Goal: Task Accomplishment & Management: Manage account settings

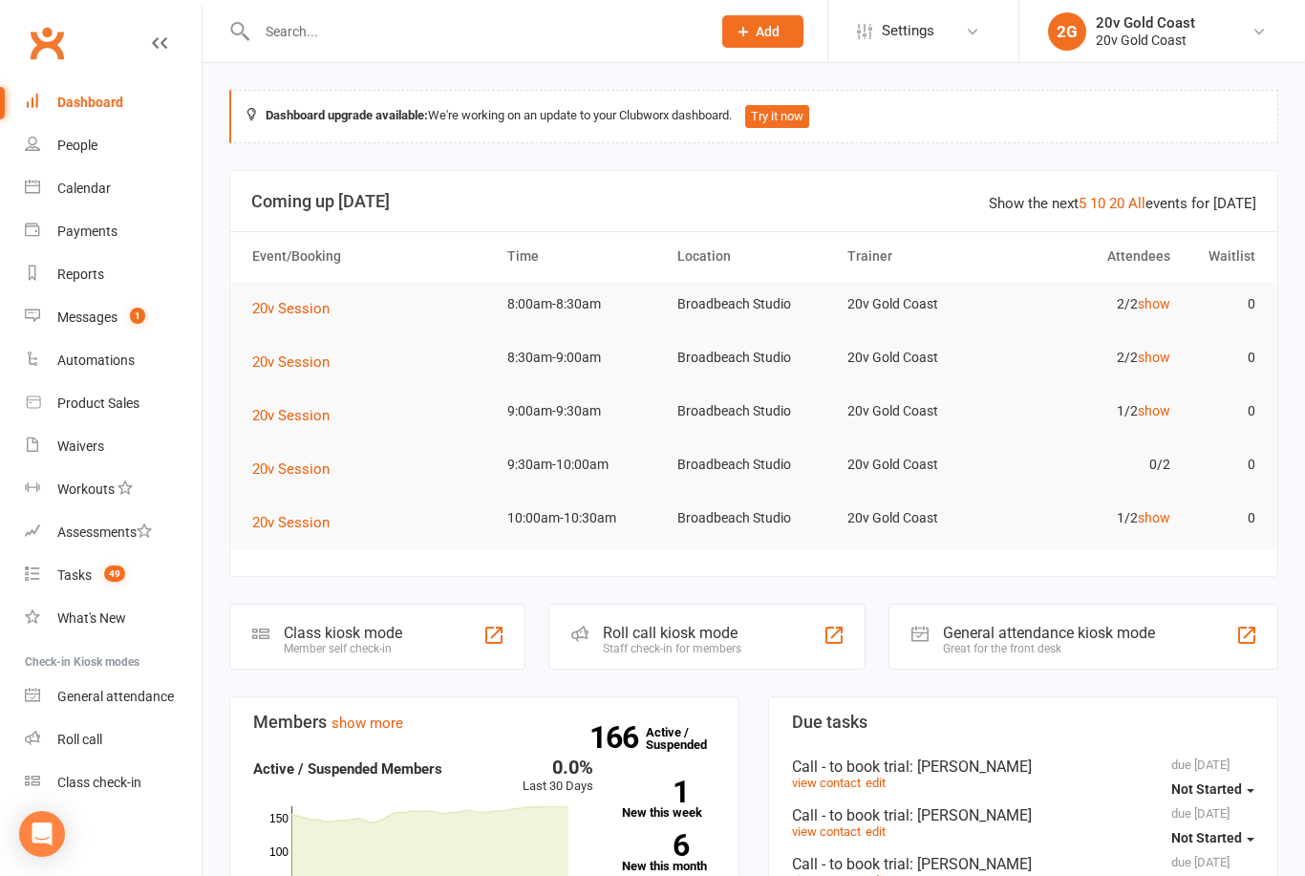
click at [74, 183] on div "Calendar" at bounding box center [83, 188] width 53 height 15
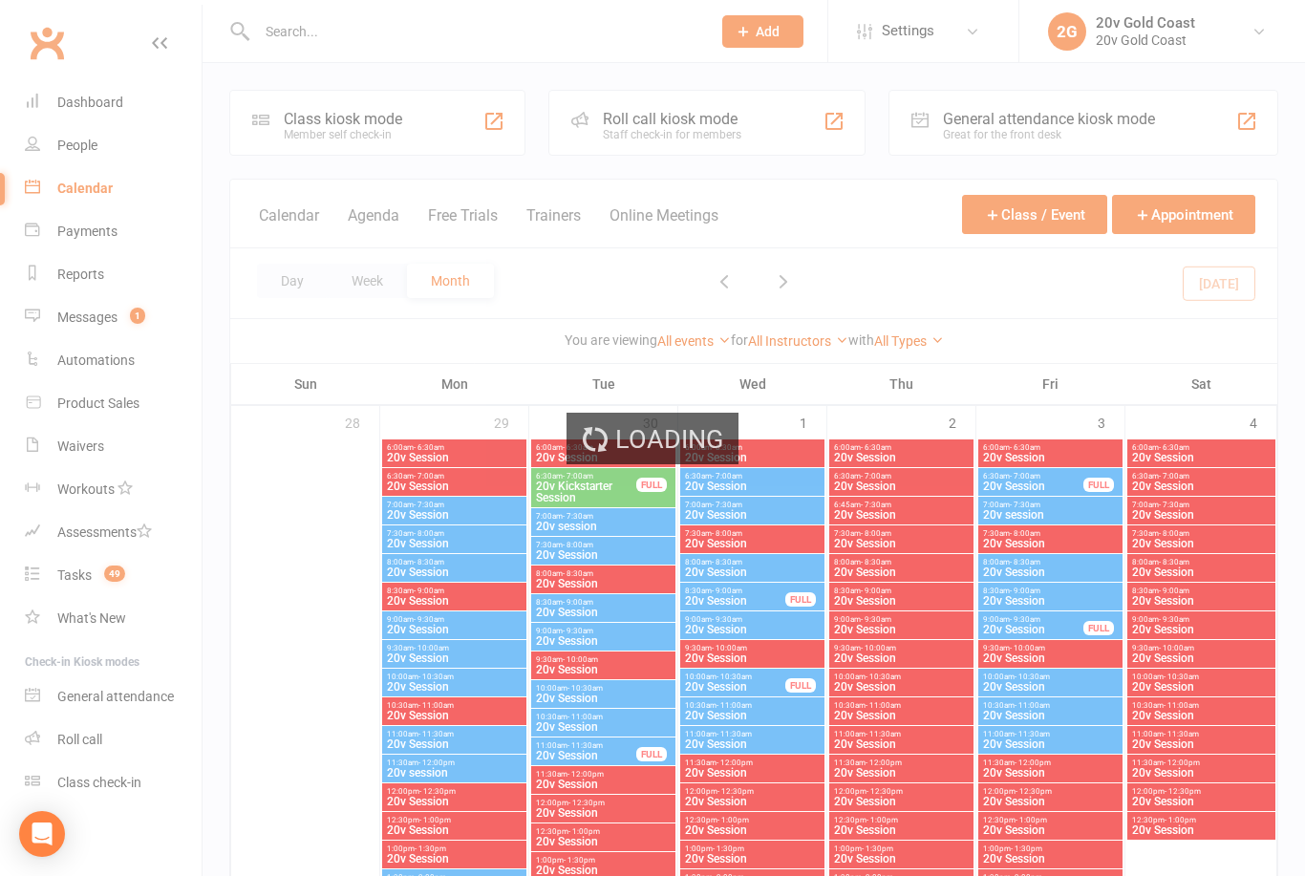
click at [364, 220] on button "Agenda" at bounding box center [374, 226] width 52 height 41
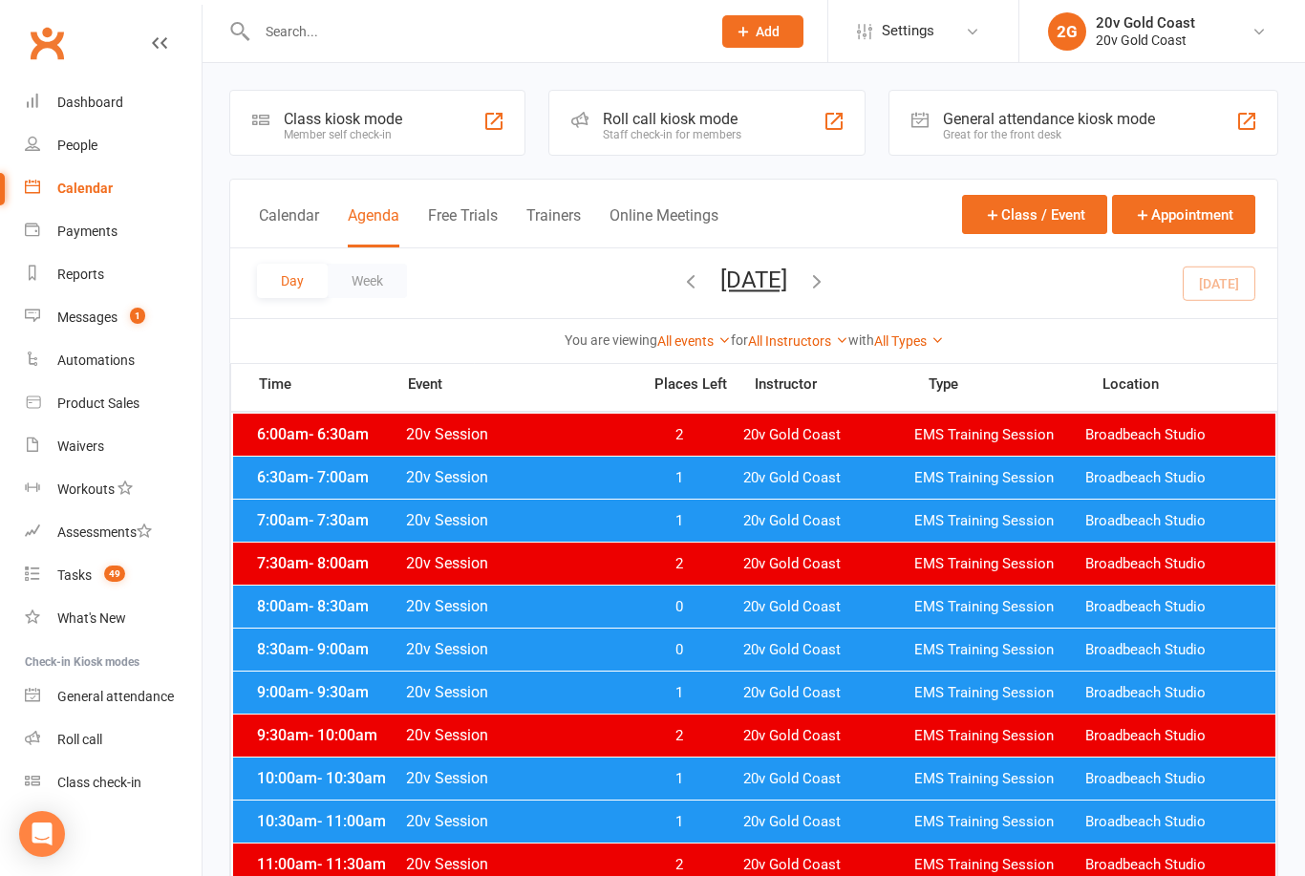
click at [606, 521] on span "20v Session" at bounding box center [517, 520] width 224 height 18
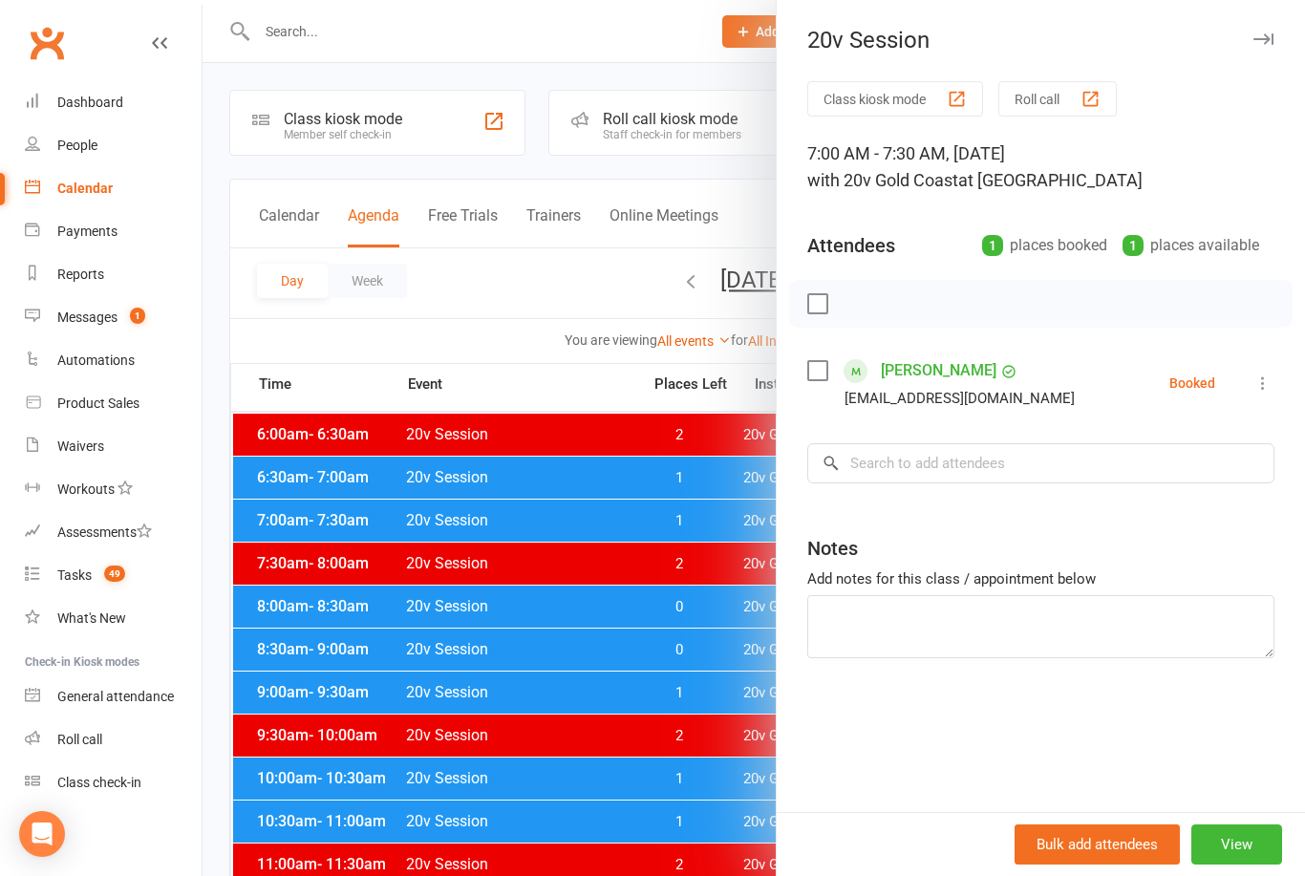
click at [1263, 384] on icon at bounding box center [1262, 382] width 19 height 19
click at [1206, 489] on link "Check in" at bounding box center [1170, 497] width 205 height 38
click at [1272, 38] on icon "button" at bounding box center [1263, 38] width 20 height 11
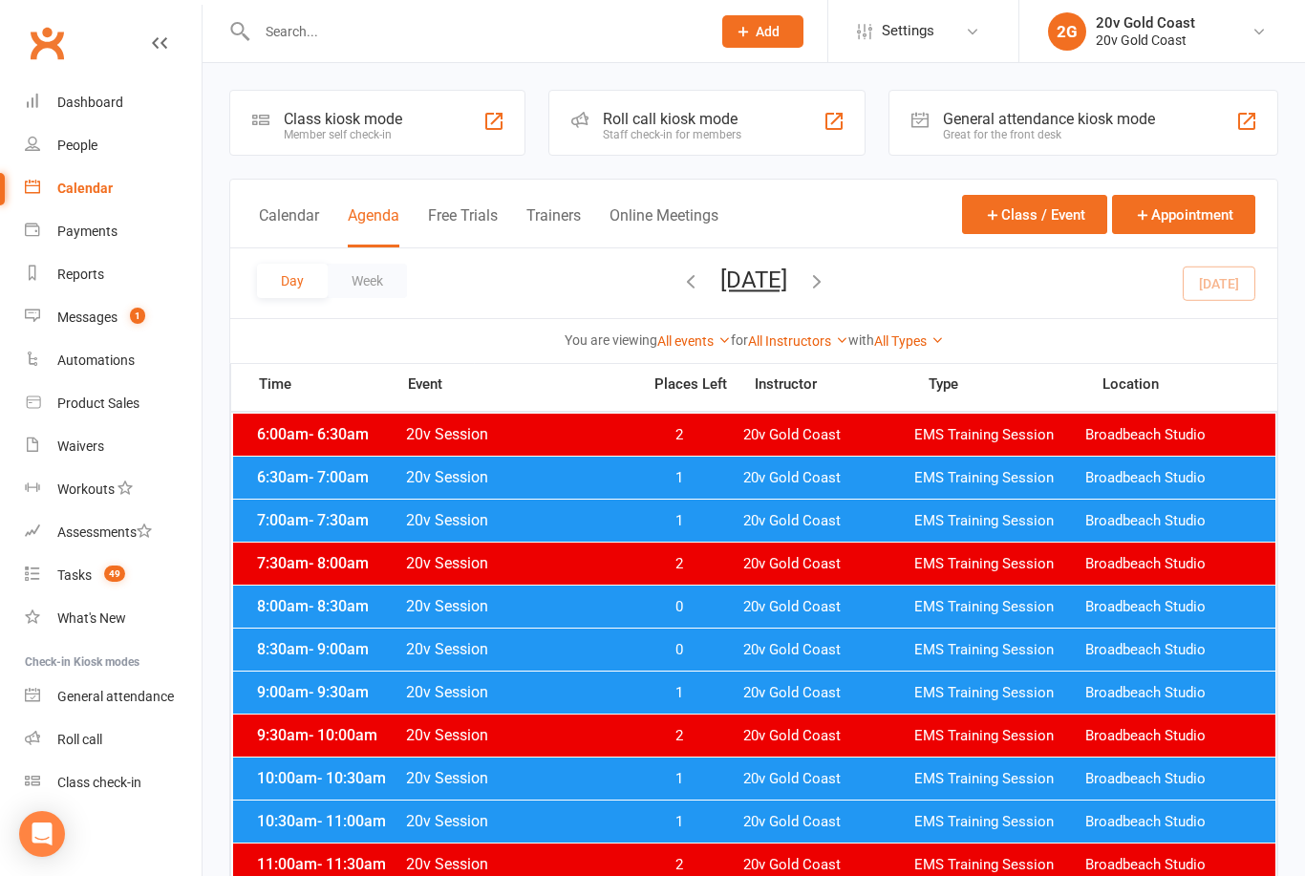
click at [635, 606] on span "0" at bounding box center [678, 607] width 100 height 18
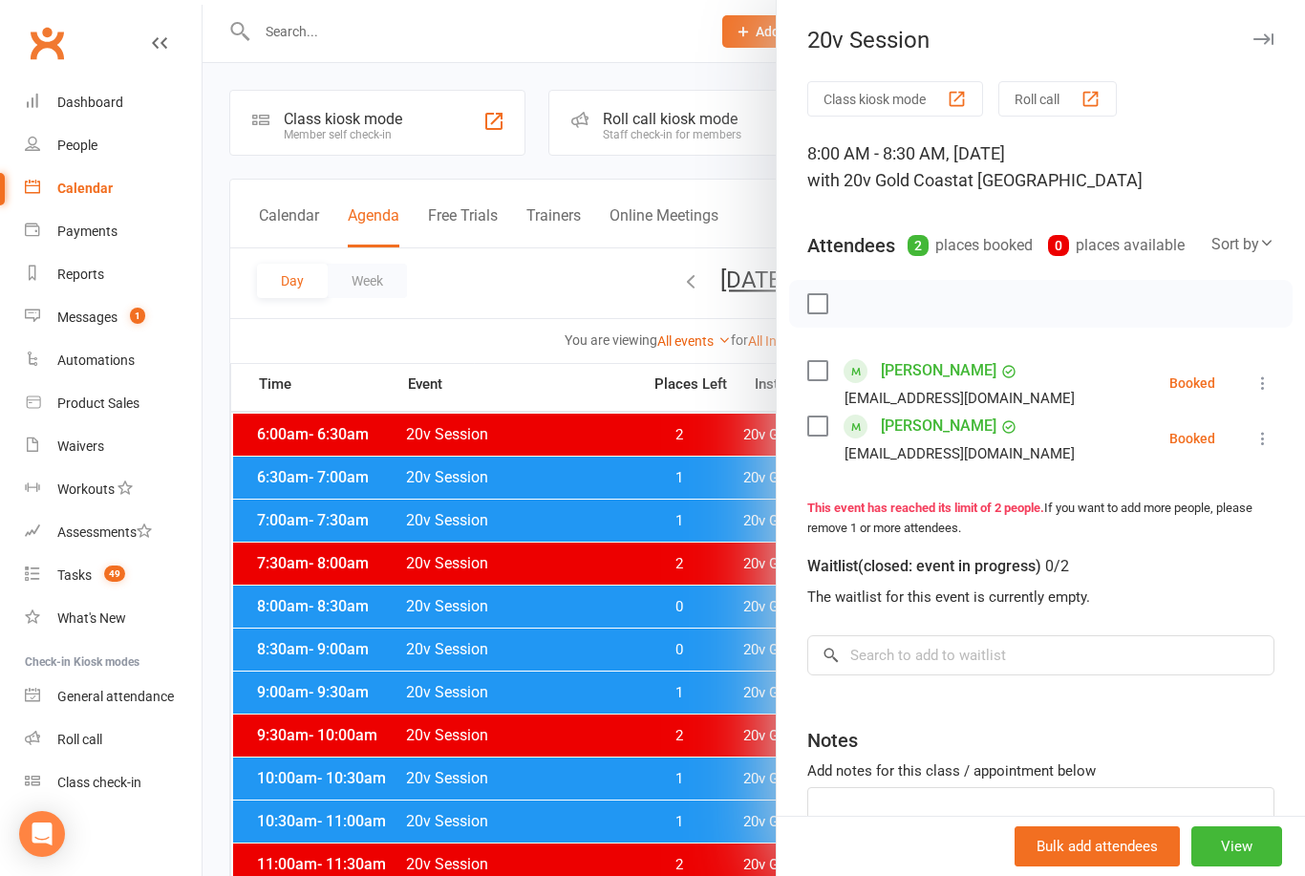
click at [610, 649] on div at bounding box center [753, 438] width 1102 height 876
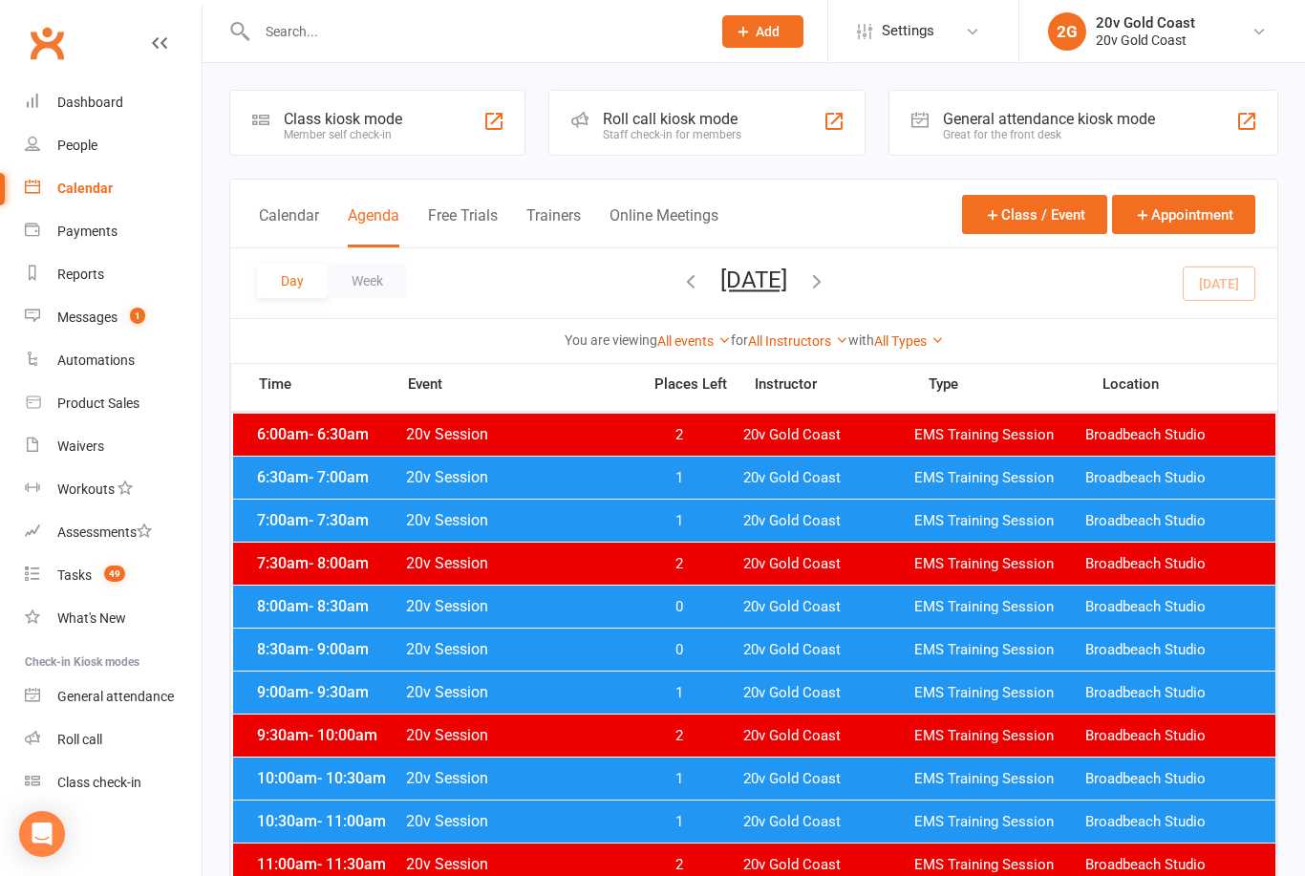
click at [611, 652] on span "20v Session" at bounding box center [517, 649] width 224 height 18
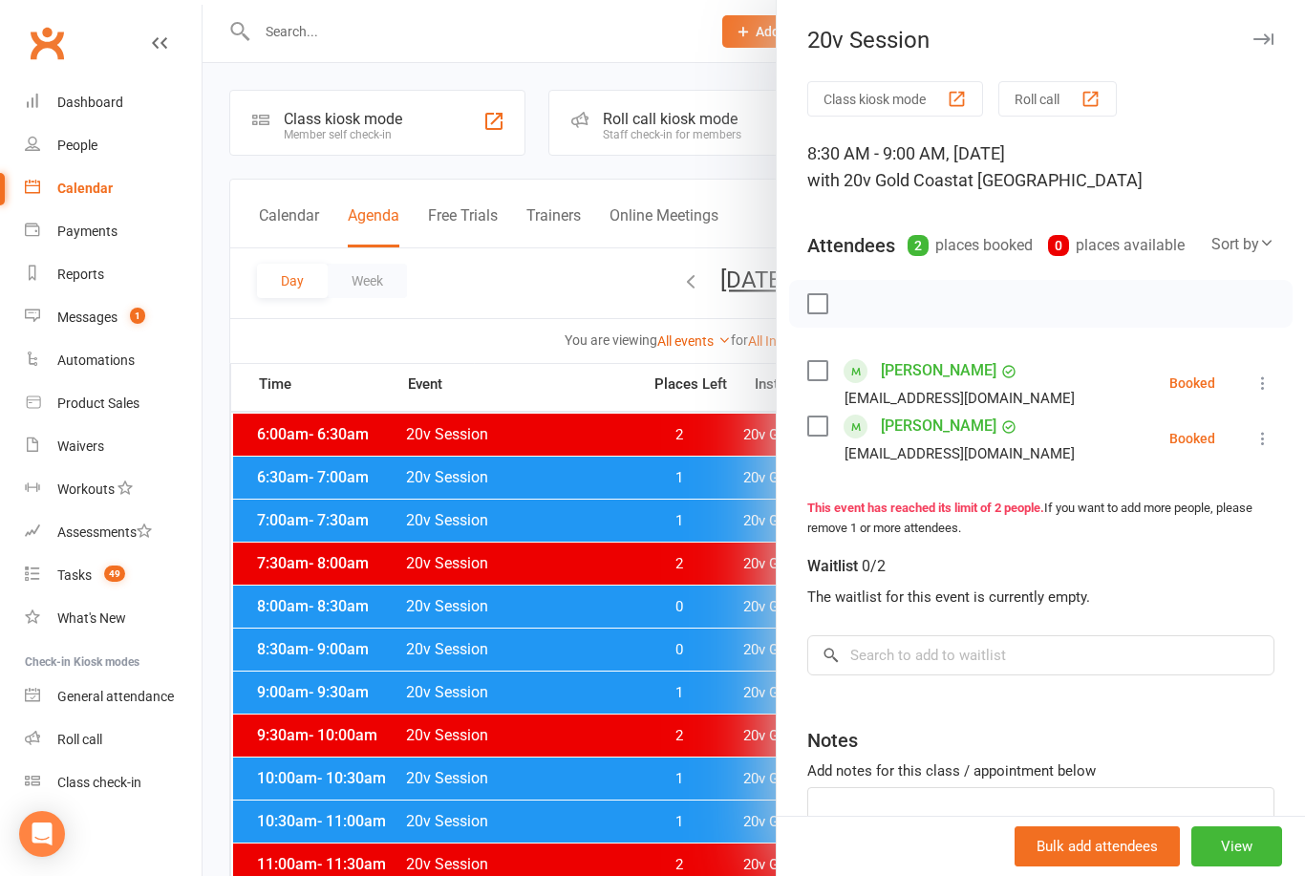
click at [596, 684] on div at bounding box center [753, 438] width 1102 height 876
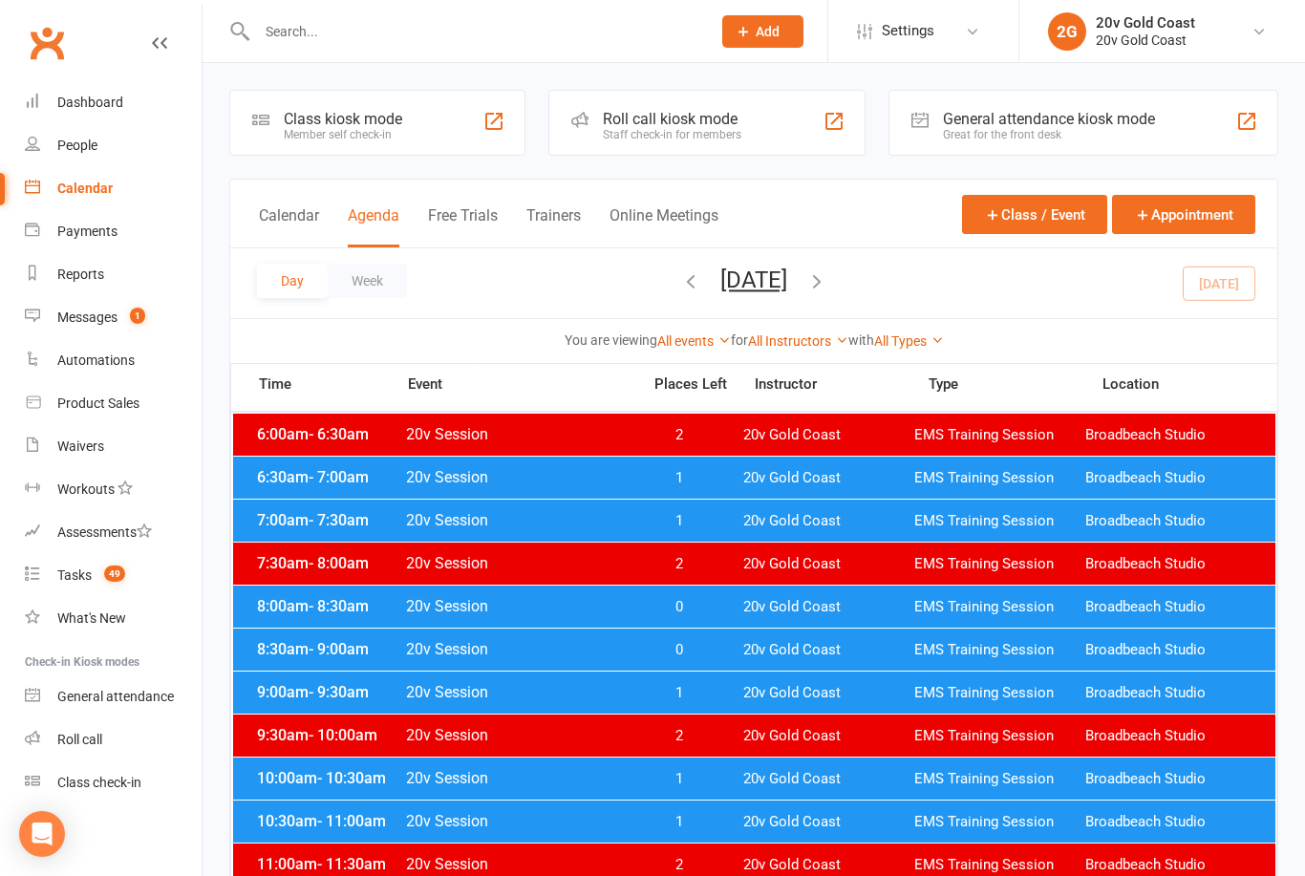
click at [629, 699] on span "1" at bounding box center [678, 693] width 100 height 18
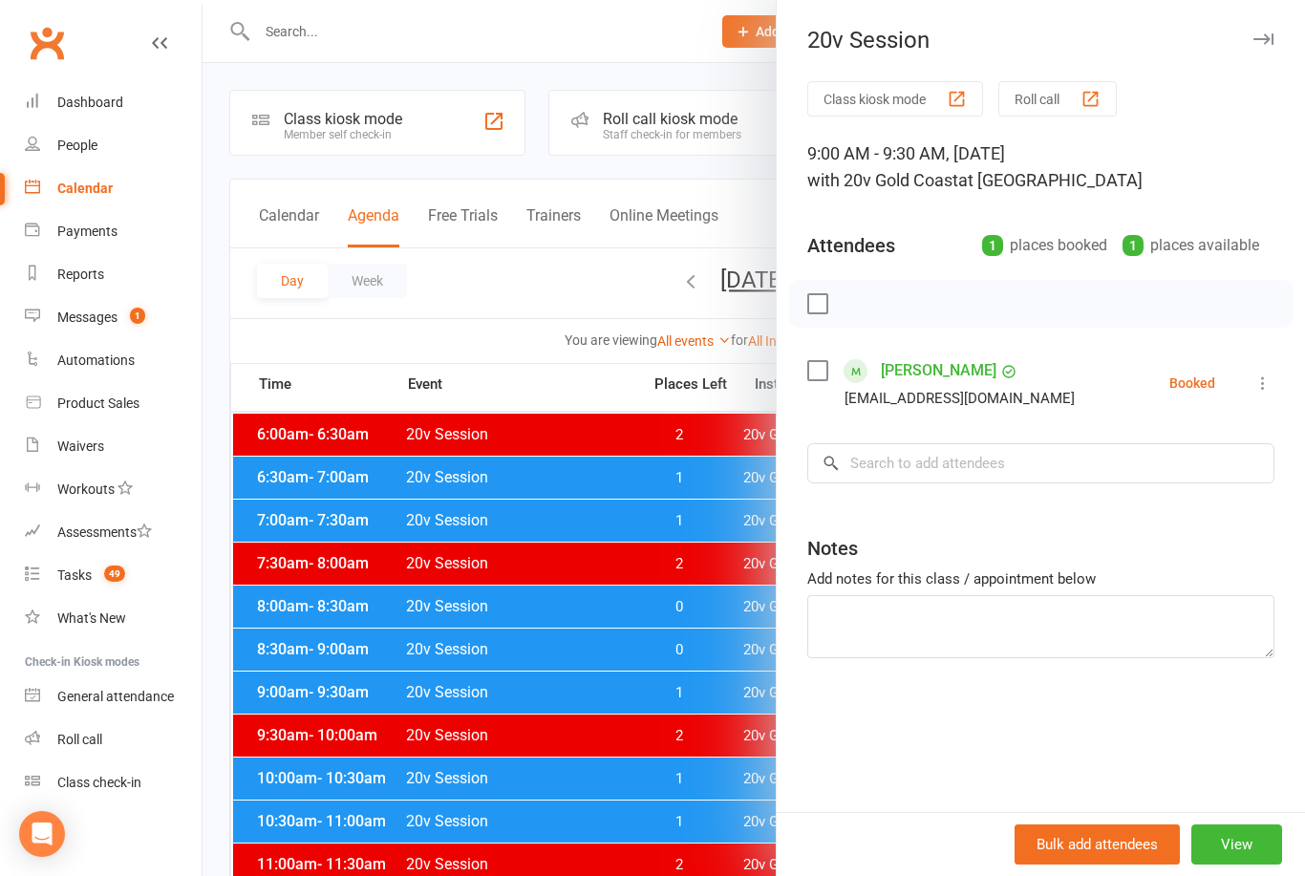
click at [1269, 34] on icon "button" at bounding box center [1263, 38] width 20 height 11
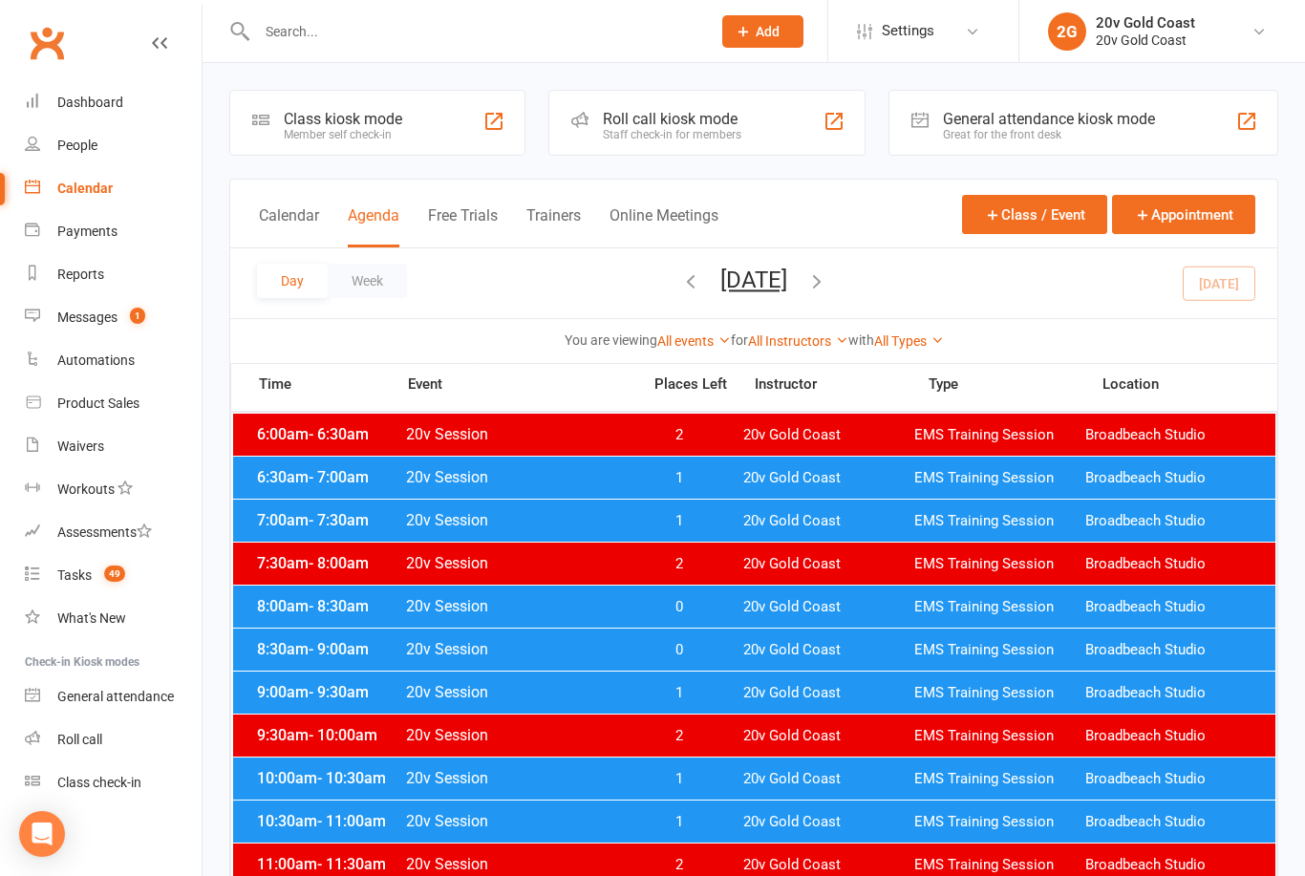
click at [733, 531] on div "7:00am - 7:30am 20v Session 1 20v Gold Coast EMS Training Session Broadbeach St…" at bounding box center [754, 521] width 1042 height 42
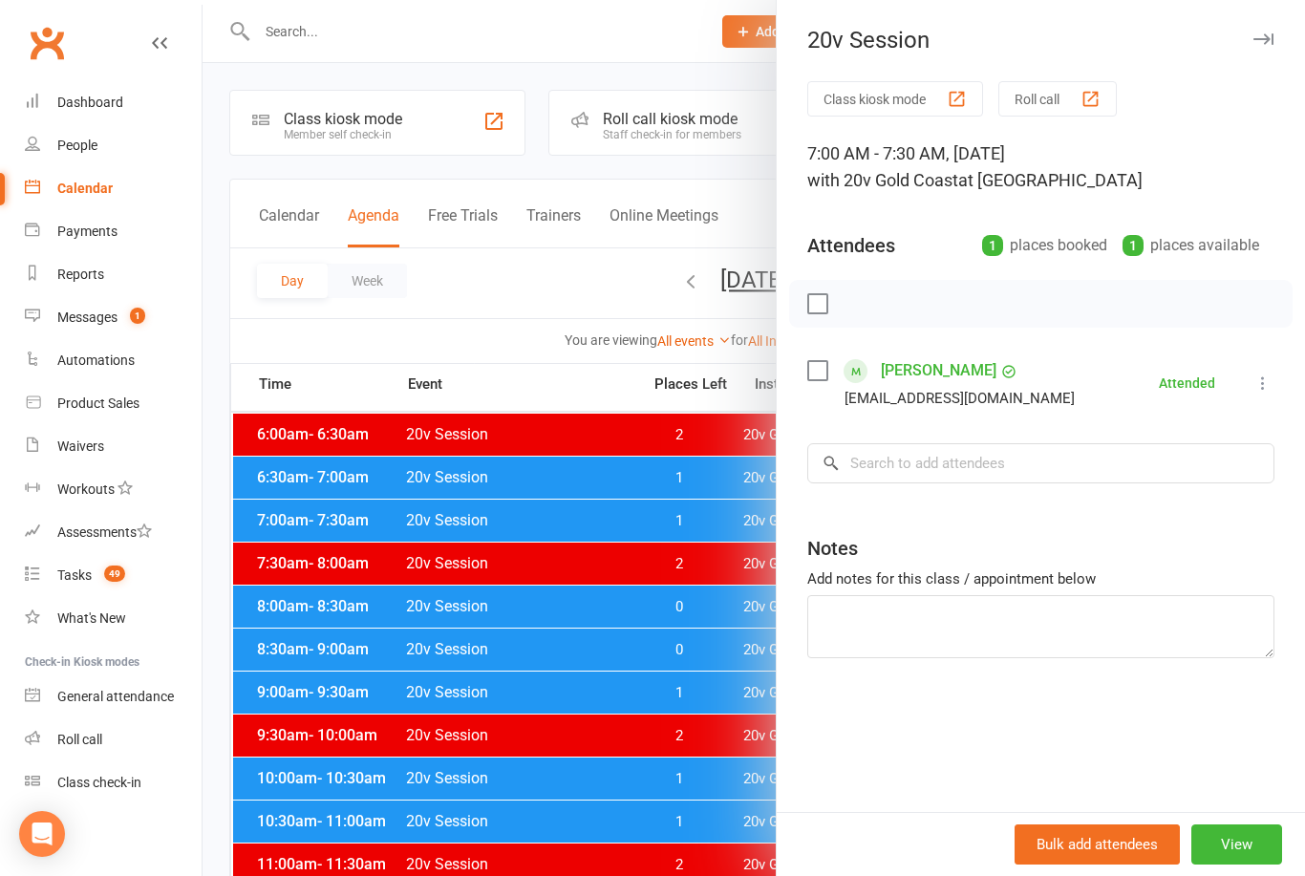
click at [649, 591] on div at bounding box center [753, 438] width 1102 height 876
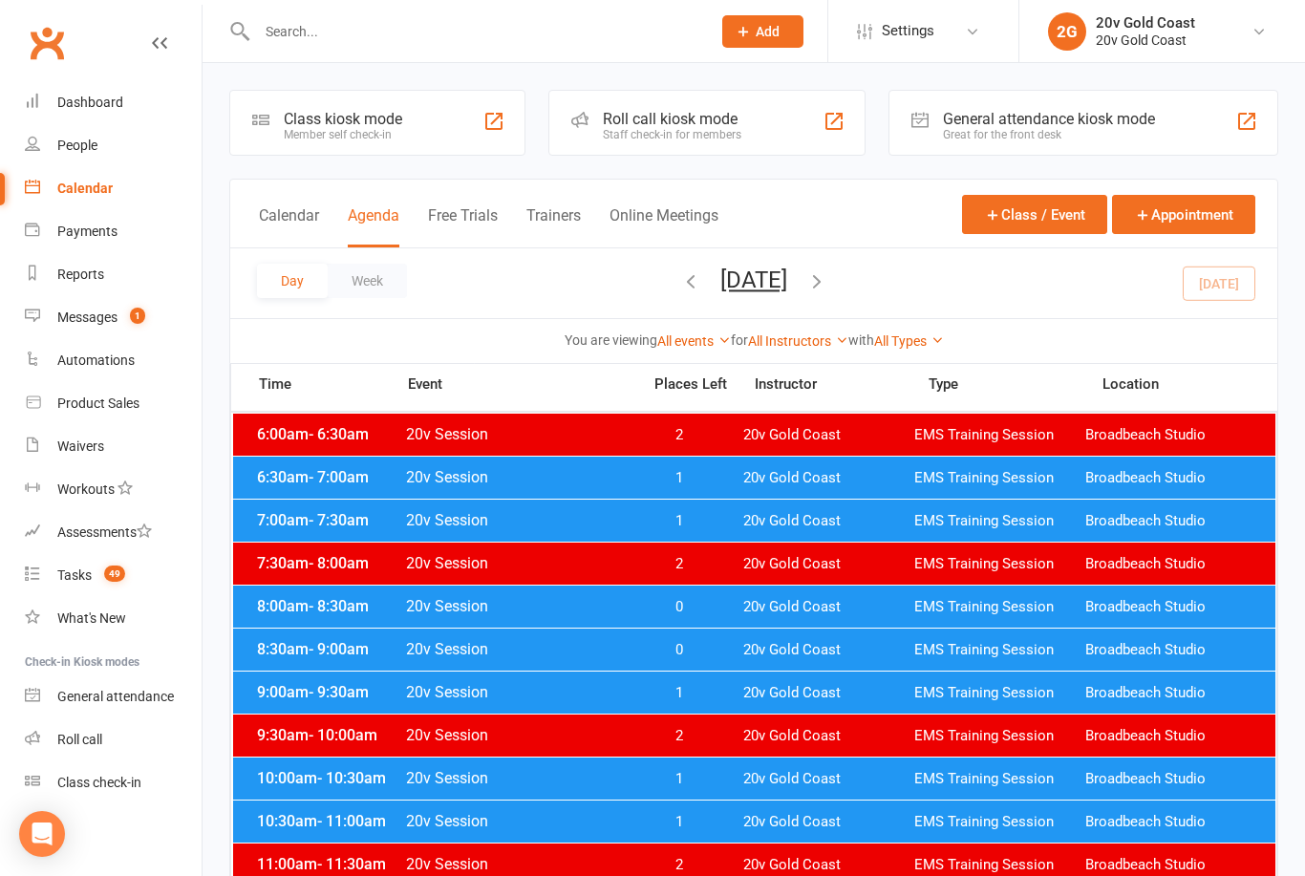
click at [787, 290] on button "Wednesday, Oct 15, 2025" at bounding box center [753, 279] width 67 height 27
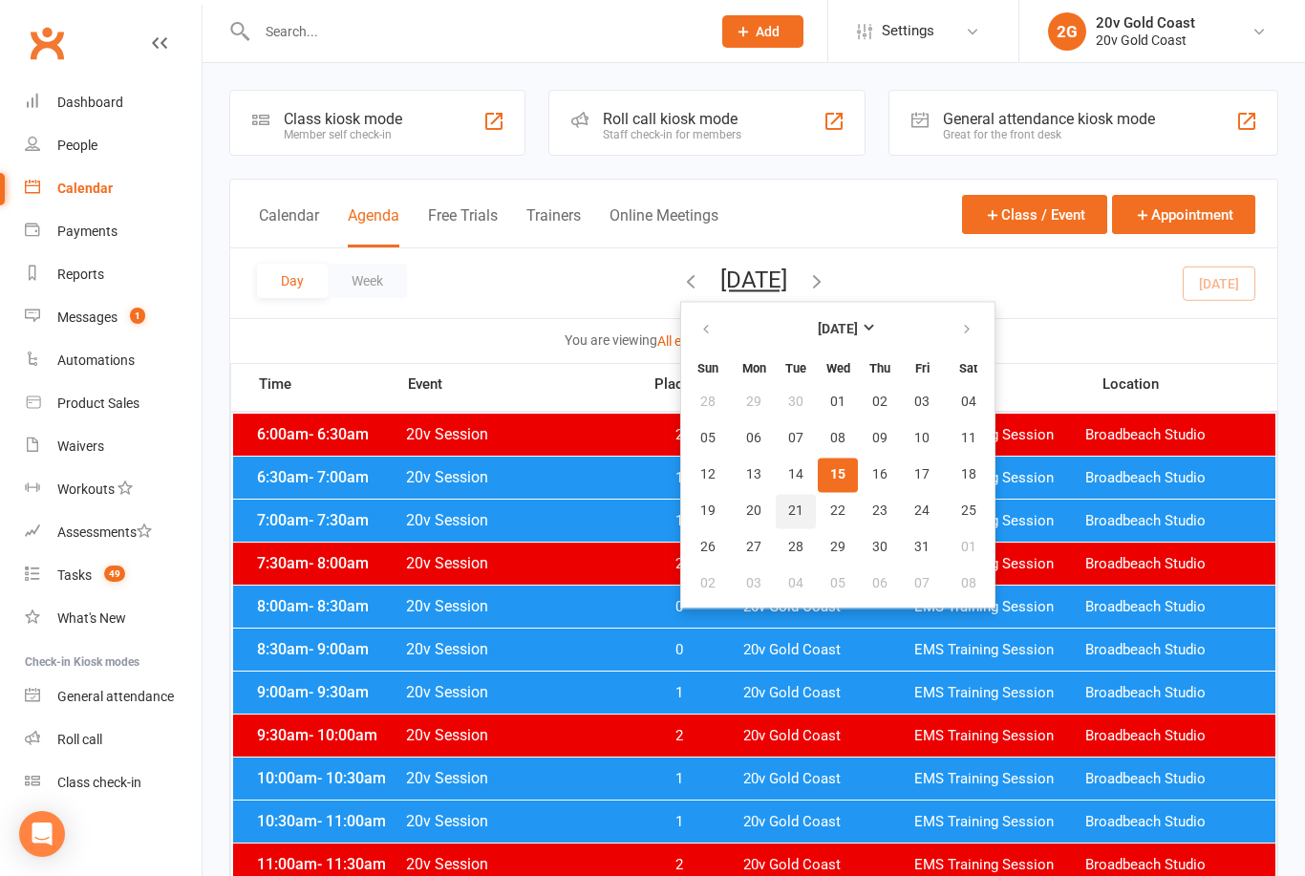
click at [776, 502] on button "21" at bounding box center [796, 511] width 40 height 34
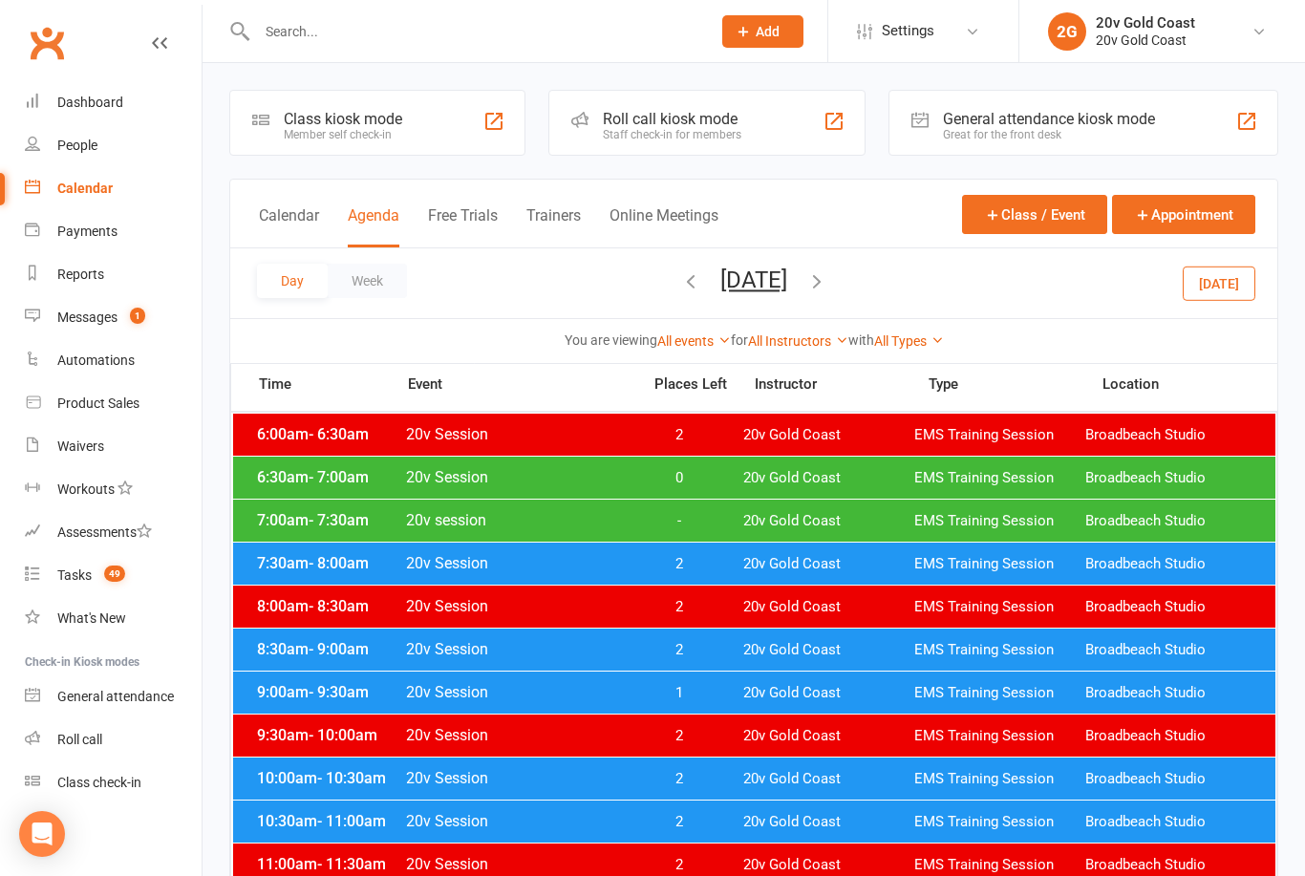
click at [787, 290] on button "Tuesday, Oct 21, 2025" at bounding box center [753, 279] width 67 height 27
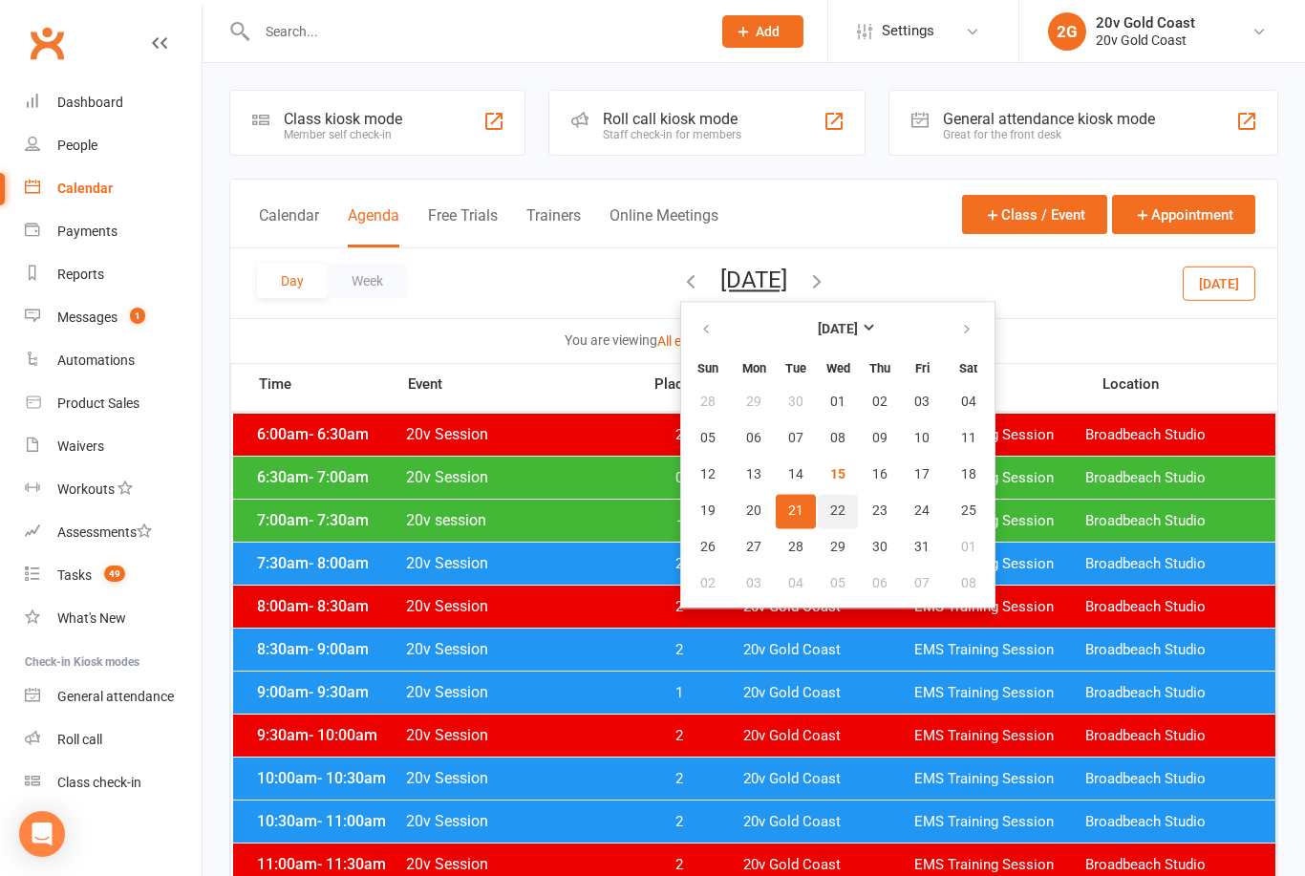
click at [830, 509] on span "22" at bounding box center [837, 510] width 15 height 15
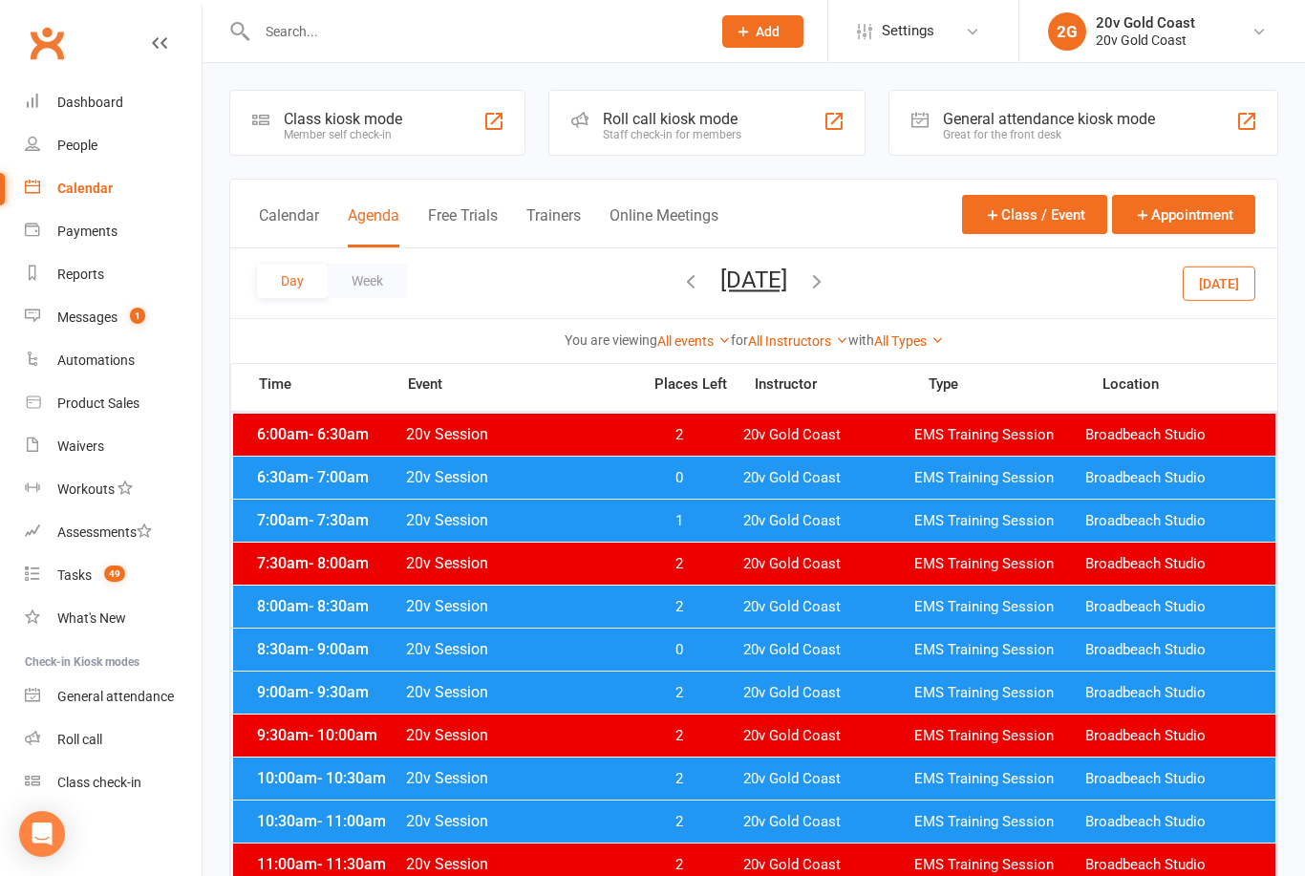
click at [637, 503] on div "7:00am - 7:30am 20v Session 1 20v Gold Coast EMS Training Session Broadbeach St…" at bounding box center [754, 521] width 1042 height 42
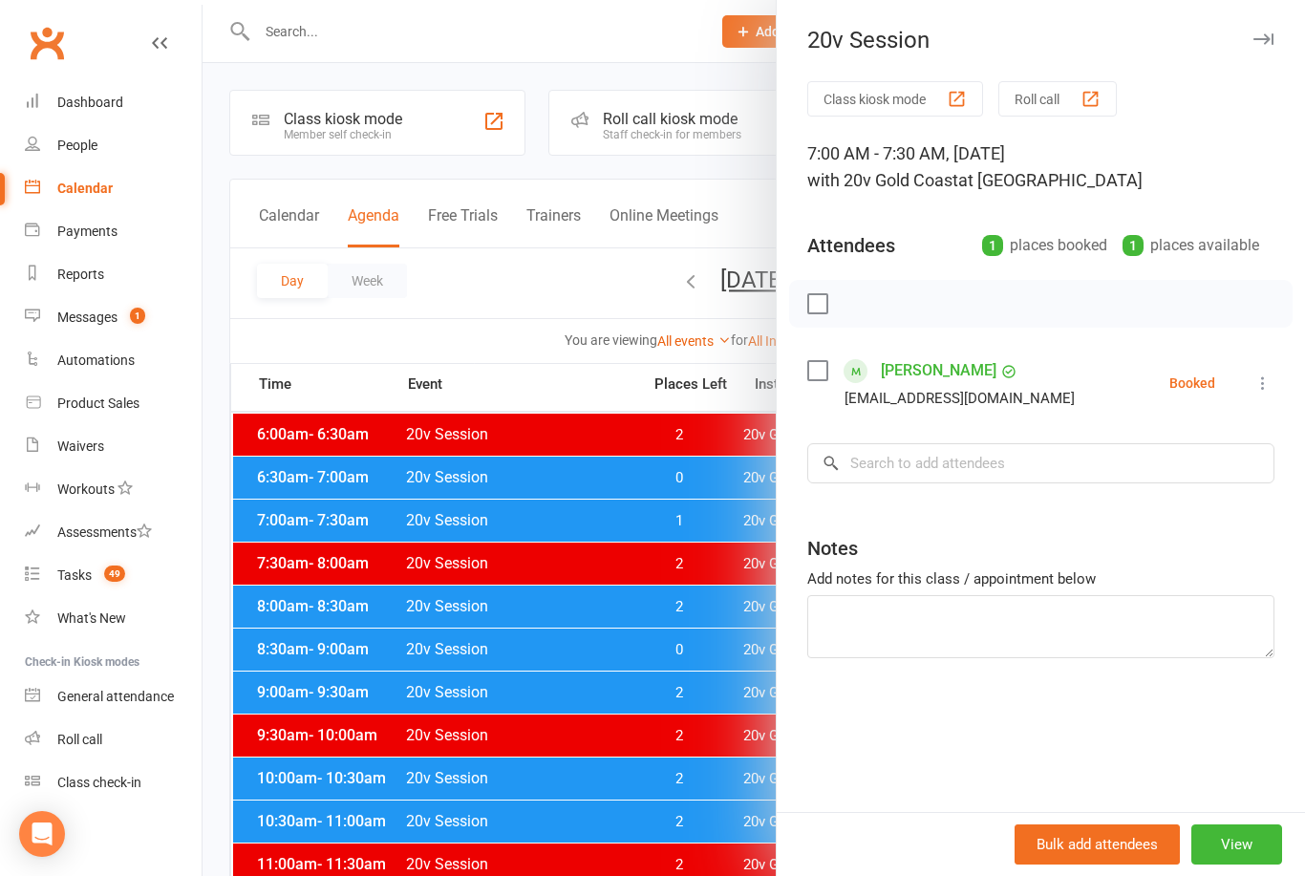
click at [655, 502] on div at bounding box center [753, 438] width 1102 height 876
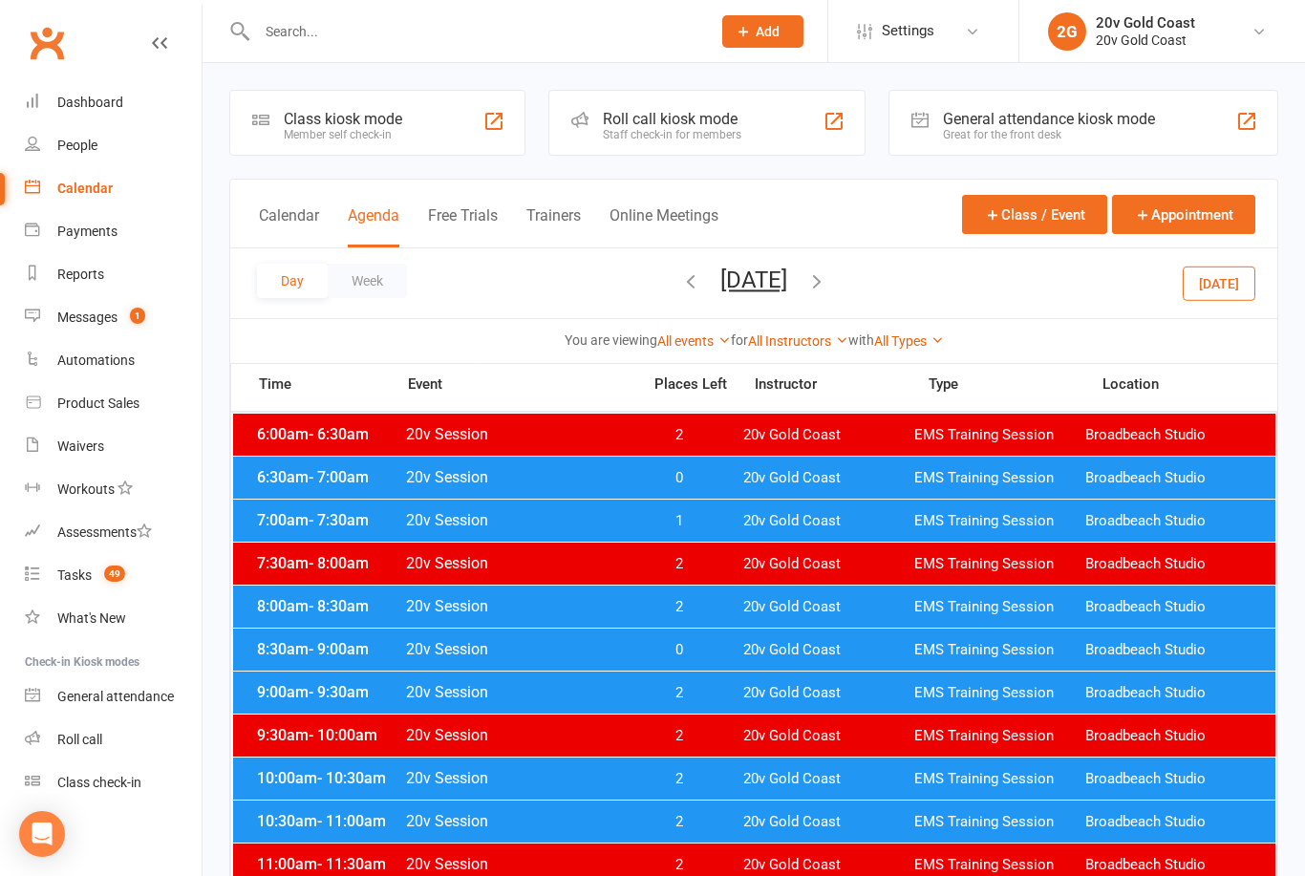
click at [669, 488] on div "6:30am - 7:00am 20v Session 0 20v Gold Coast EMS Training Session Broadbeach St…" at bounding box center [754, 478] width 1042 height 42
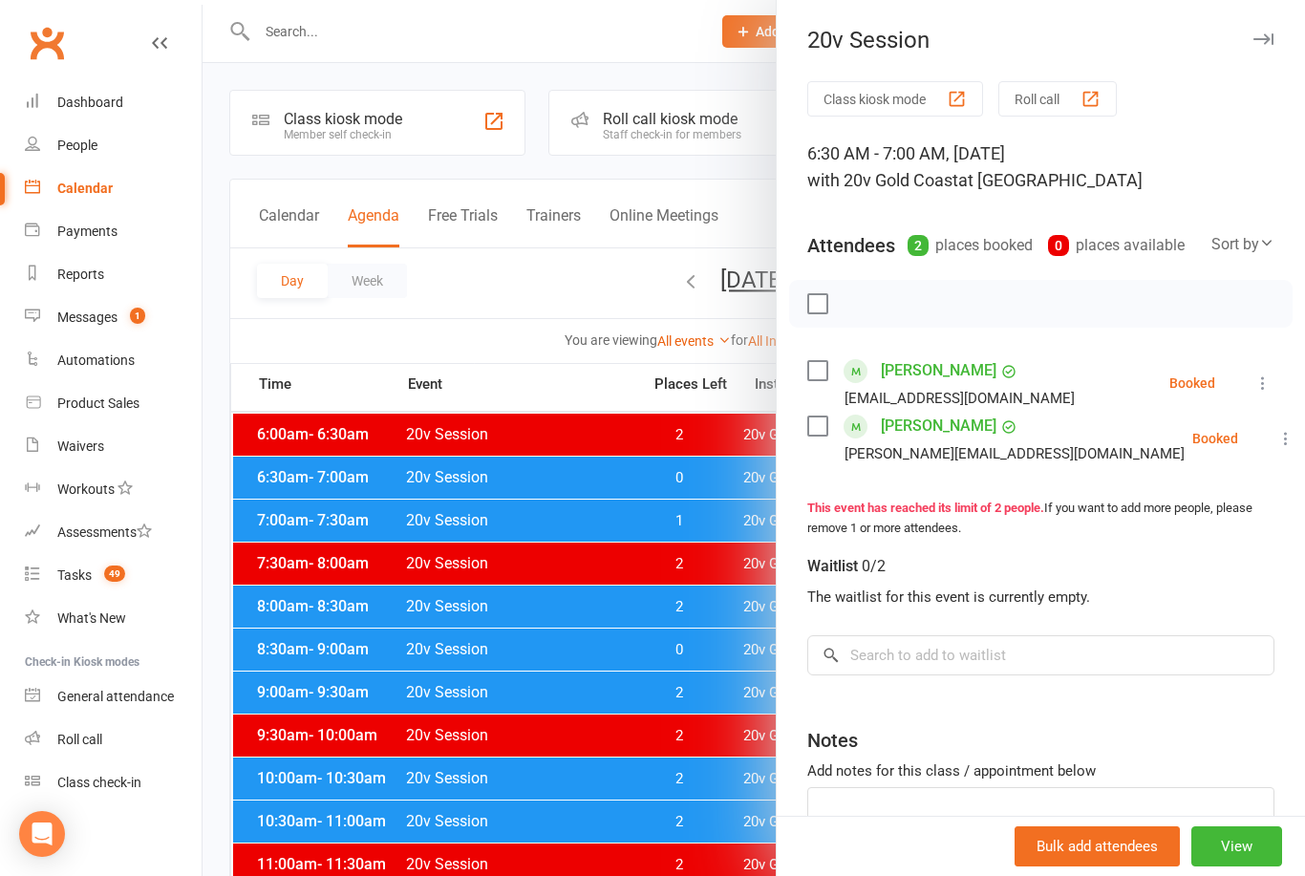
click at [1257, 34] on icon "button" at bounding box center [1263, 38] width 20 height 11
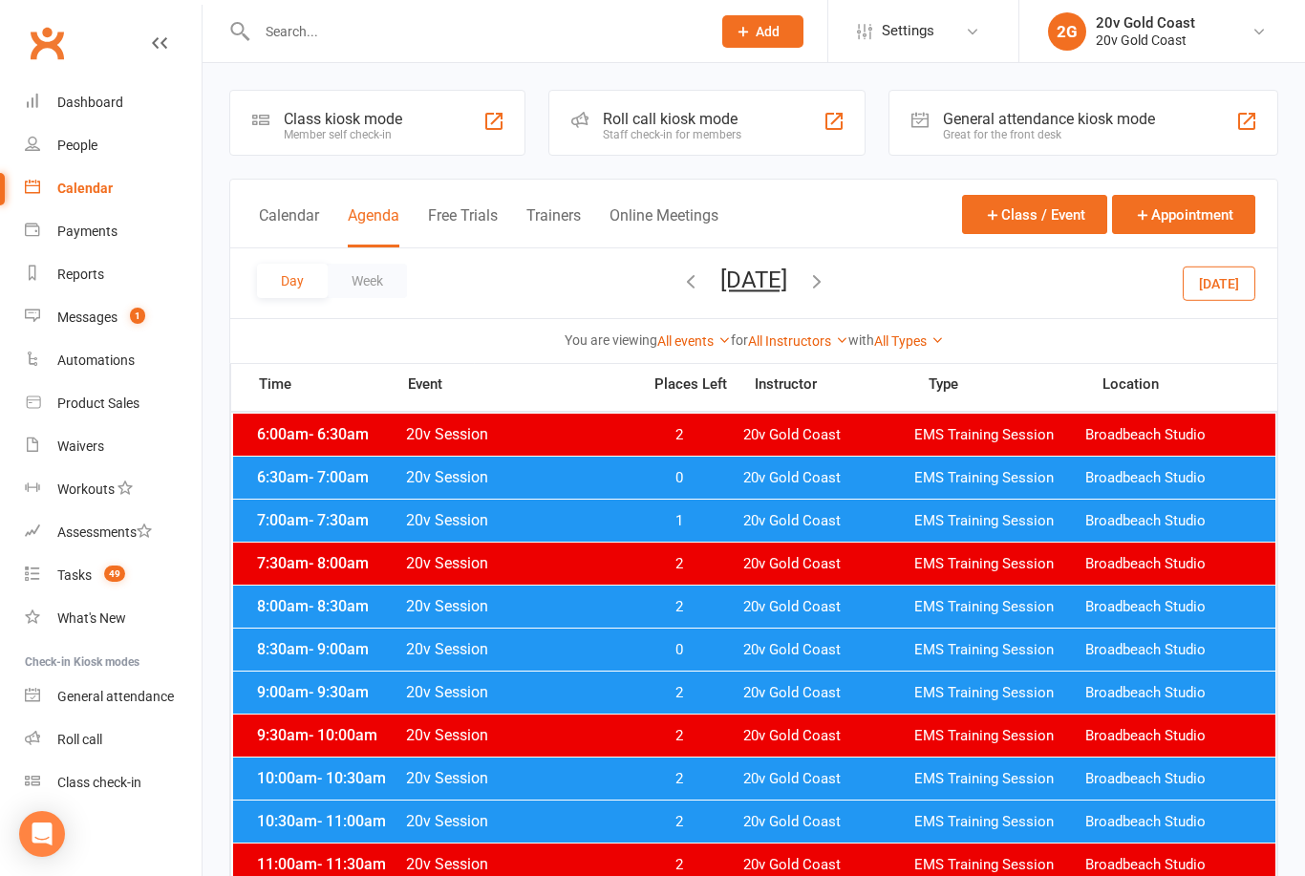
click at [782, 279] on button "Wednesday, Oct 22, 2025" at bounding box center [753, 279] width 67 height 27
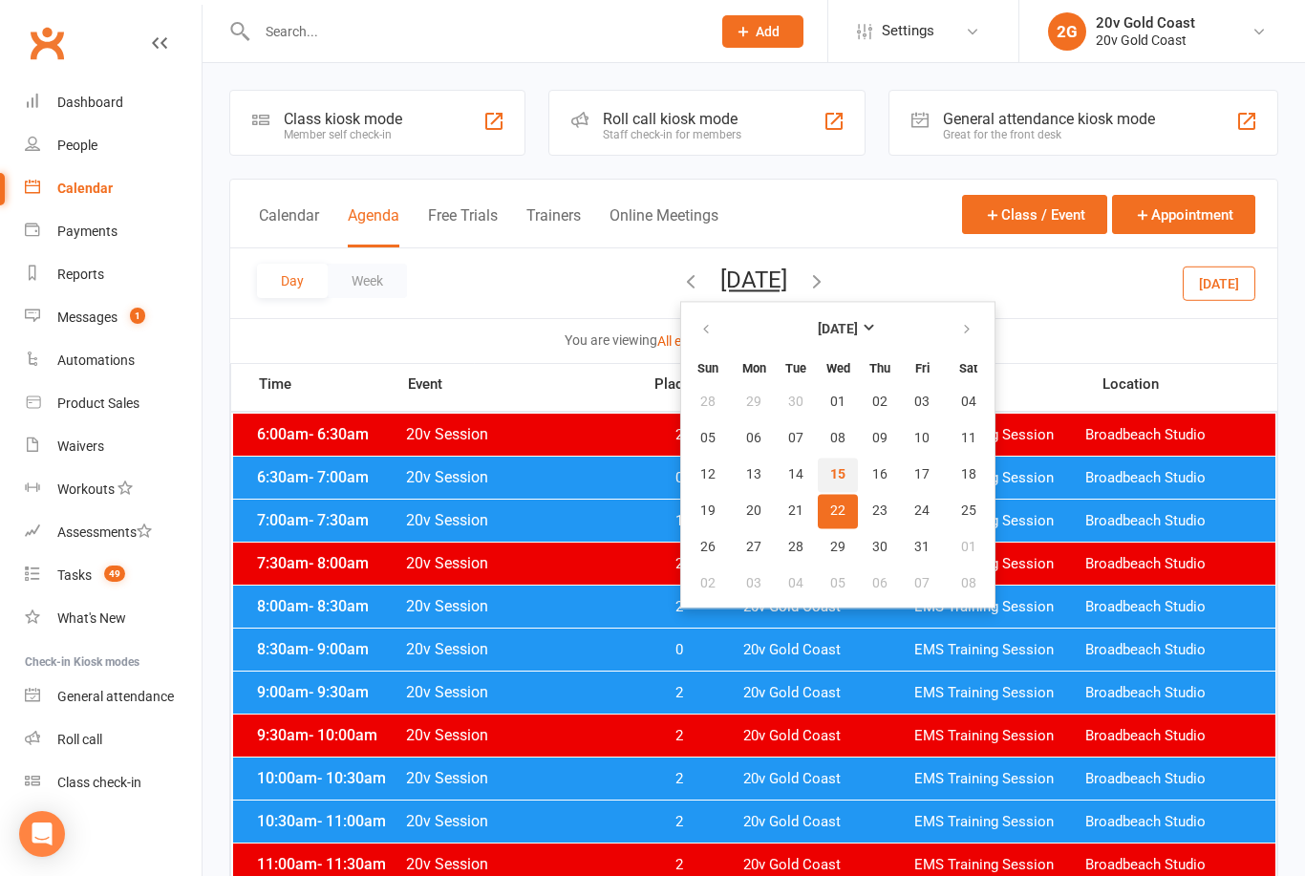
click at [818, 478] on button "15" at bounding box center [838, 474] width 40 height 34
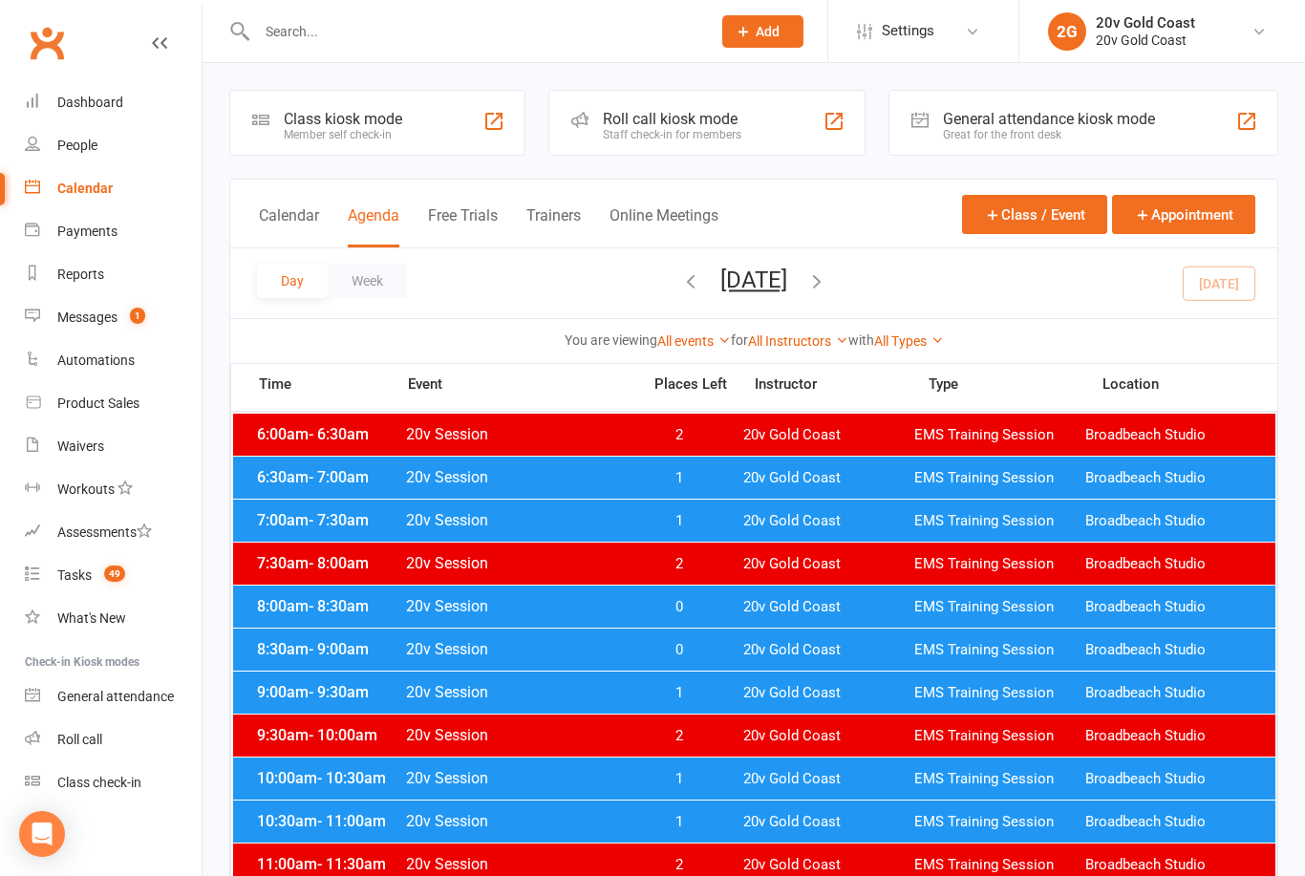
click at [606, 617] on div "8:00am - 8:30am 20v Session 0 20v Gold Coast EMS Training Session Broadbeach St…" at bounding box center [754, 606] width 1042 height 42
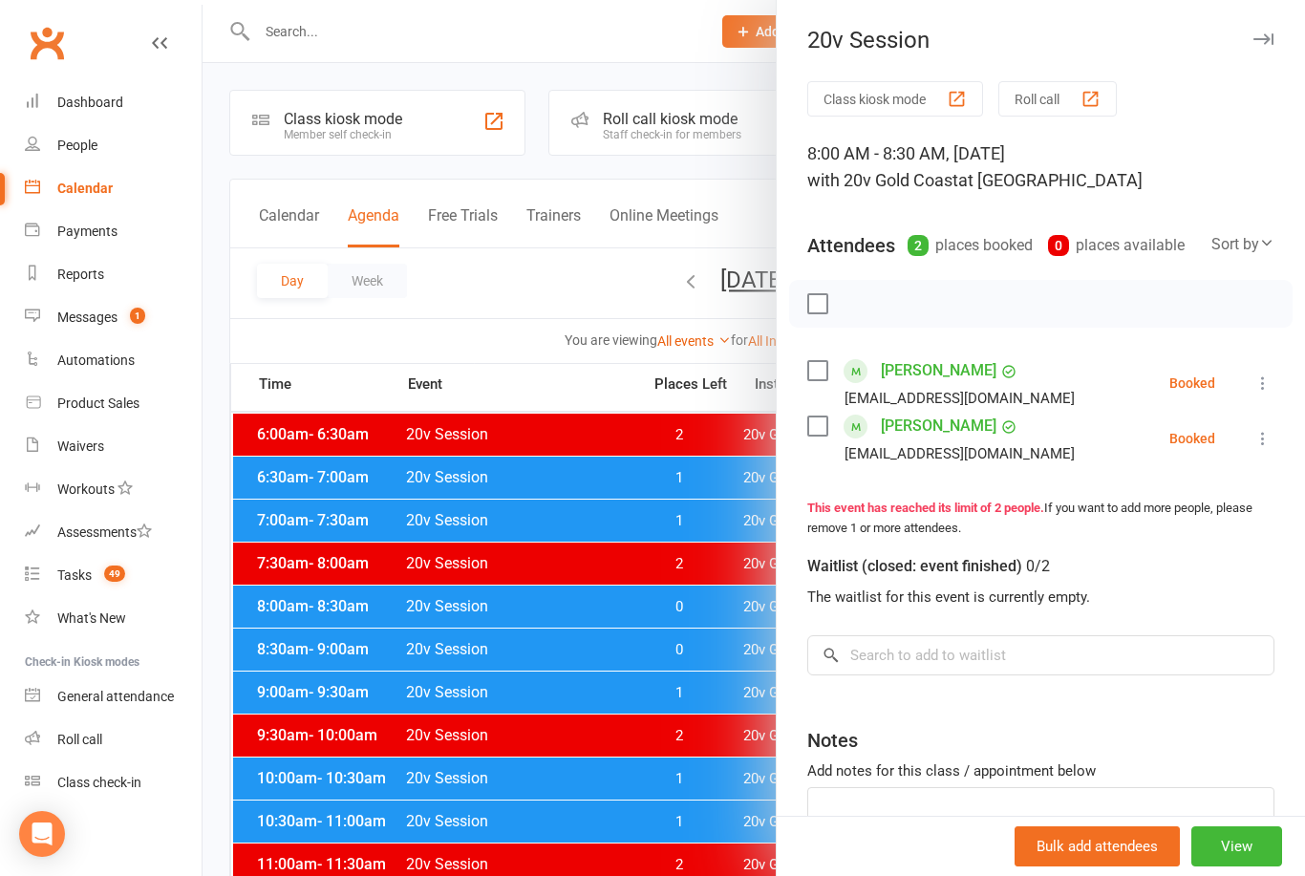
click at [577, 633] on div at bounding box center [753, 438] width 1102 height 876
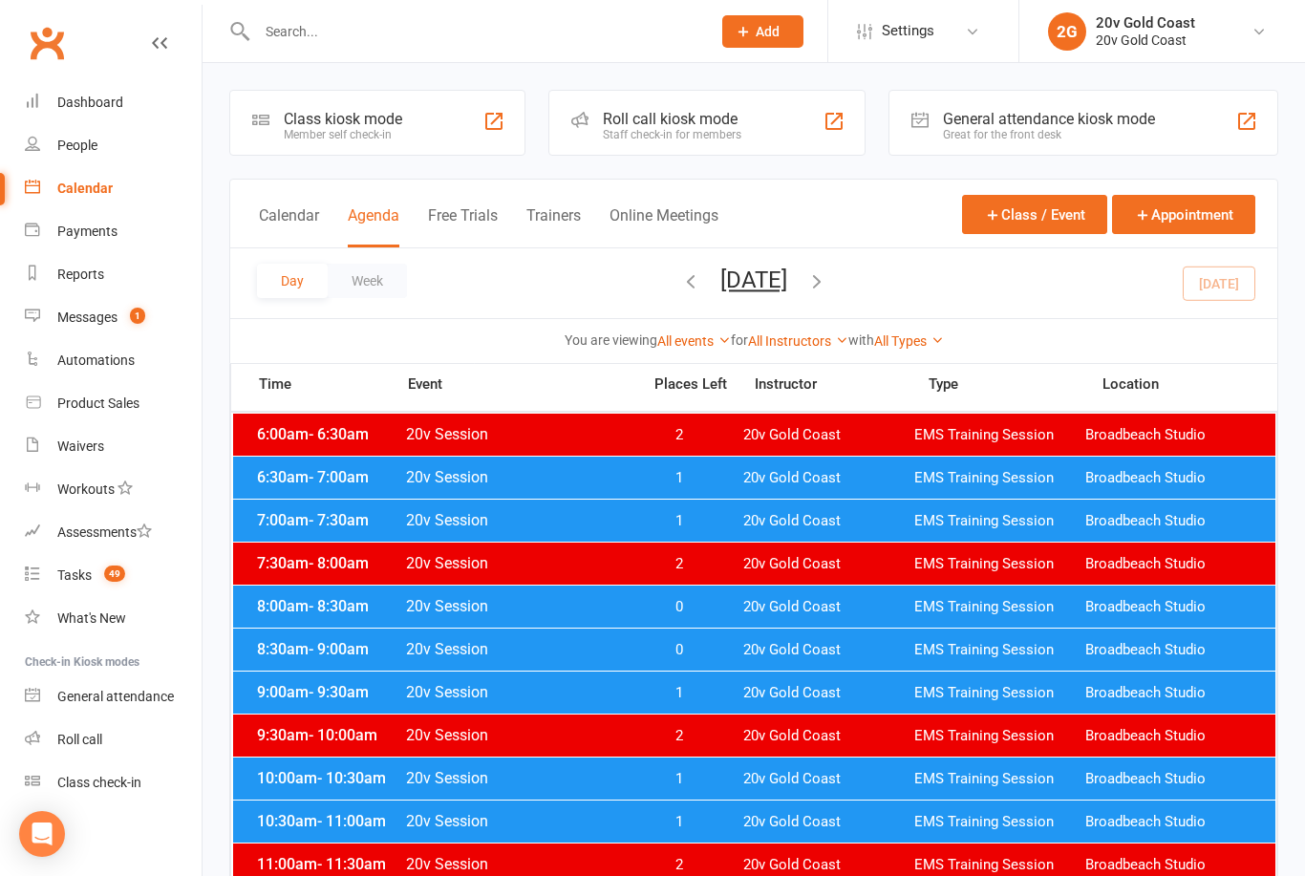
click at [604, 655] on span "20v Session" at bounding box center [517, 649] width 224 height 18
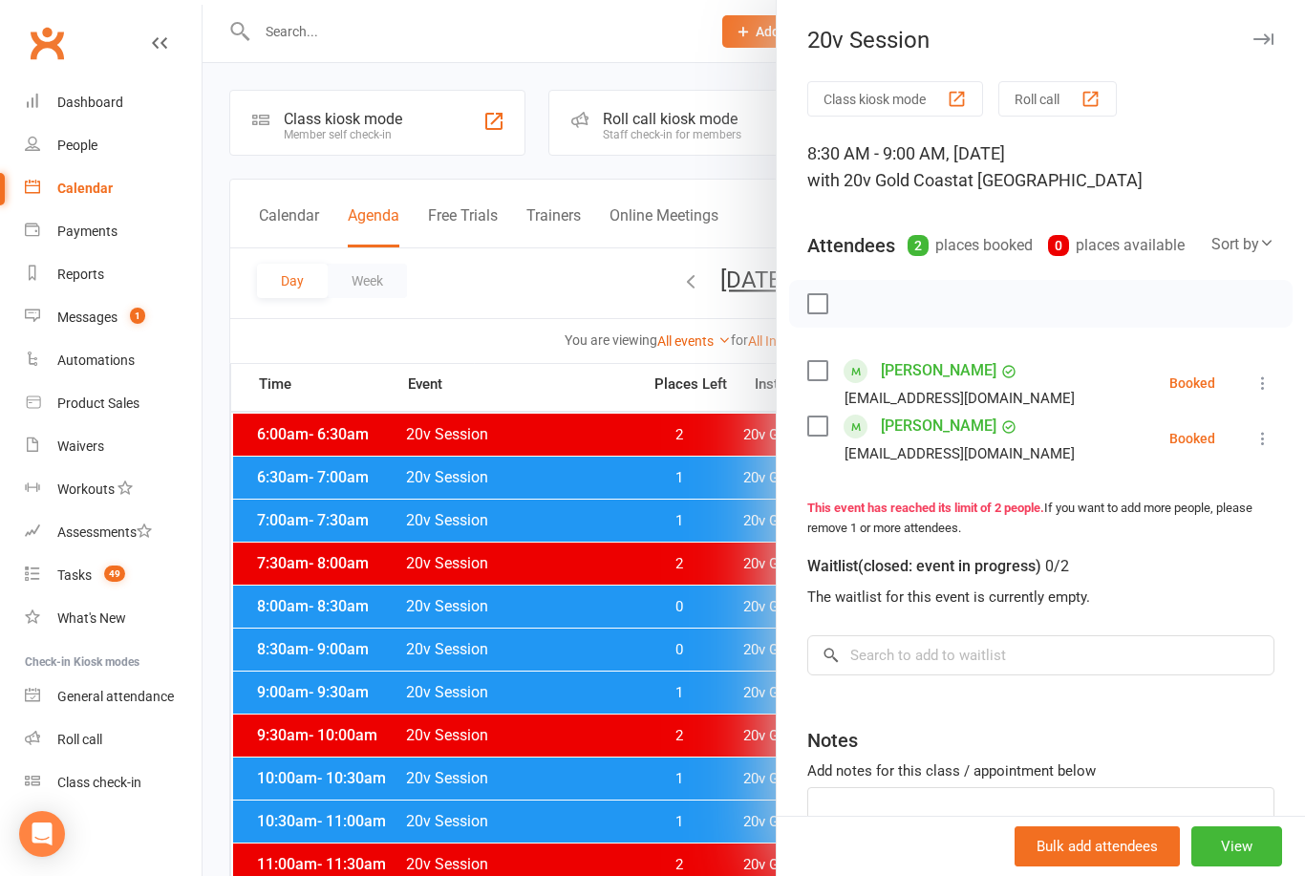
click at [654, 697] on div at bounding box center [753, 438] width 1102 height 876
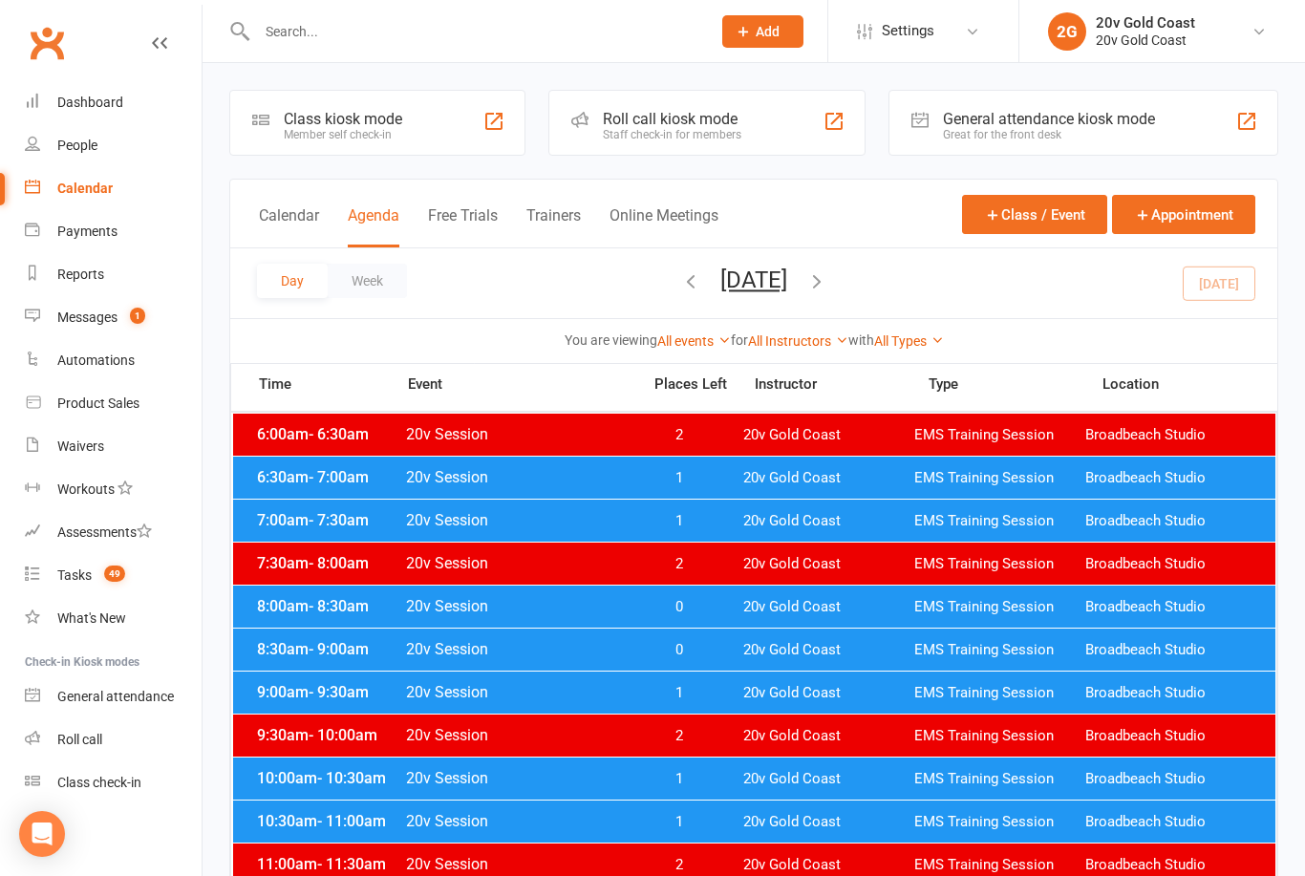
click at [653, 692] on span "1" at bounding box center [678, 693] width 100 height 18
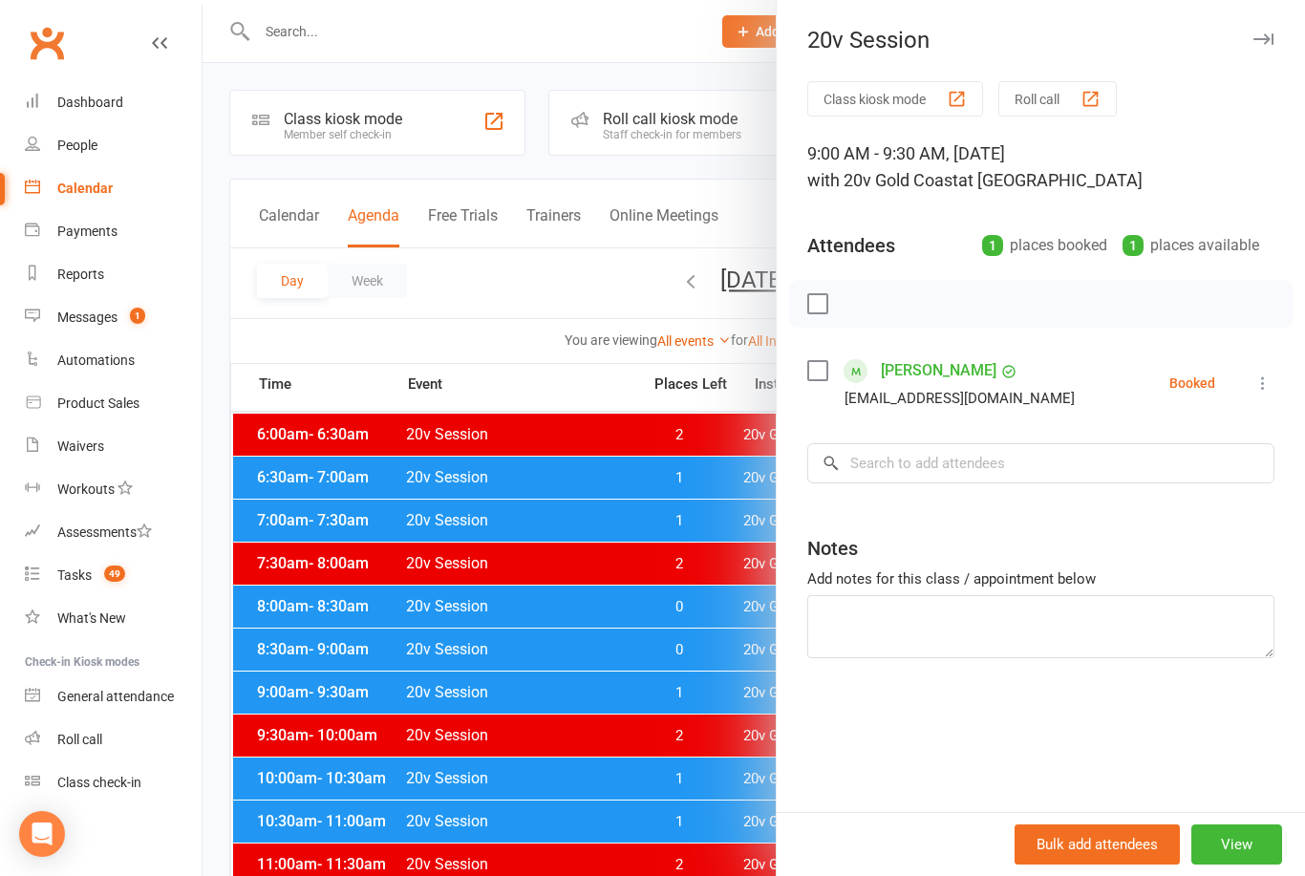
click at [596, 781] on div at bounding box center [753, 438] width 1102 height 876
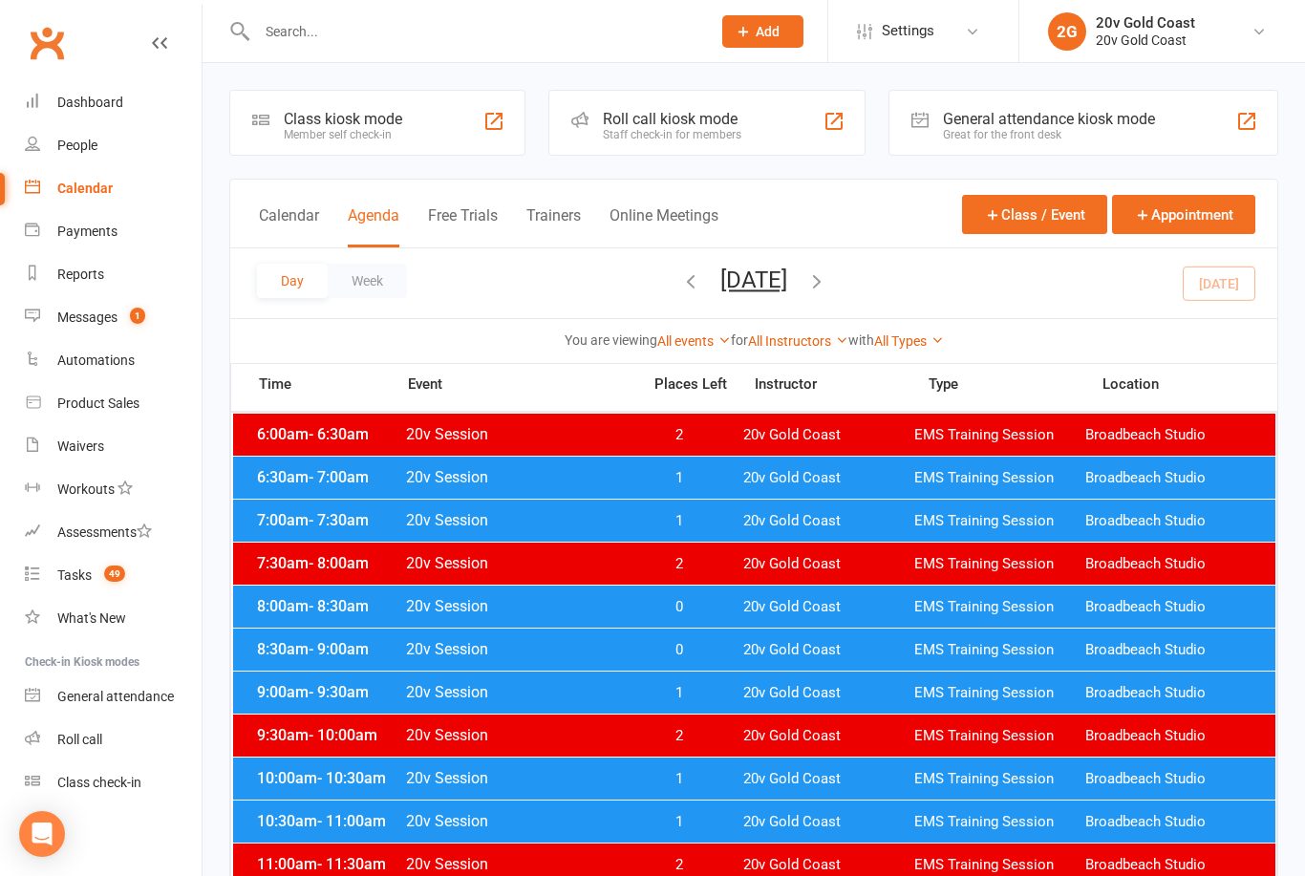
click at [646, 777] on span "1" at bounding box center [678, 779] width 100 height 18
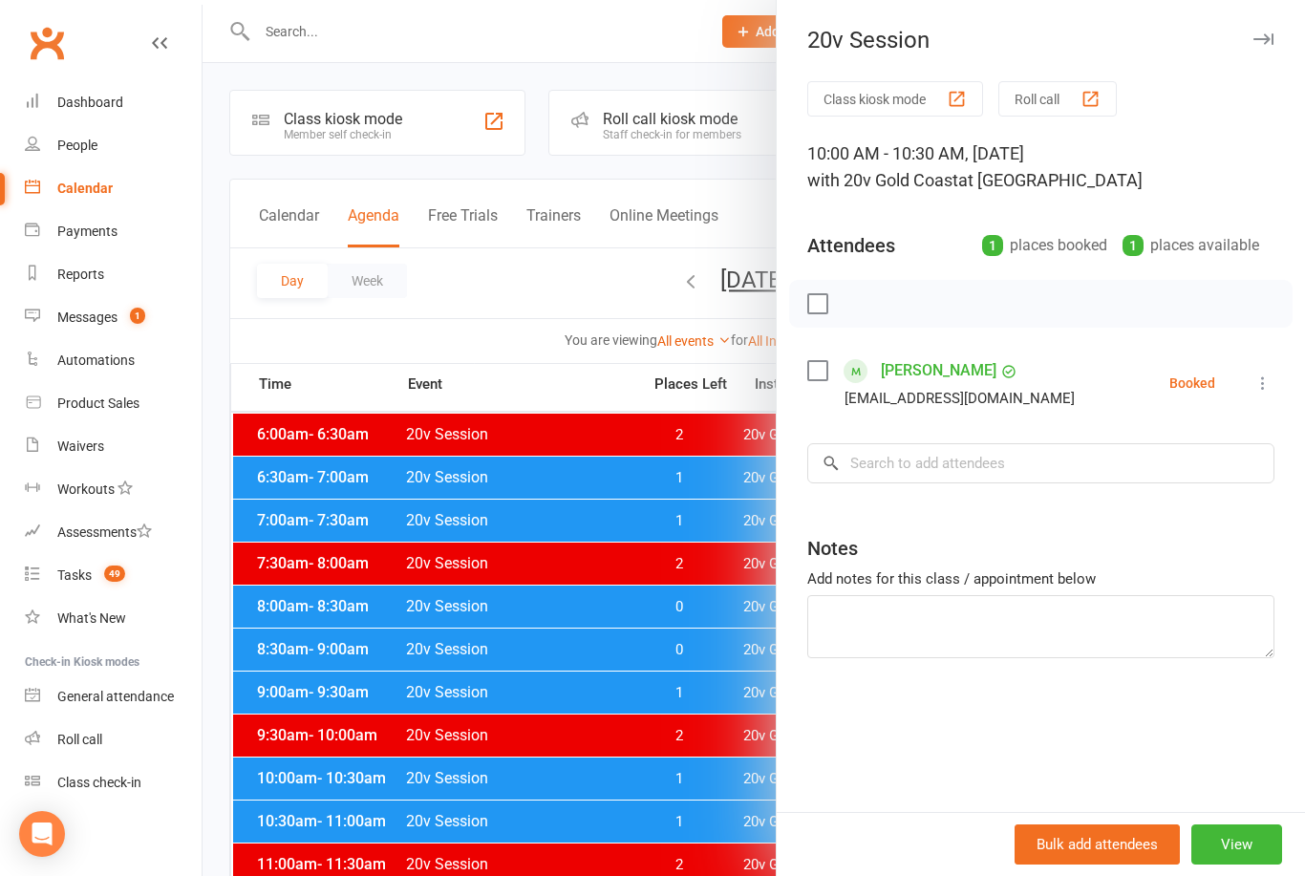
click at [635, 817] on div at bounding box center [753, 438] width 1102 height 876
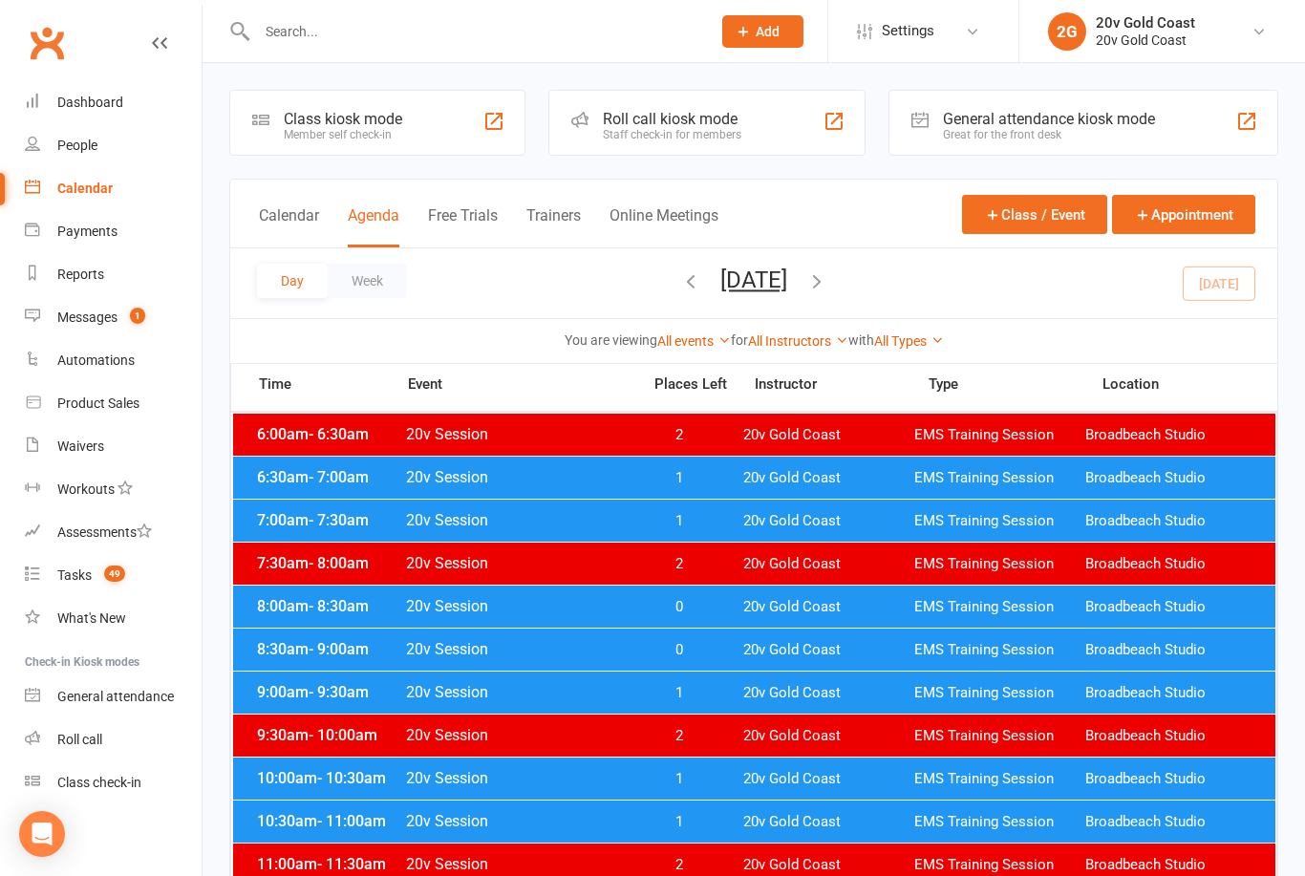
click at [634, 835] on div "10:30am - 11:00am 20v Session 1 20v Gold Coast EMS Training Session Broadbeach …" at bounding box center [754, 821] width 1042 height 42
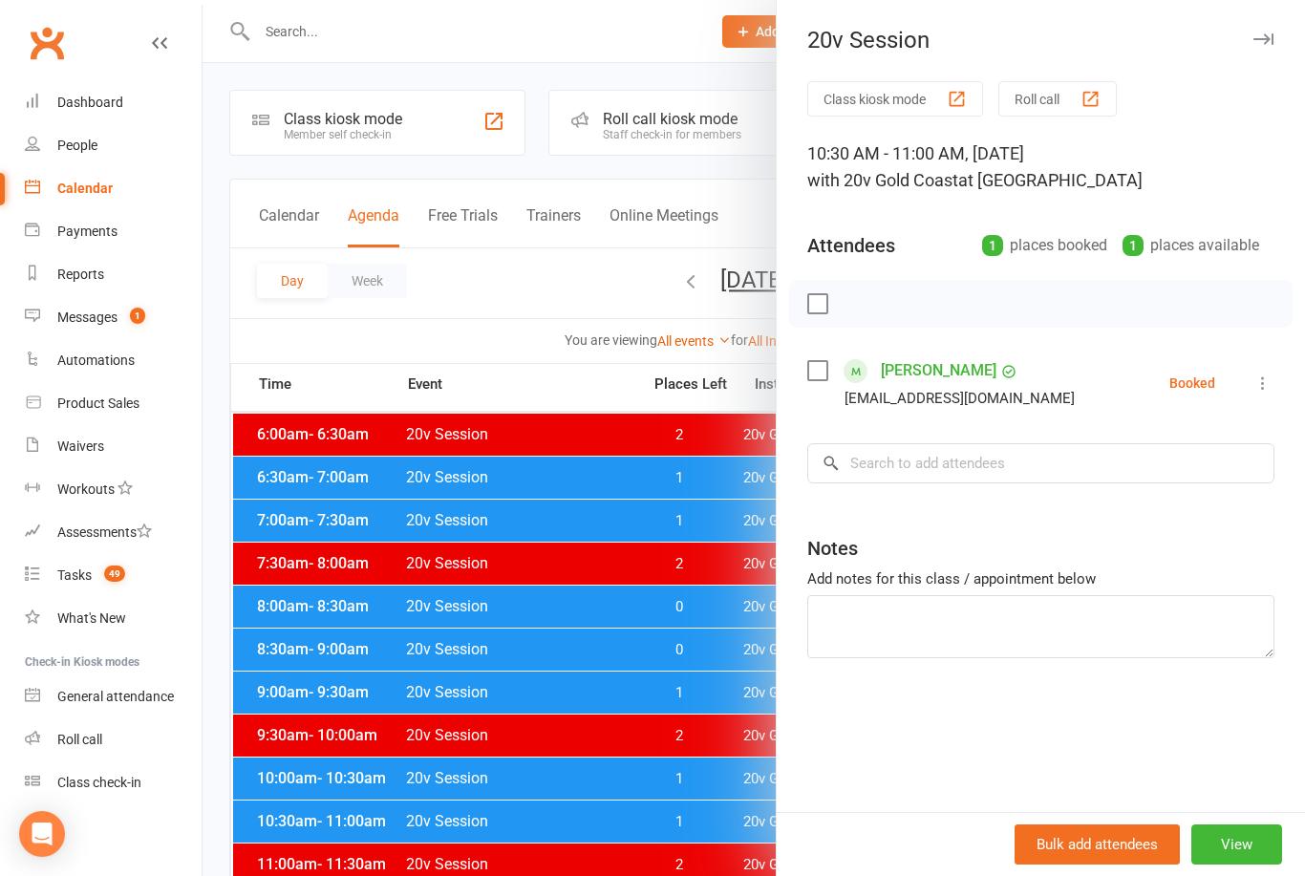
click at [106, 590] on link "Tasks 49" at bounding box center [113, 575] width 177 height 43
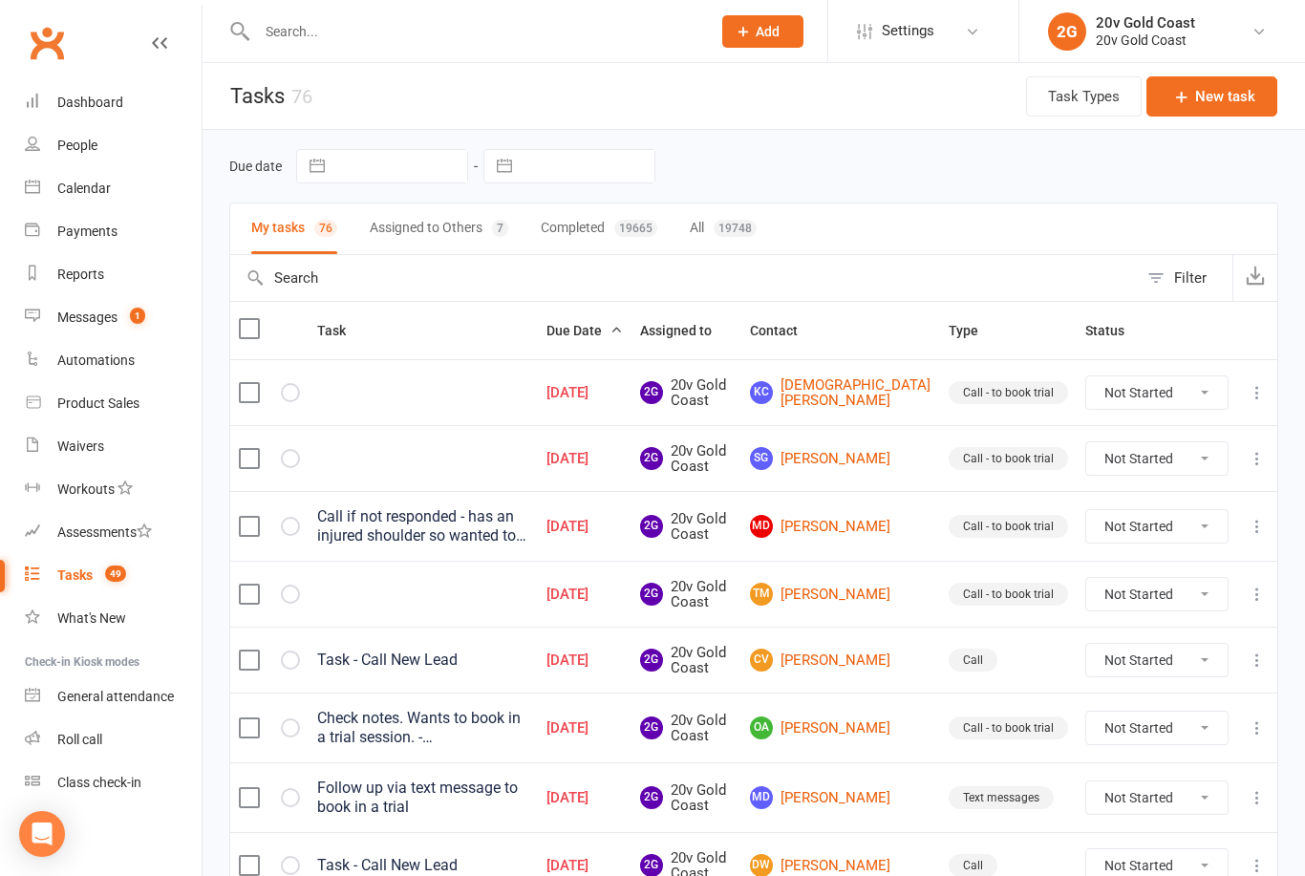
click at [110, 331] on link "Messages 1" at bounding box center [113, 317] width 177 height 43
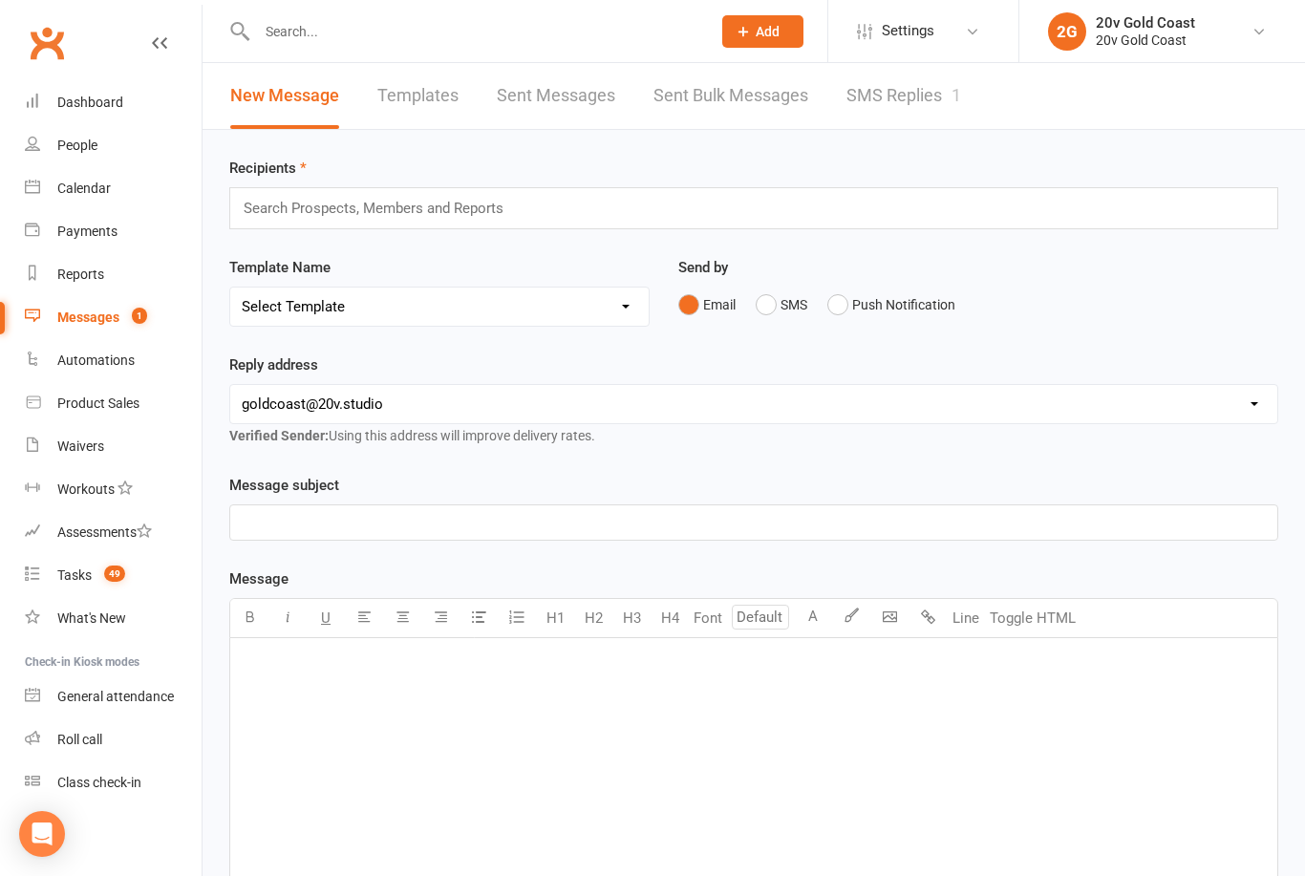
click at [897, 95] on link "SMS Replies 1" at bounding box center [903, 96] width 115 height 66
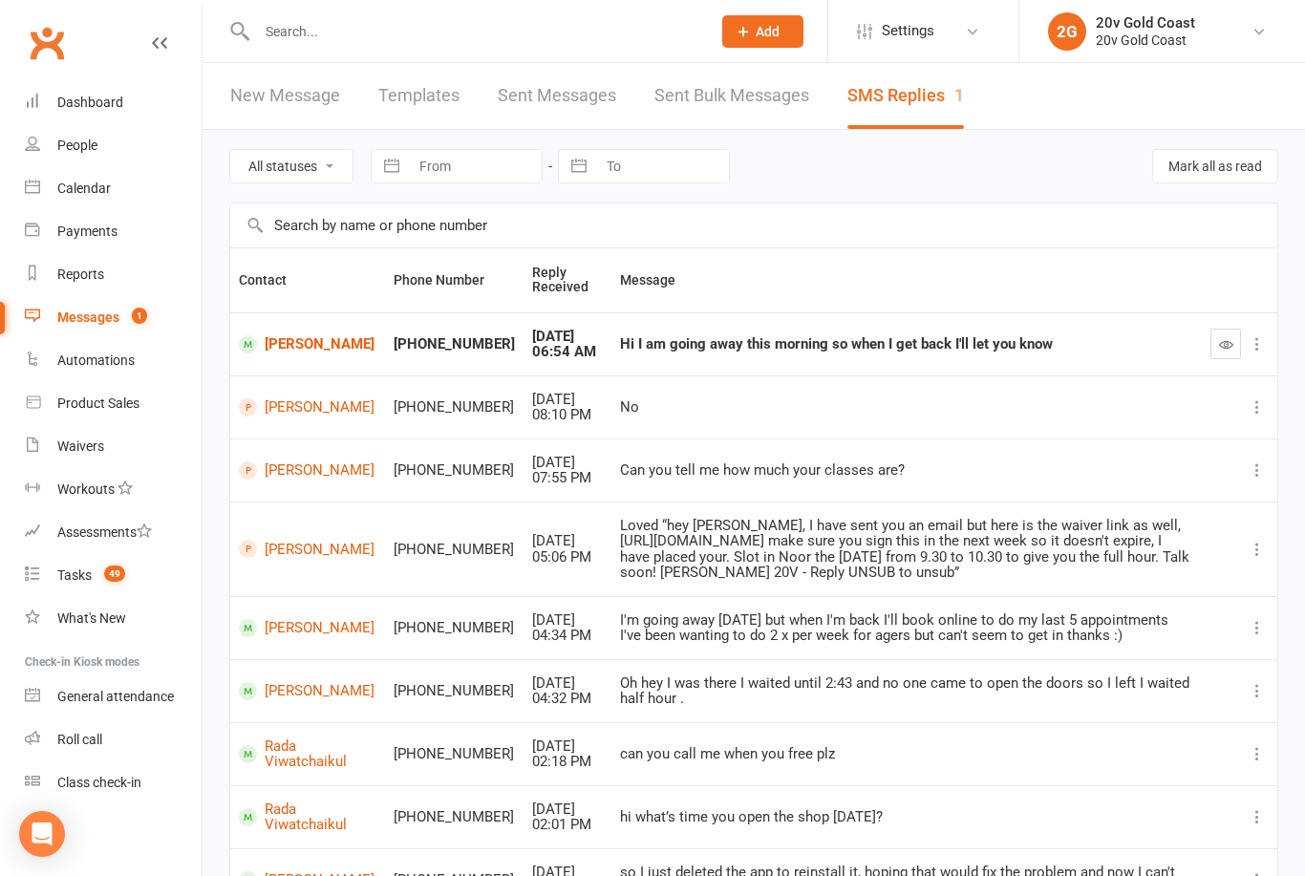
click at [297, 344] on link "[PERSON_NAME]" at bounding box center [308, 344] width 138 height 18
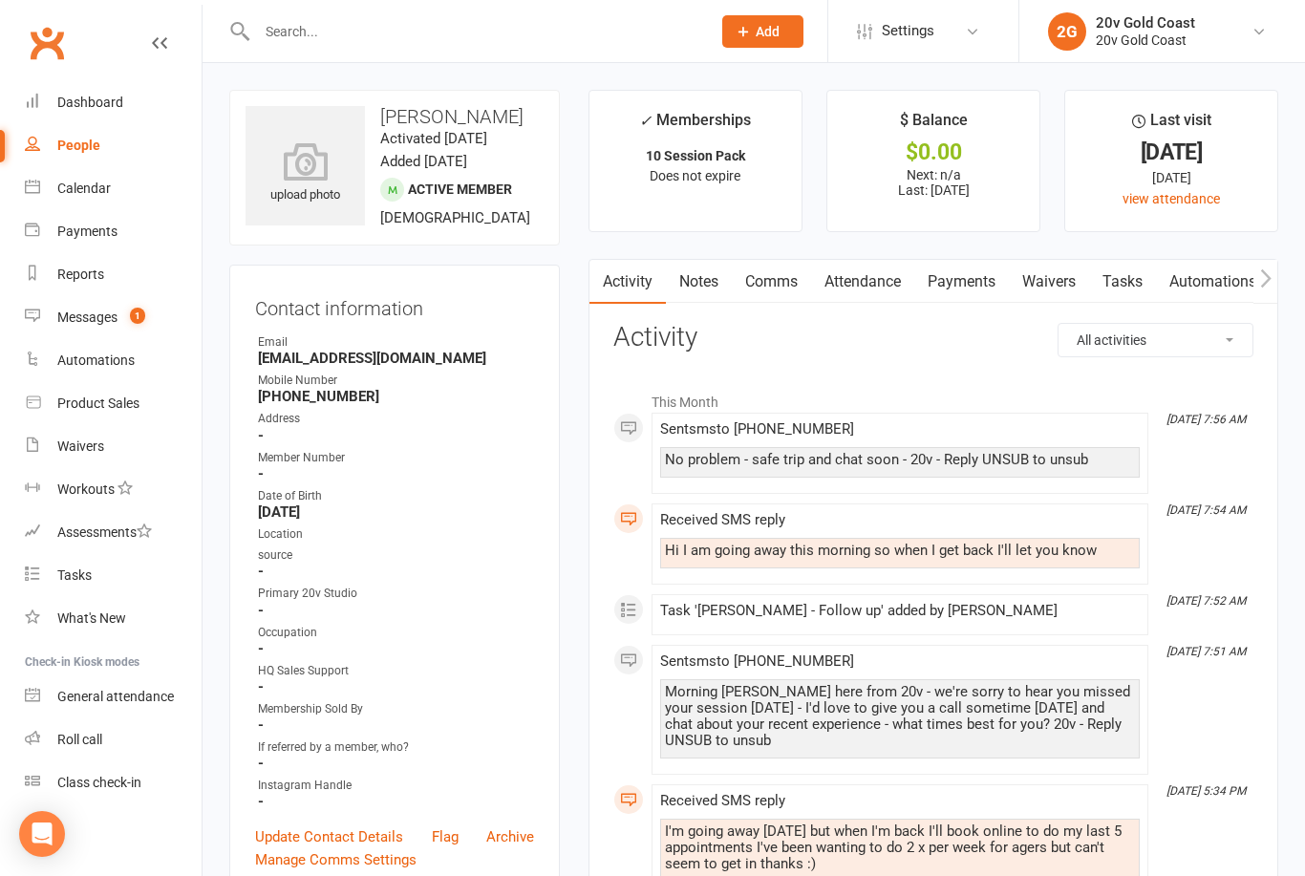
click at [80, 317] on div "Messages" at bounding box center [87, 316] width 60 height 15
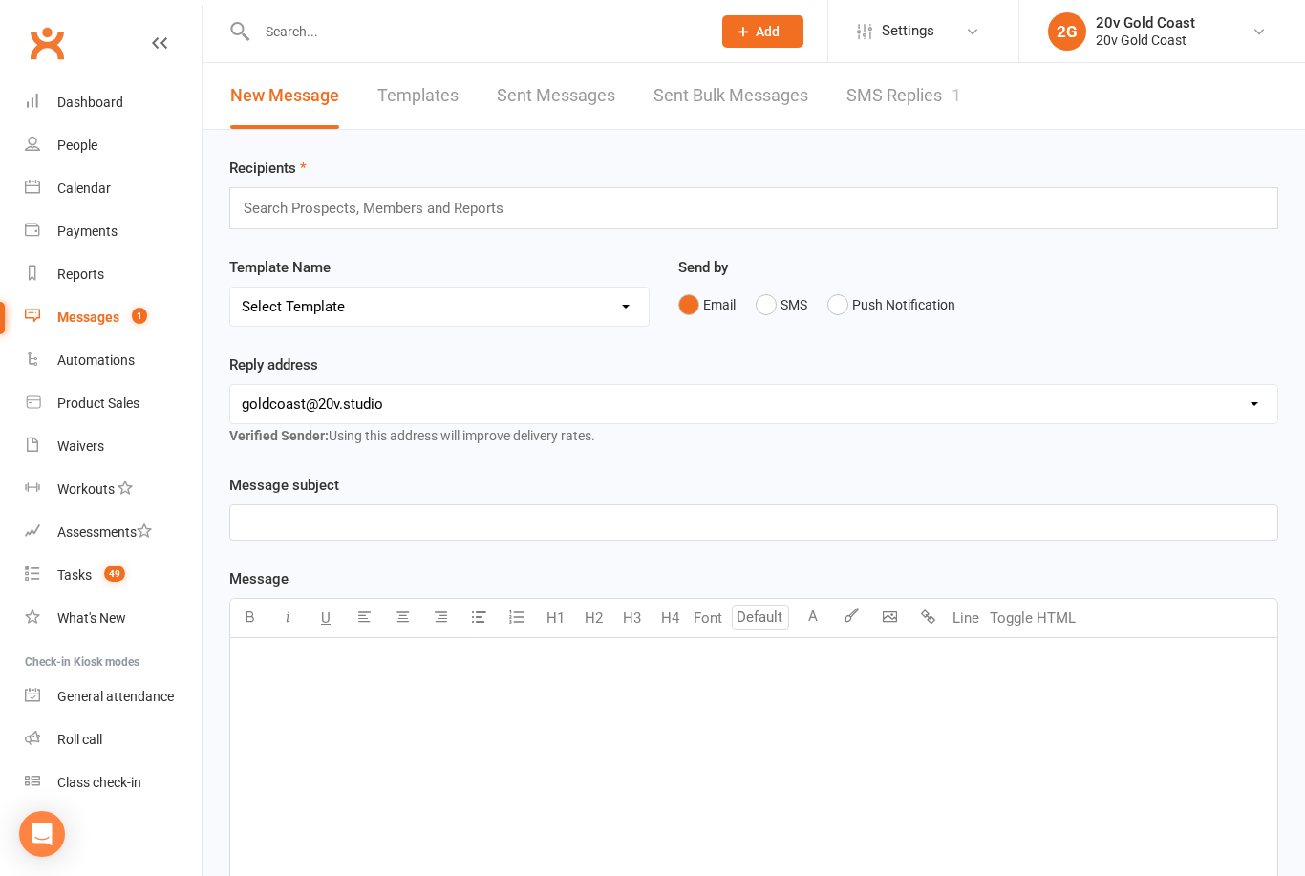
click at [863, 95] on link "SMS Replies 1" at bounding box center [903, 96] width 115 height 66
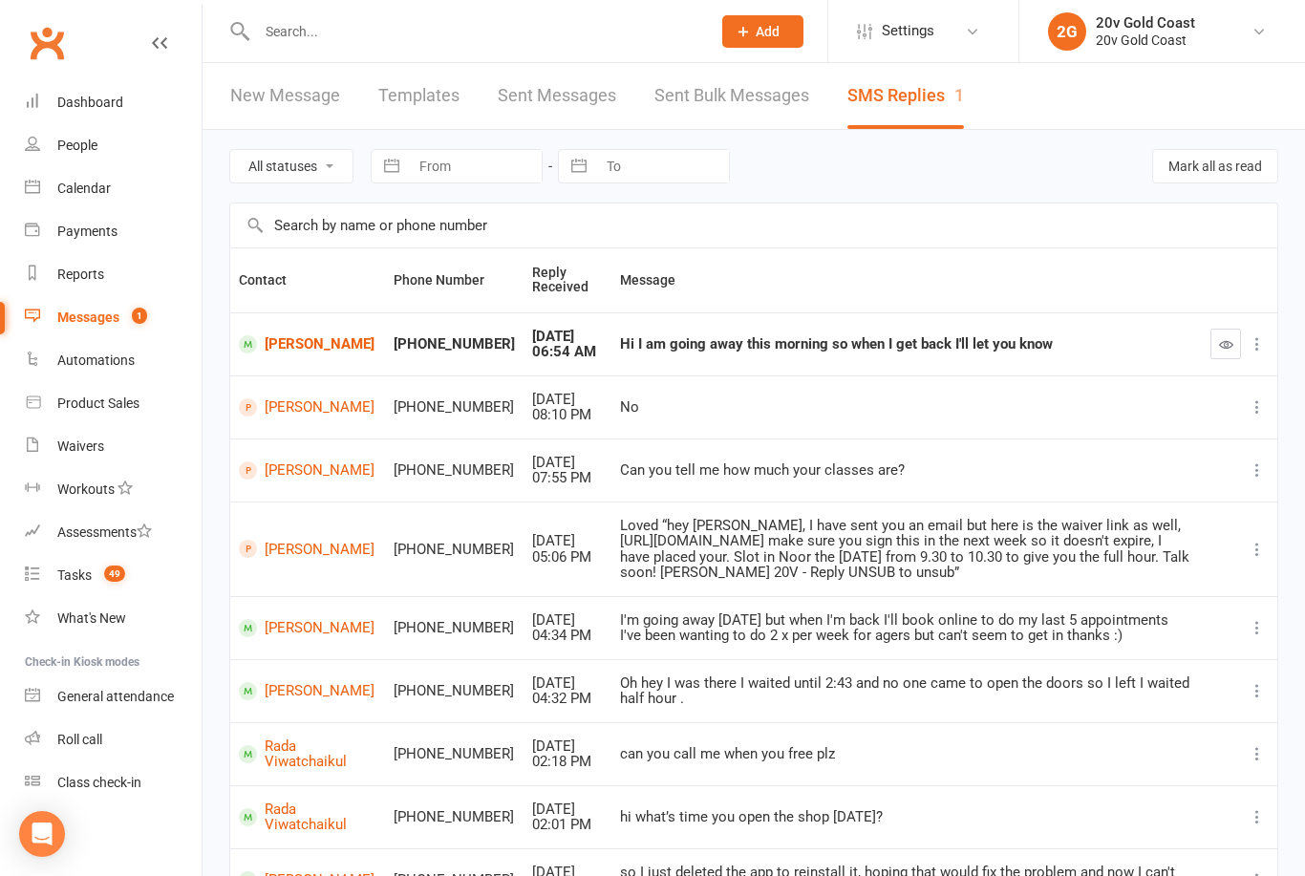
click at [1221, 337] on icon "button" at bounding box center [1226, 344] width 14 height 14
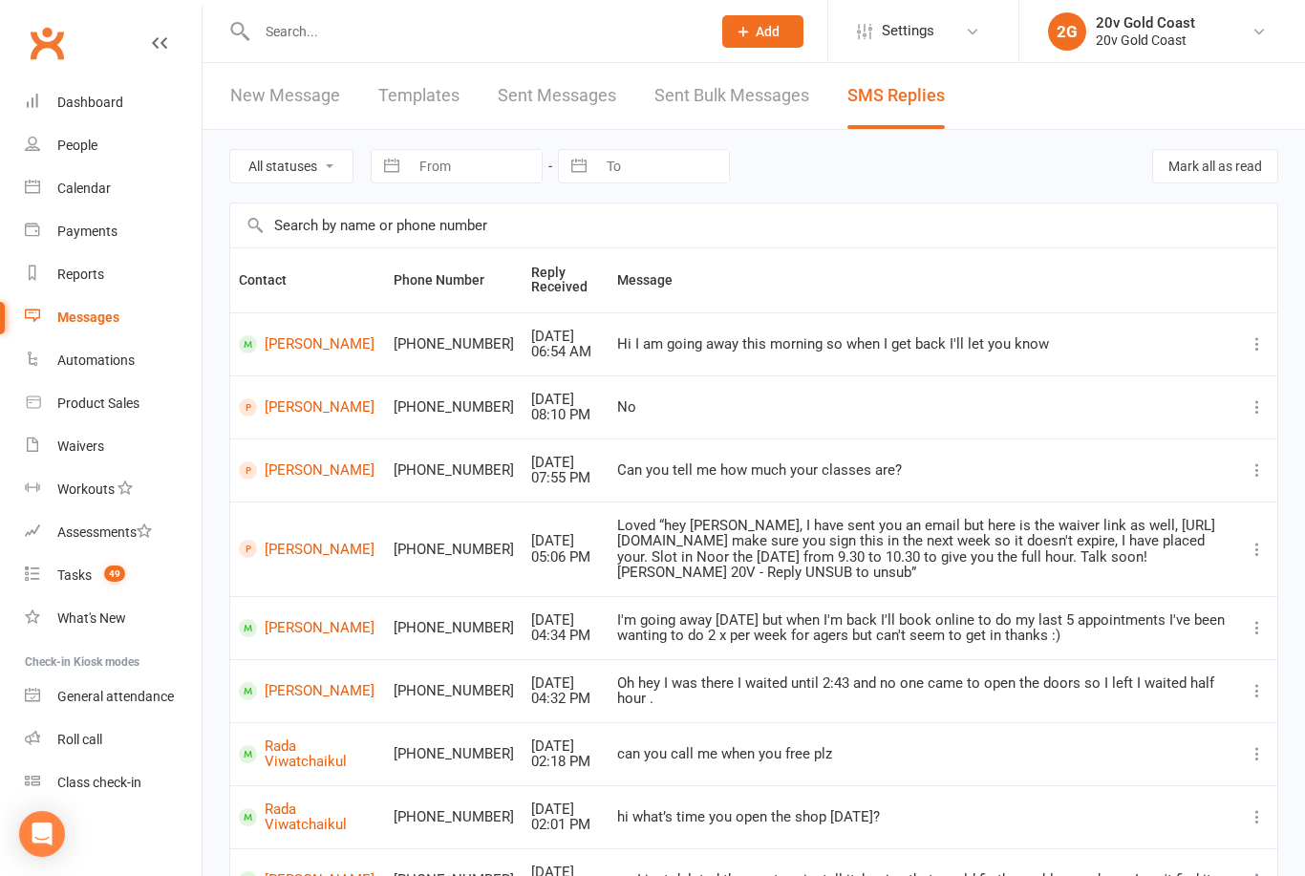
click at [63, 579] on div "Tasks" at bounding box center [74, 574] width 34 height 15
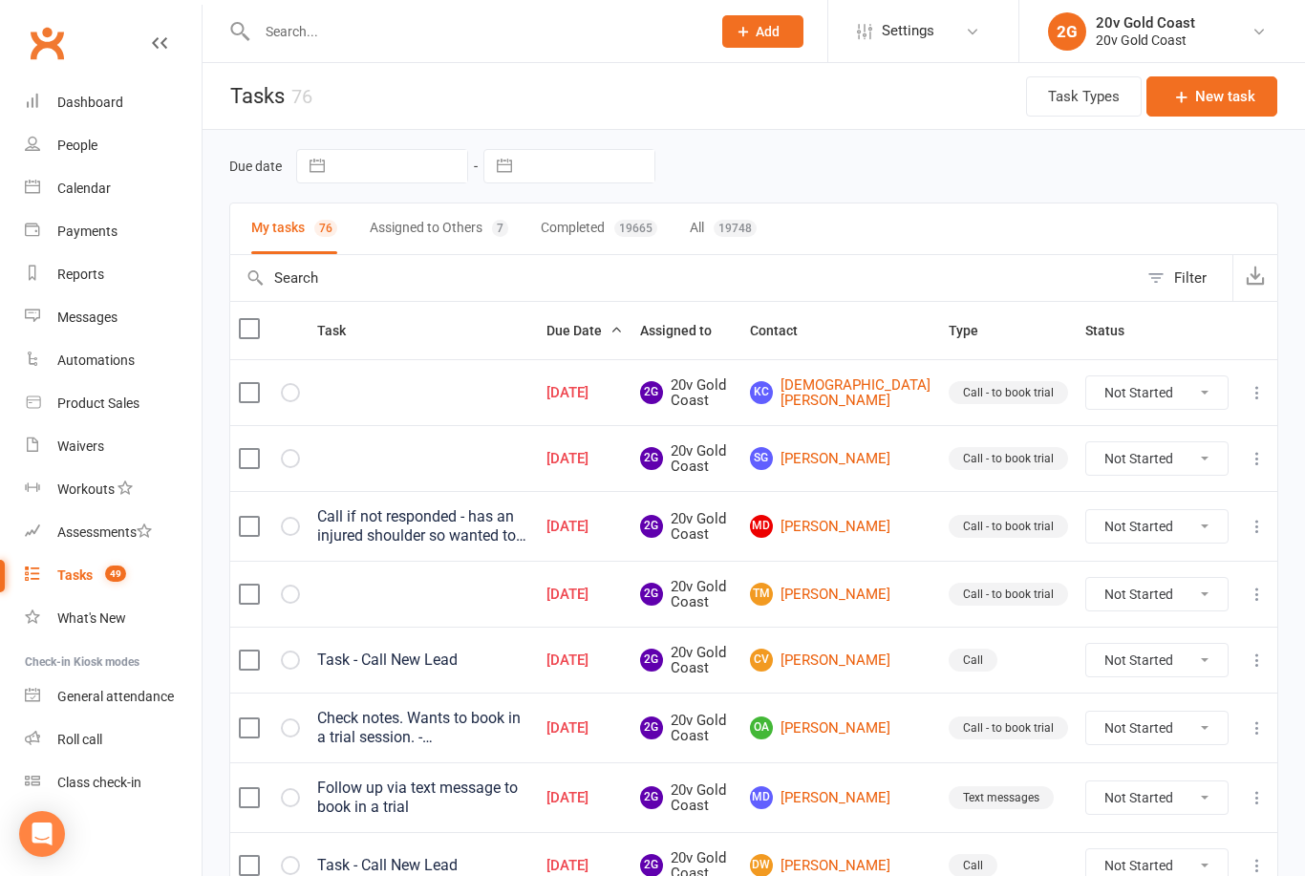
click at [100, 149] on link "People" at bounding box center [113, 145] width 177 height 43
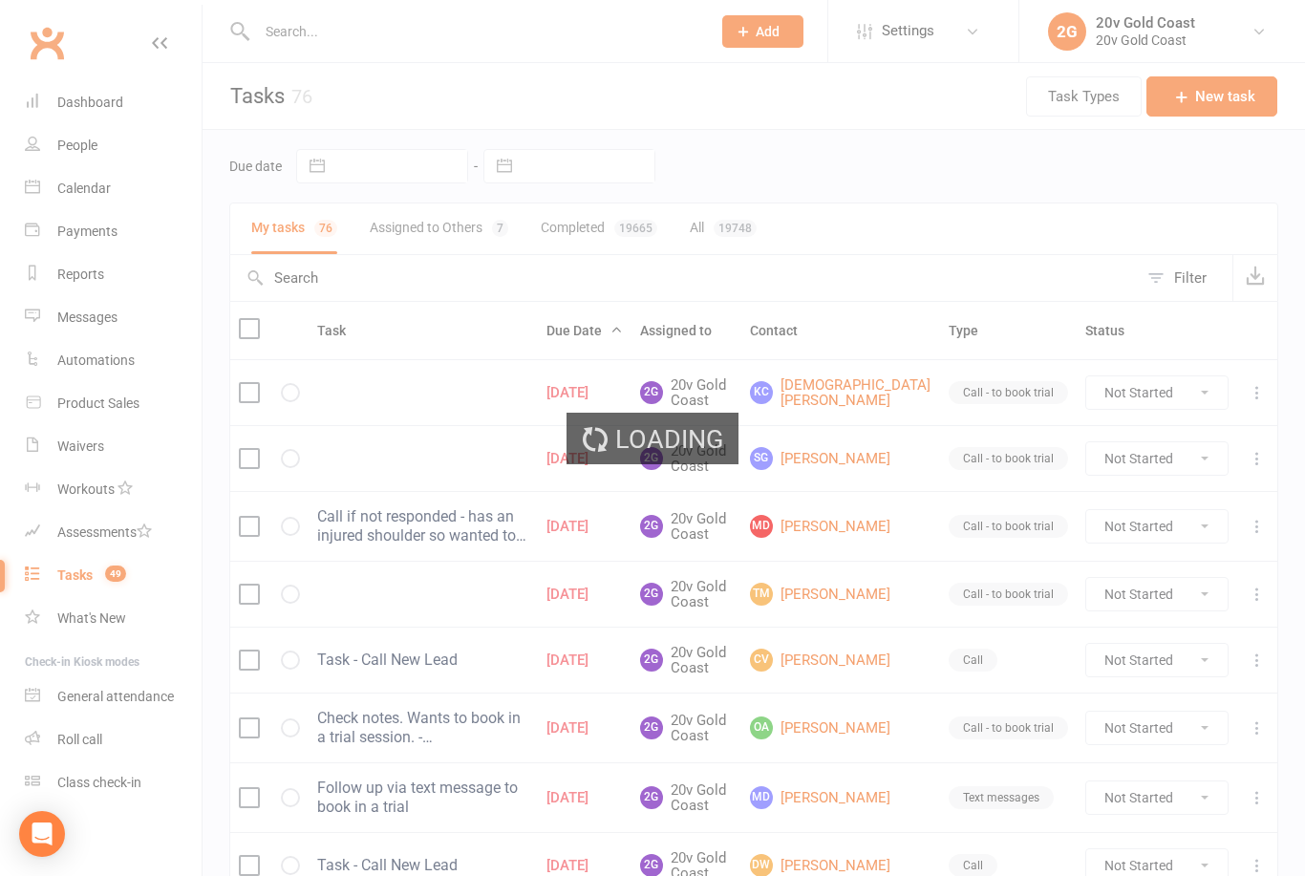
select select "100"
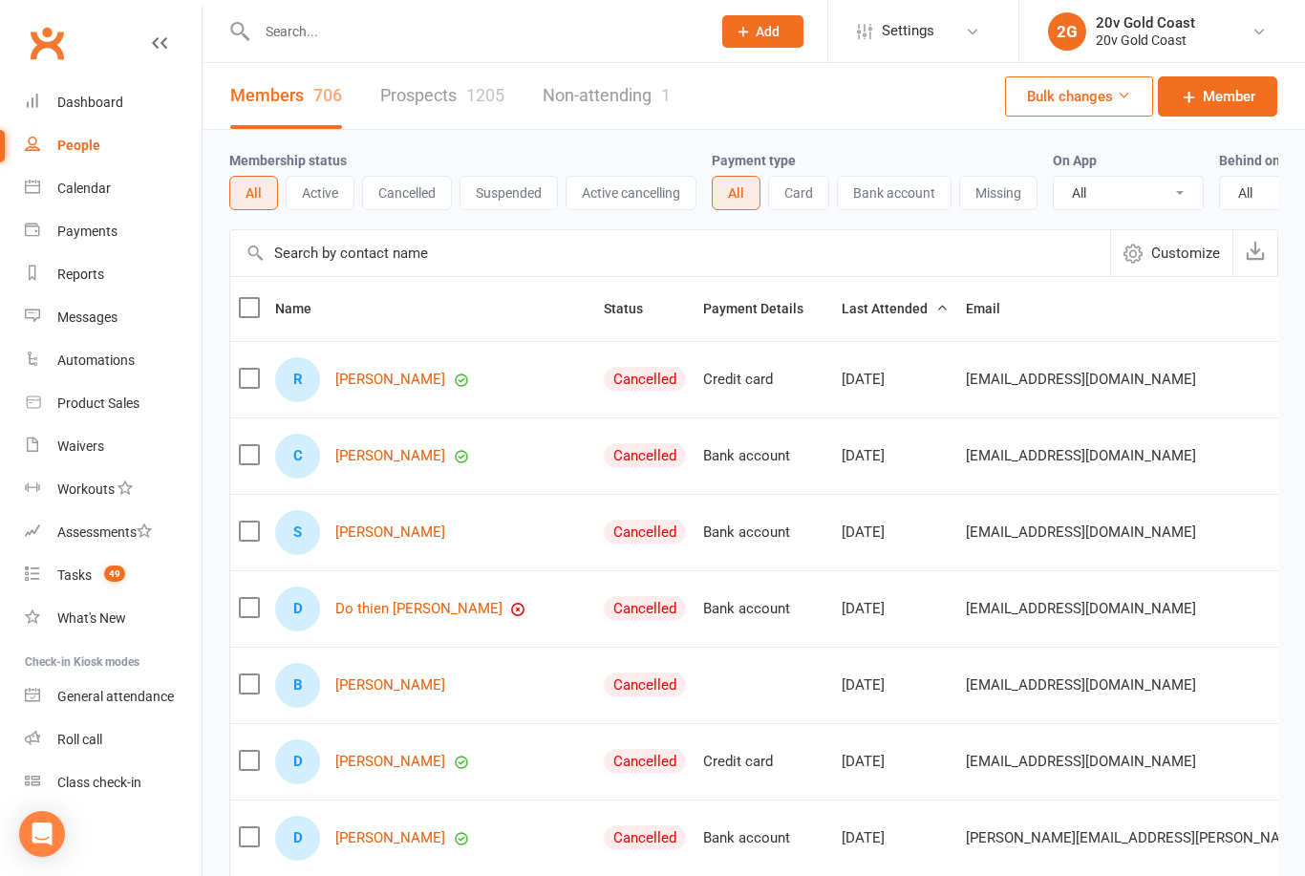
click at [68, 199] on link "Calendar" at bounding box center [113, 188] width 177 height 43
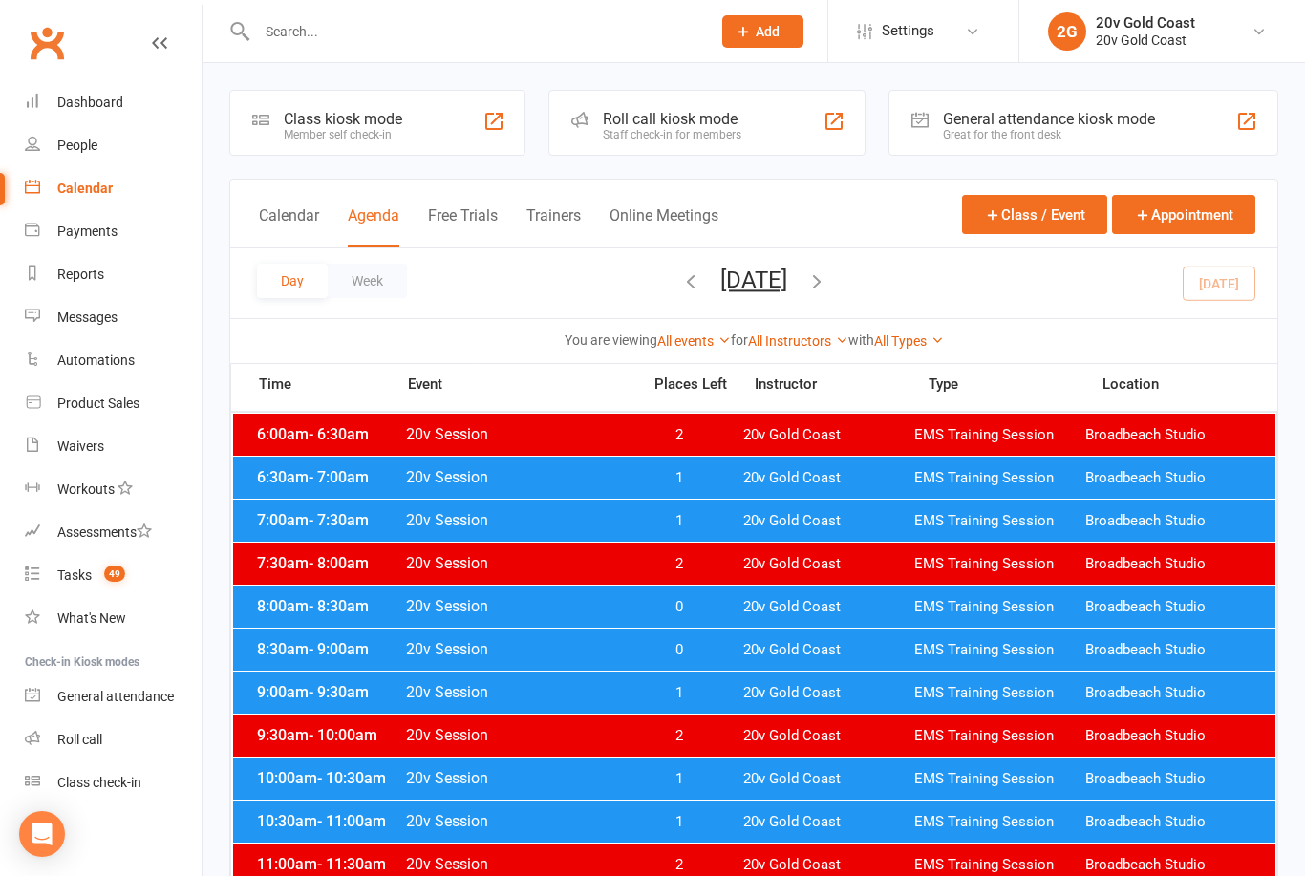
click at [575, 612] on span "20v Session" at bounding box center [517, 606] width 224 height 18
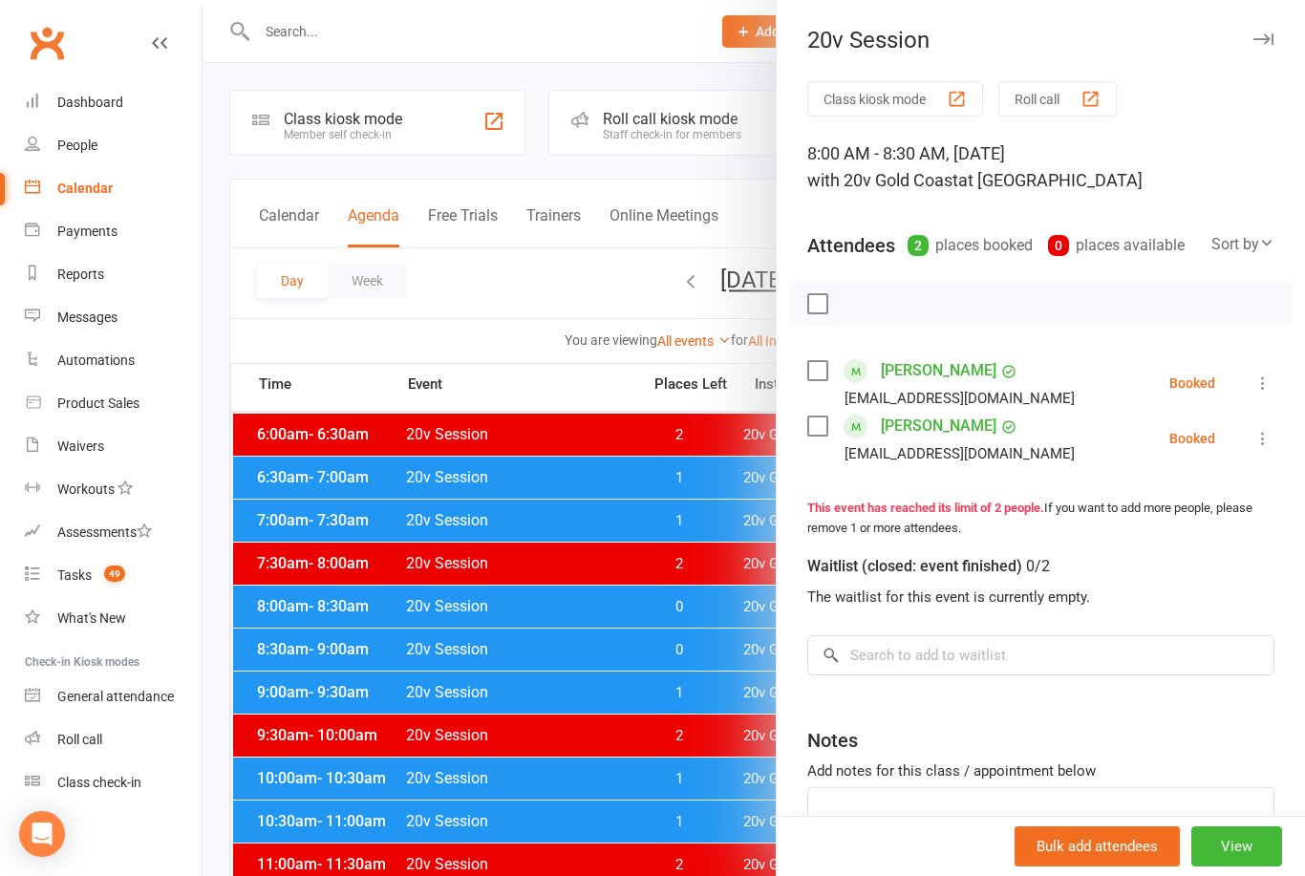
click at [564, 531] on div at bounding box center [753, 438] width 1102 height 876
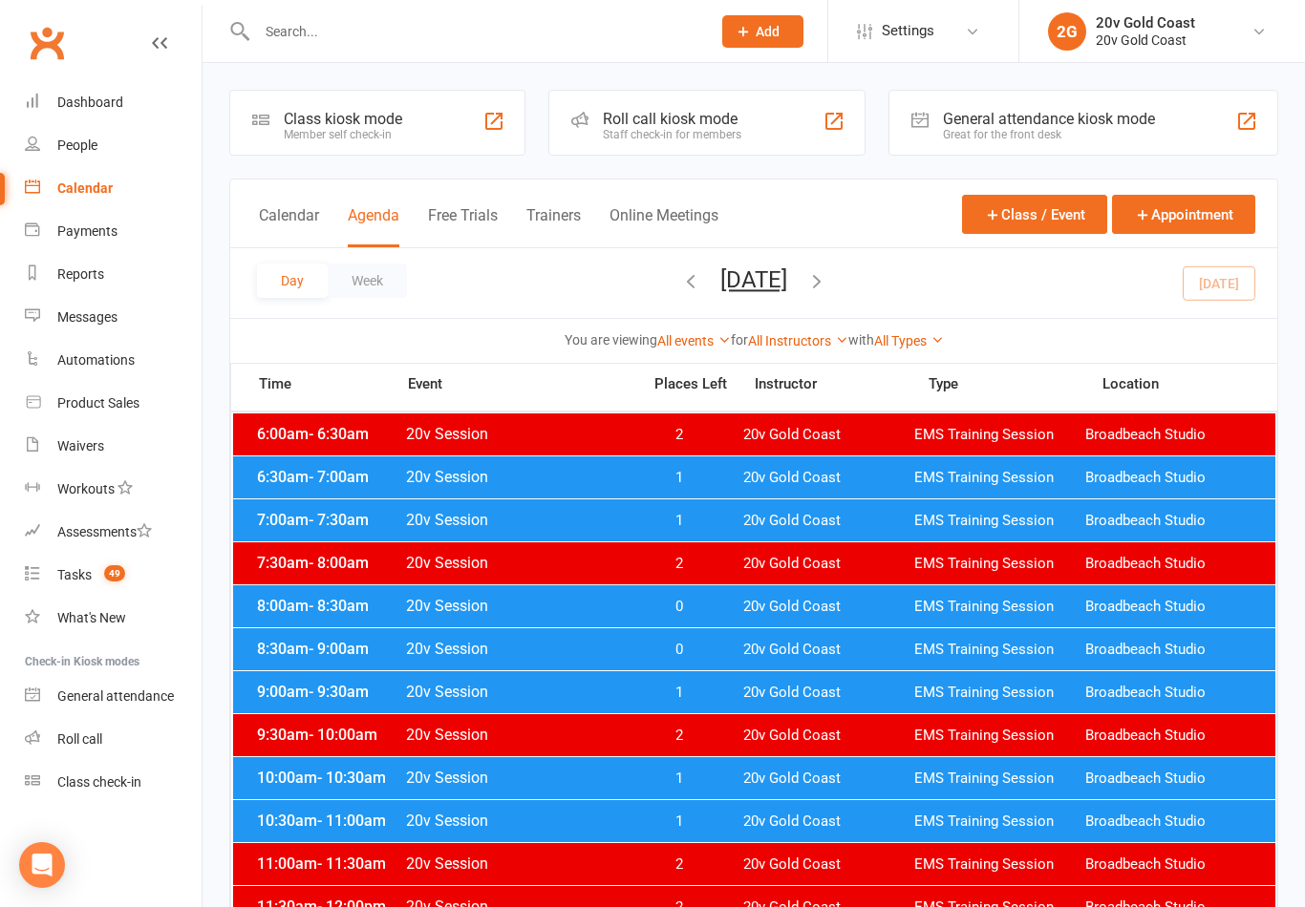
click at [767, 534] on div "7:00am - 7:30am 20v Session 1 20v Gold Coast EMS Training Session Broadbeach St…" at bounding box center [754, 521] width 1042 height 42
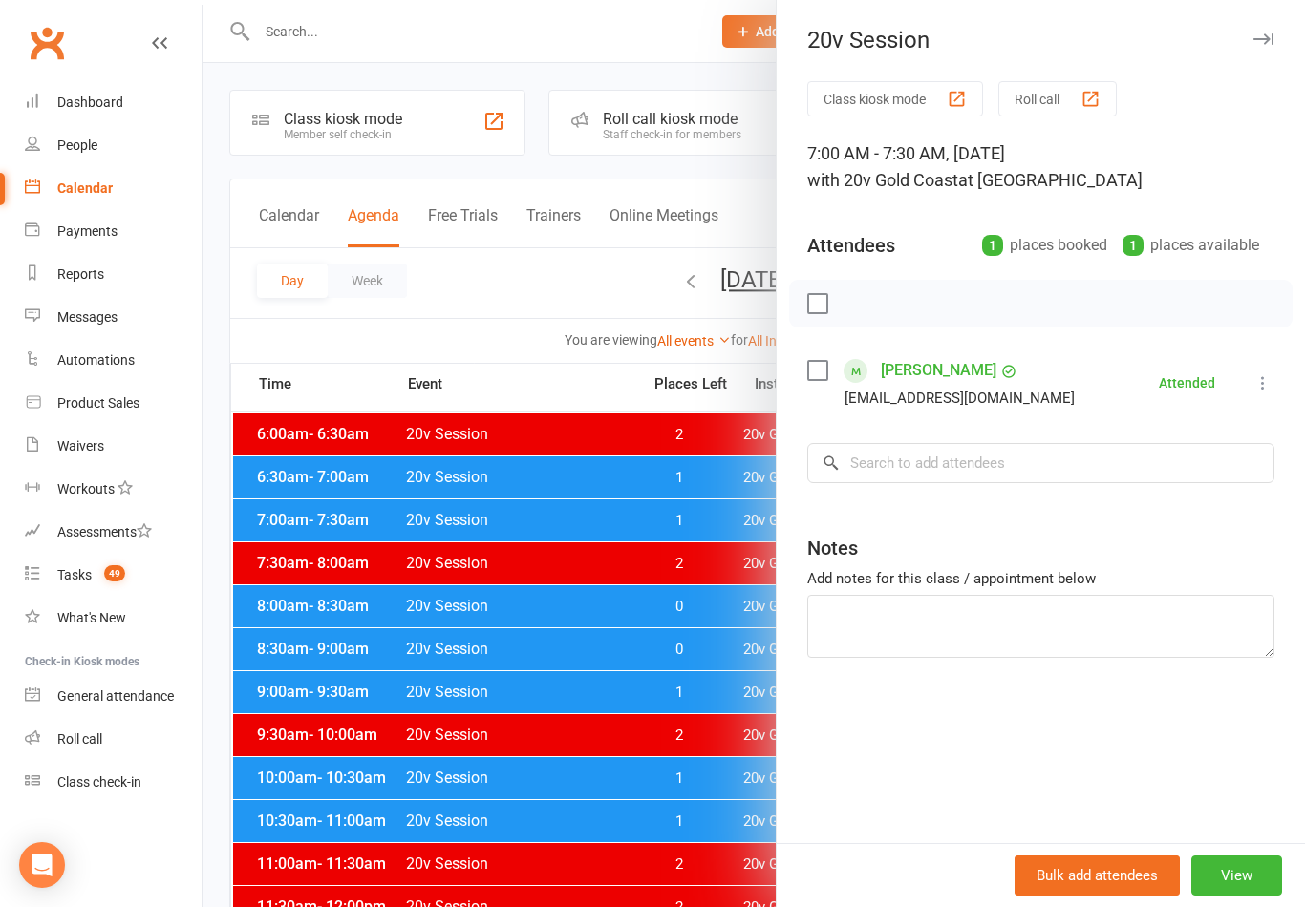
click at [603, 773] on div at bounding box center [753, 453] width 1102 height 907
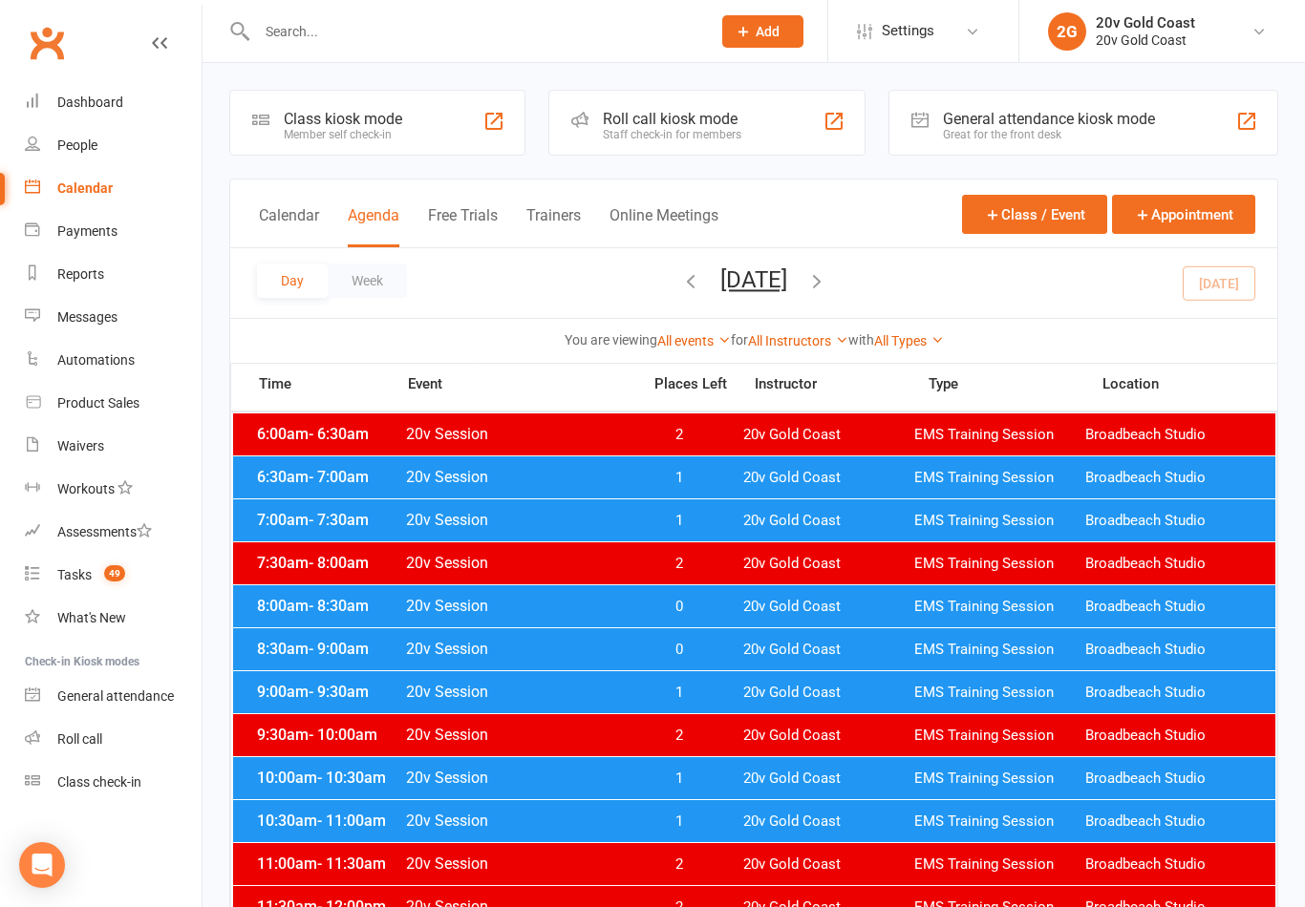
click at [714, 621] on div "8:00am - 8:30am 20v Session 0 20v Gold Coast EMS Training Session Broadbeach St…" at bounding box center [754, 606] width 1042 height 42
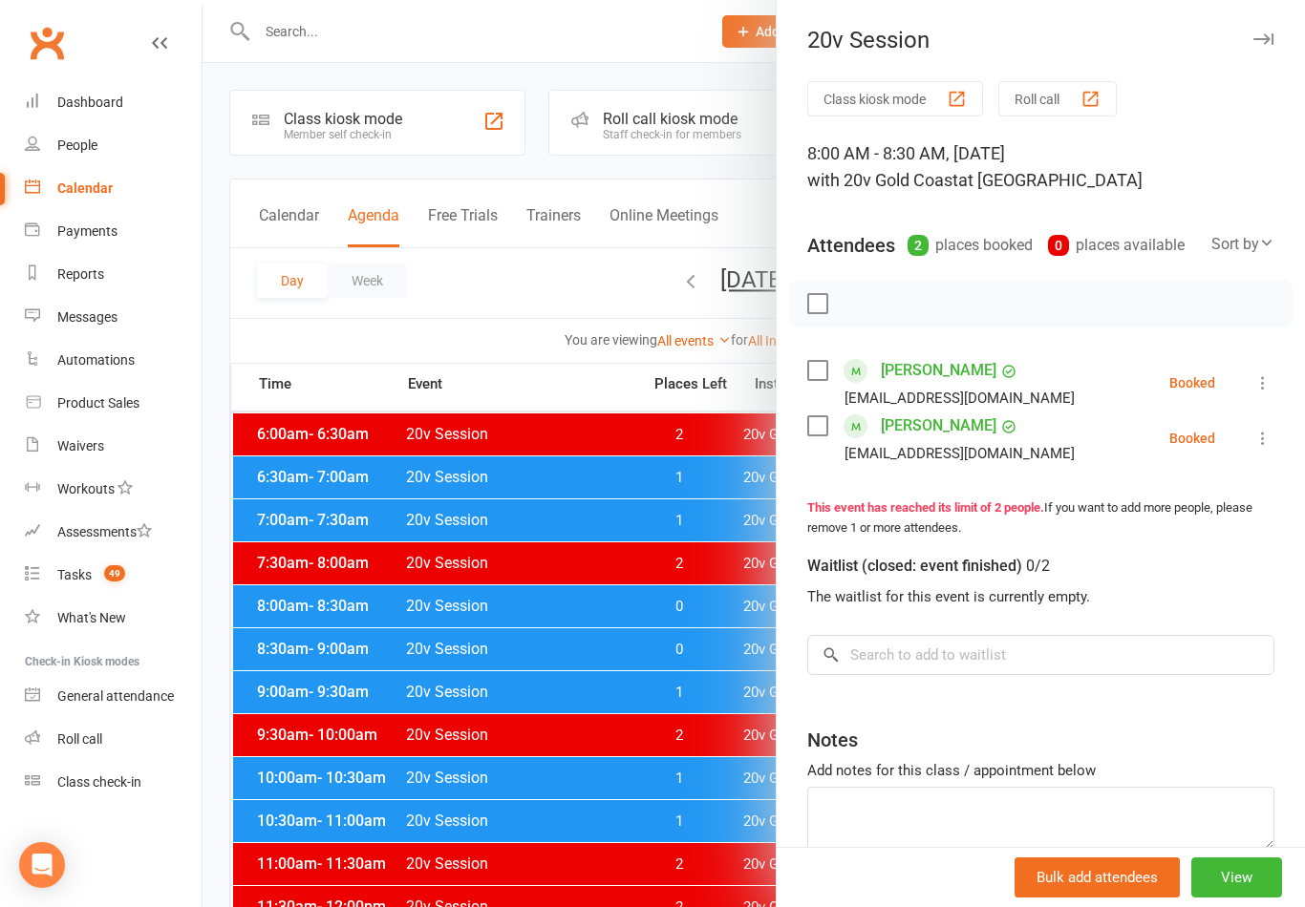
click at [1246, 372] on li "John Younan Jhy.consult@gmail.com Booked More info Remove Check in Mark absent …" at bounding box center [1040, 382] width 467 height 55
click at [1254, 392] on icon at bounding box center [1262, 382] width 19 height 19
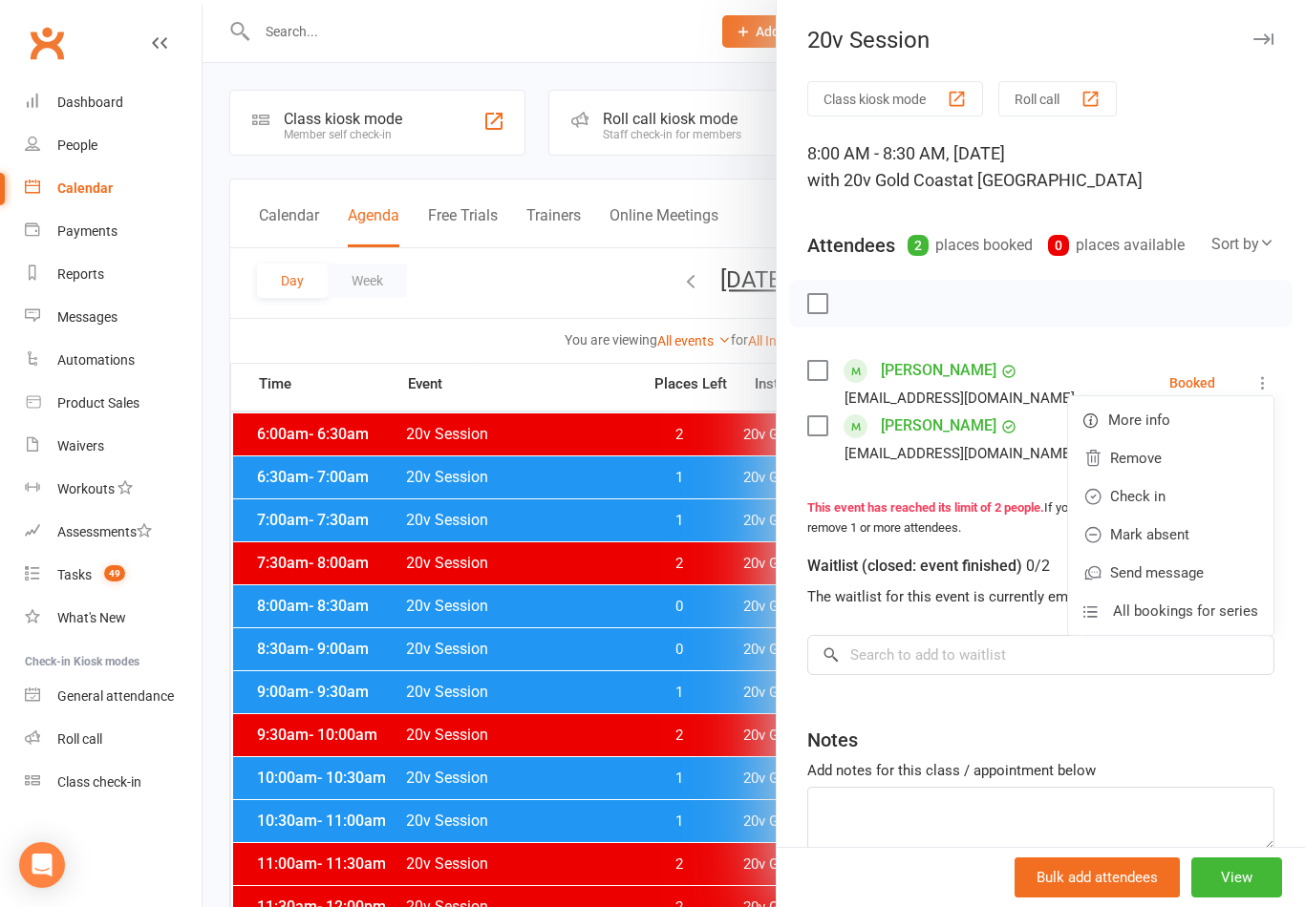
click at [1209, 499] on link "Check in" at bounding box center [1170, 497] width 205 height 38
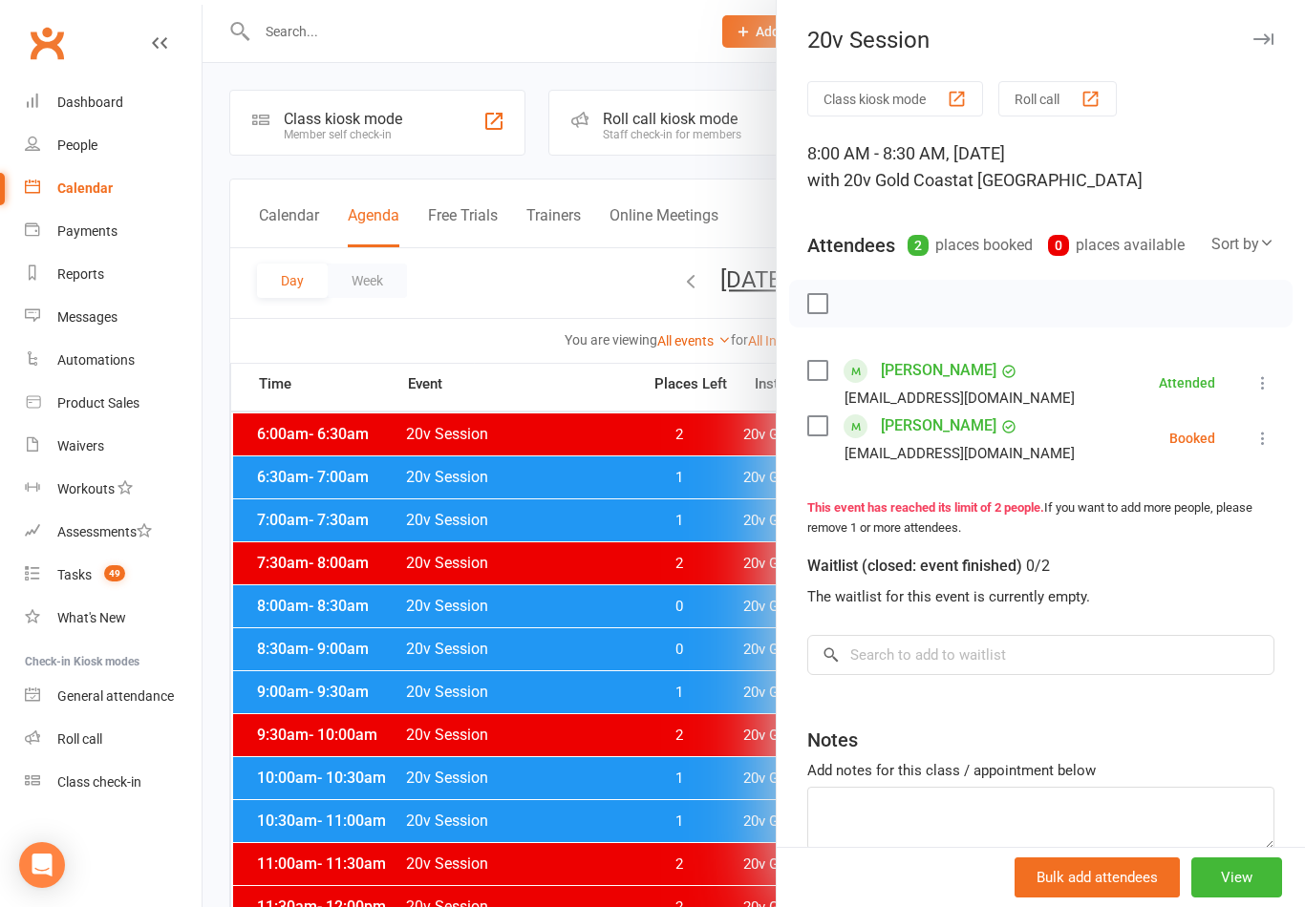
click at [1268, 446] on icon at bounding box center [1262, 438] width 19 height 19
click at [1209, 555] on link "Check in" at bounding box center [1170, 552] width 205 height 38
click at [678, 281] on div at bounding box center [753, 453] width 1102 height 907
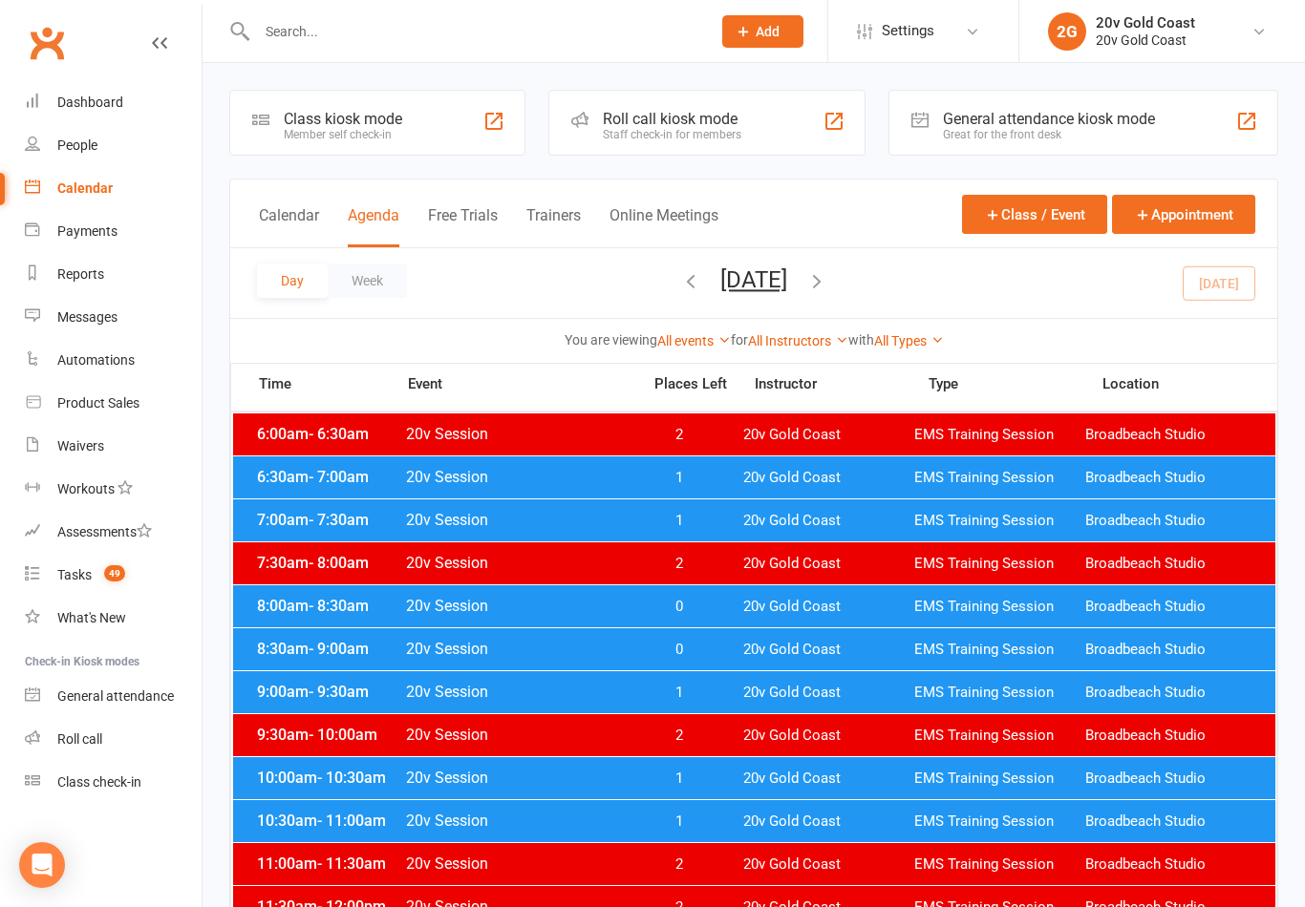
click at [720, 278] on button "Wednesday, Oct 15, 2025" at bounding box center [753, 279] width 67 height 27
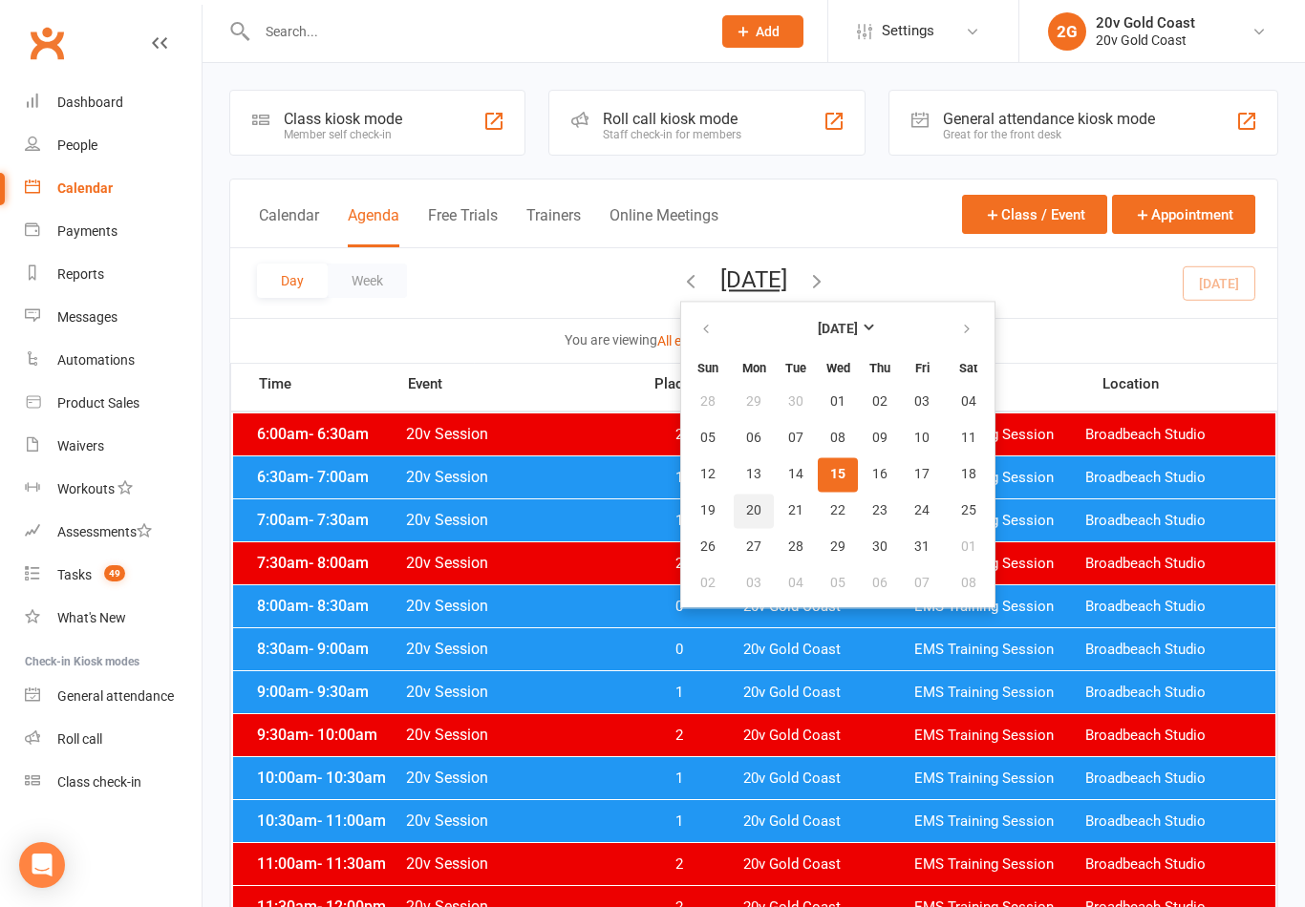
click at [746, 508] on span "20" at bounding box center [753, 510] width 15 height 15
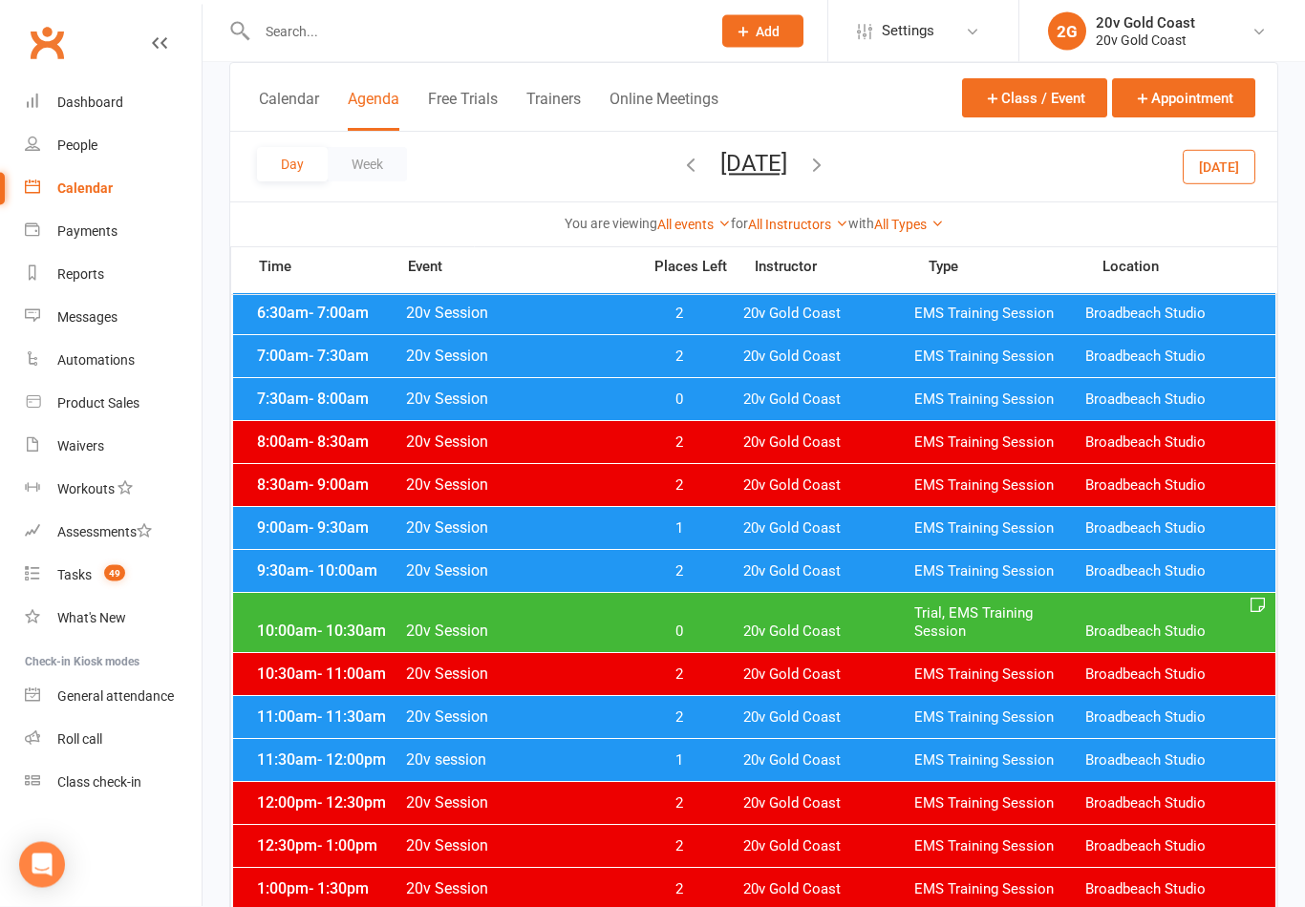
scroll to position [164, 0]
click at [721, 581] on div "9:30am - 10:00am 20v Session 2 20v Gold Coast EMS Training Session Broadbeach S…" at bounding box center [754, 571] width 1042 height 42
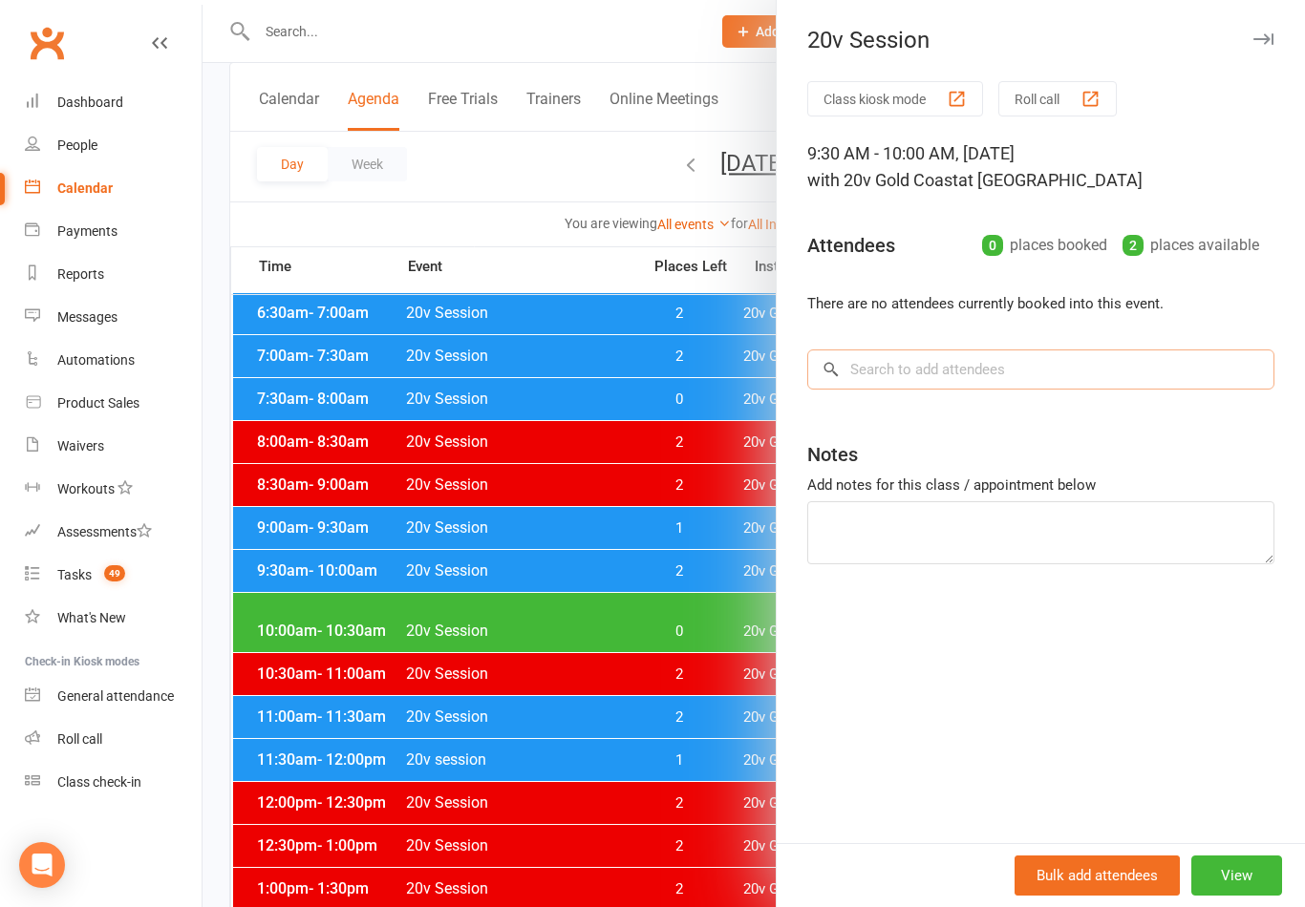
click at [1091, 358] on input "search" at bounding box center [1040, 370] width 467 height 40
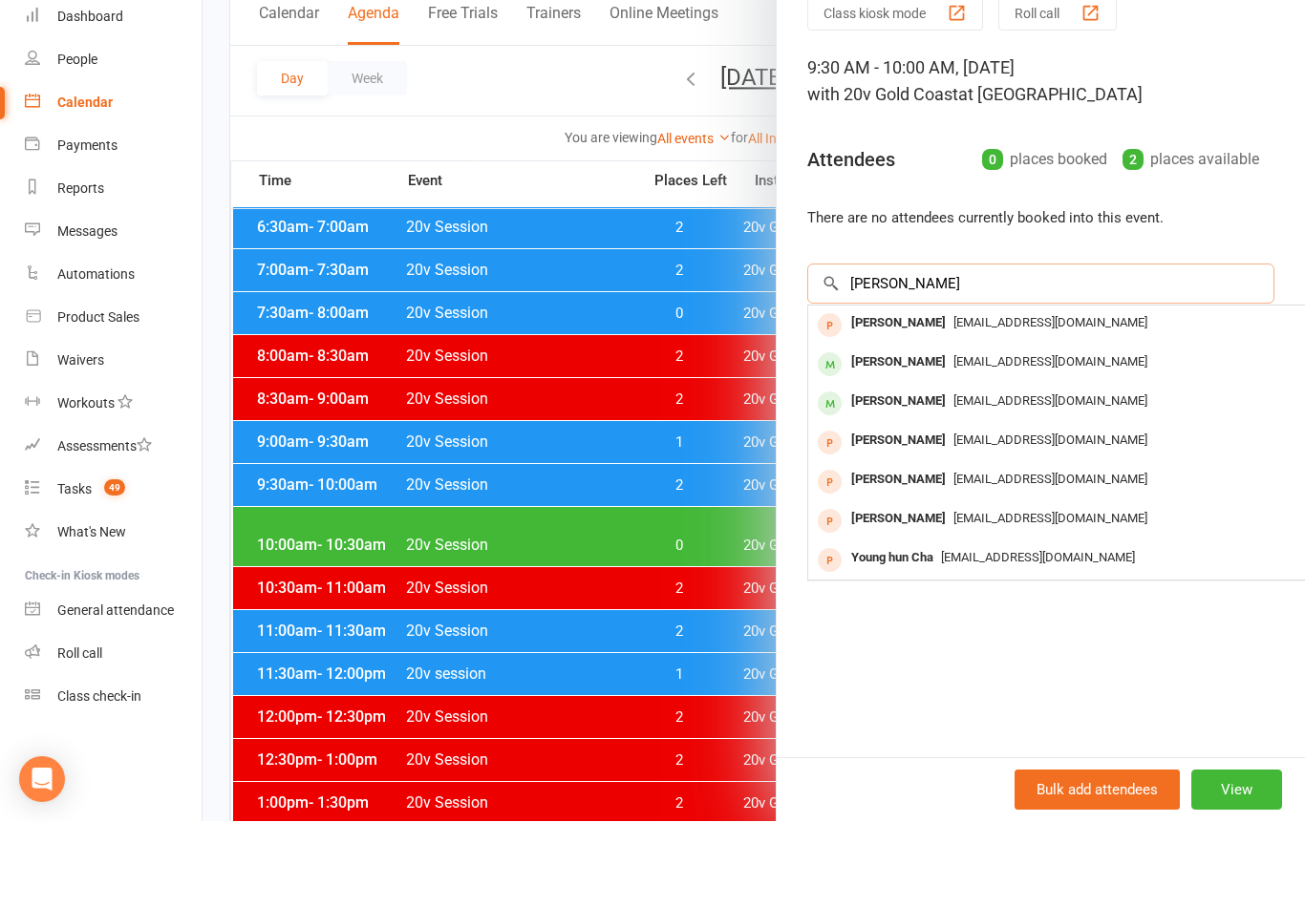
type input "Younan"
click at [1086, 401] on span "victoria_younan@hotmail.com" at bounding box center [1050, 408] width 194 height 14
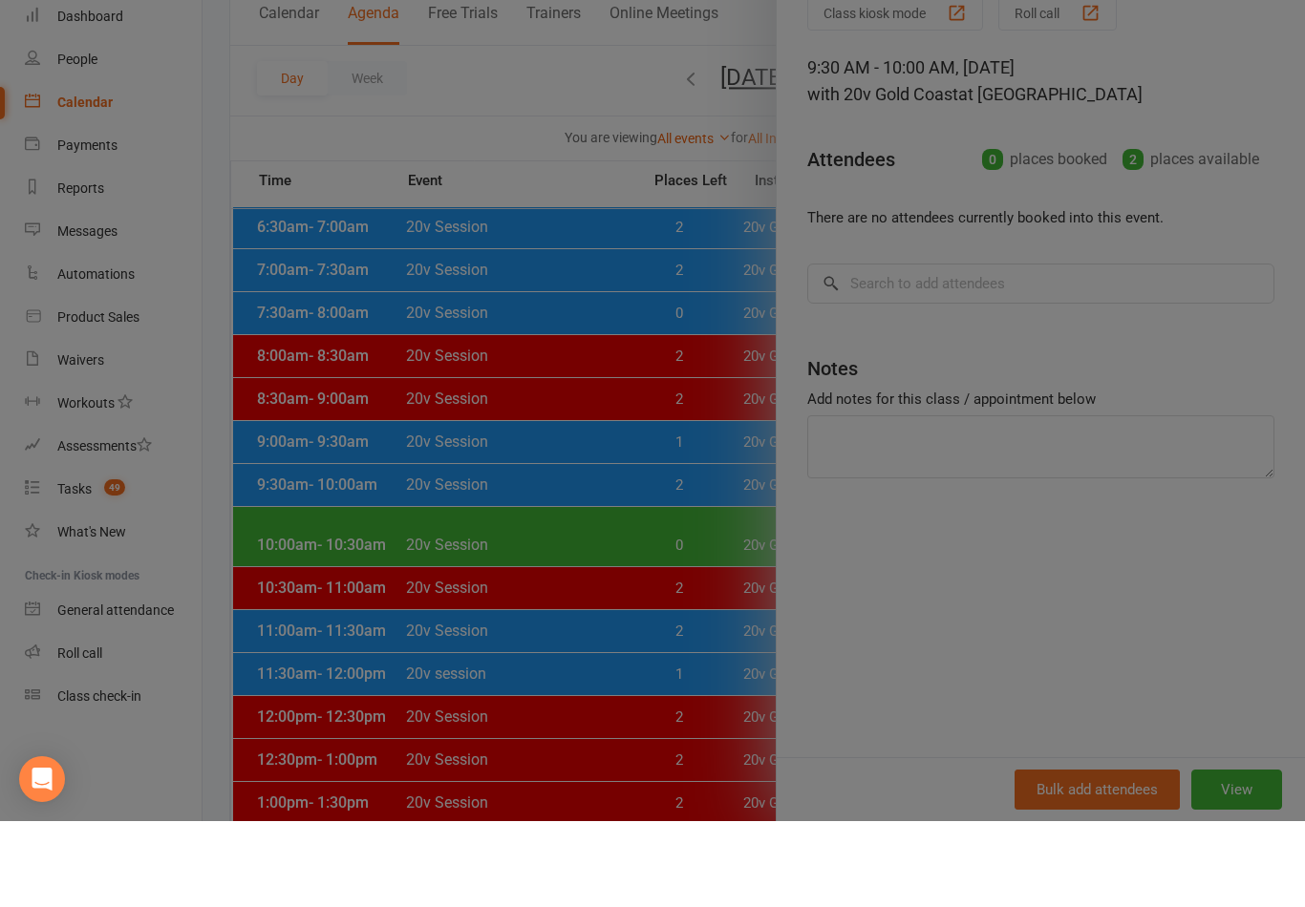
scroll to position [250, 0]
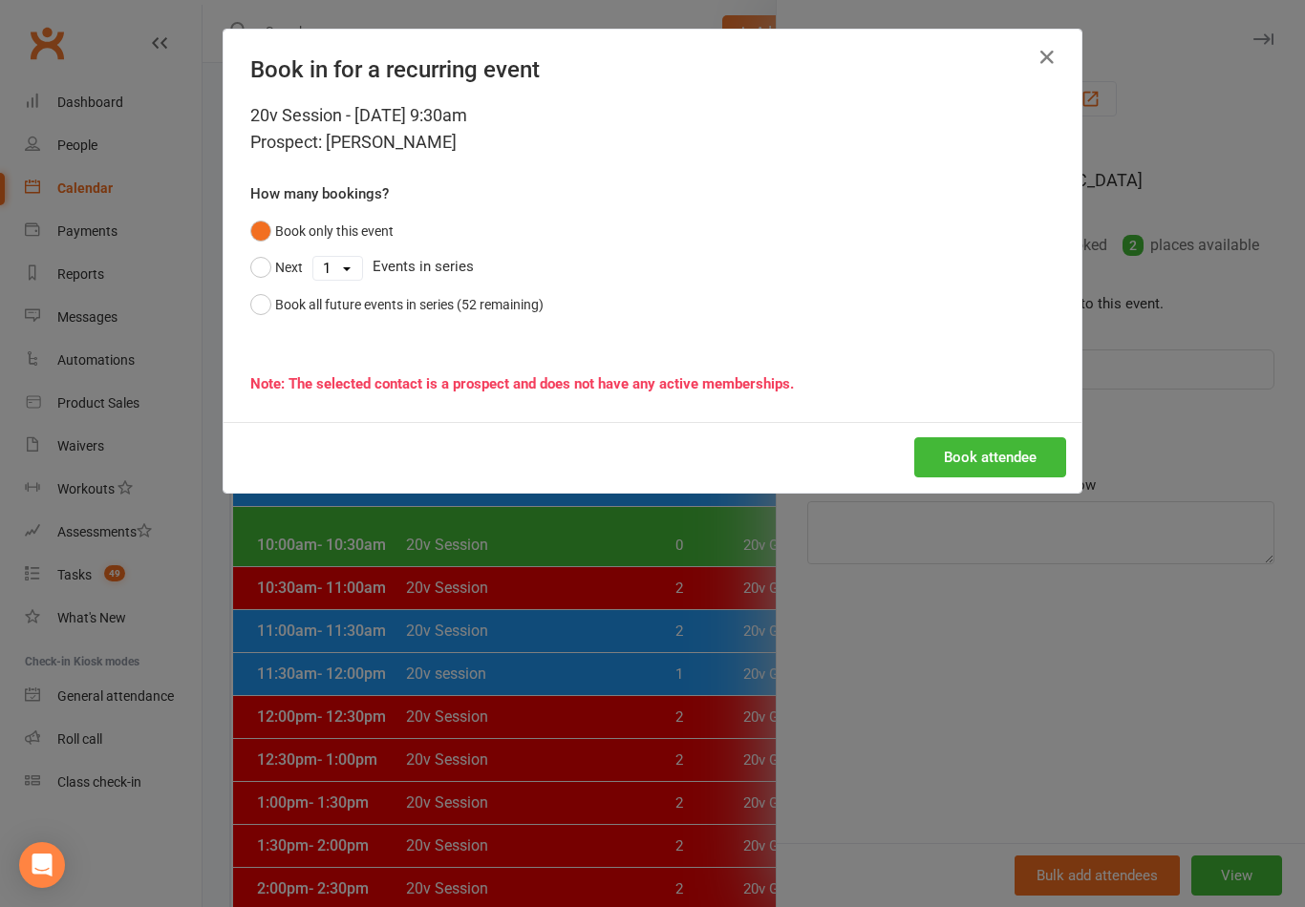
click at [1014, 440] on button "Book attendee" at bounding box center [990, 457] width 152 height 40
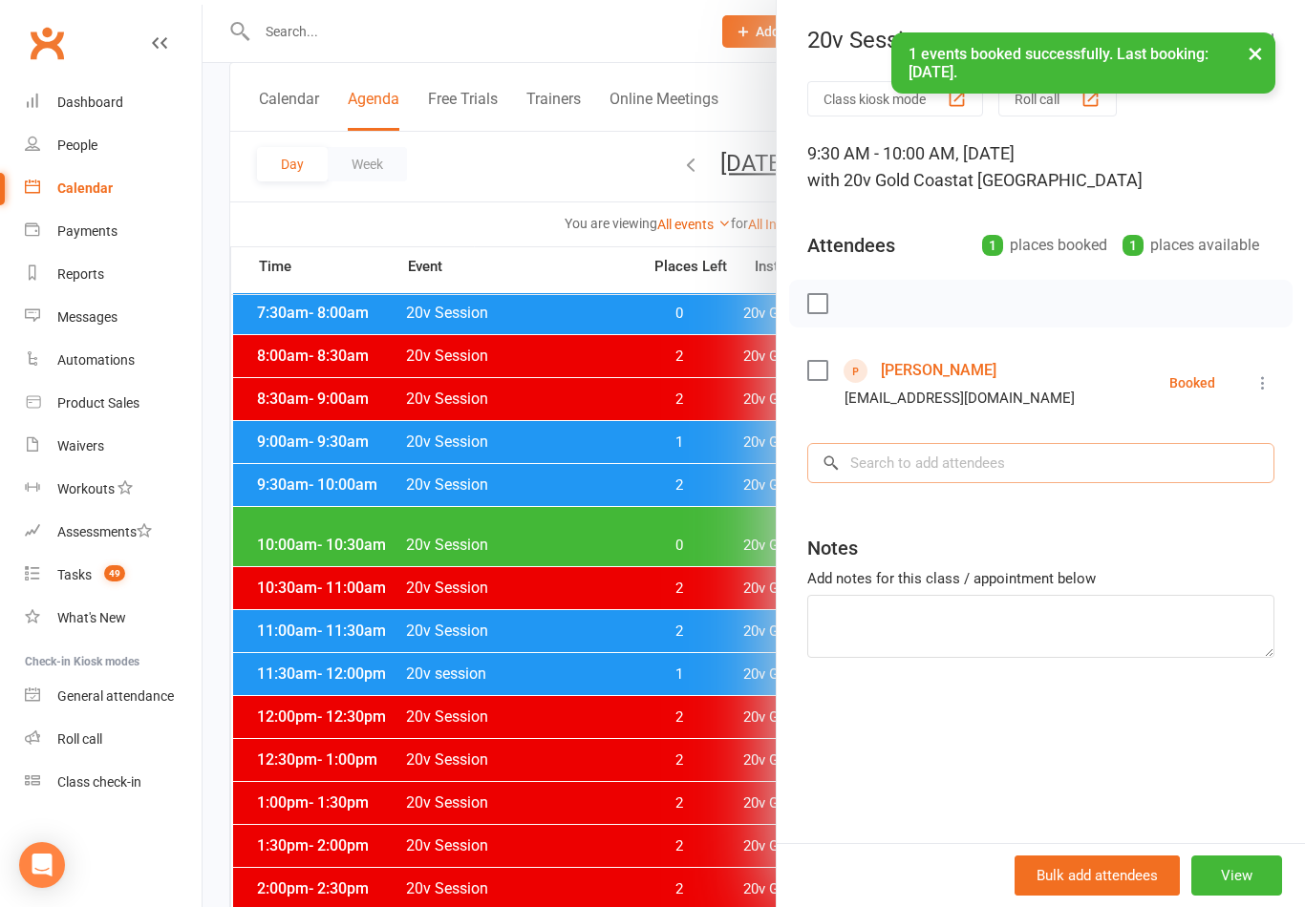
click at [1034, 448] on input "search" at bounding box center [1040, 463] width 467 height 40
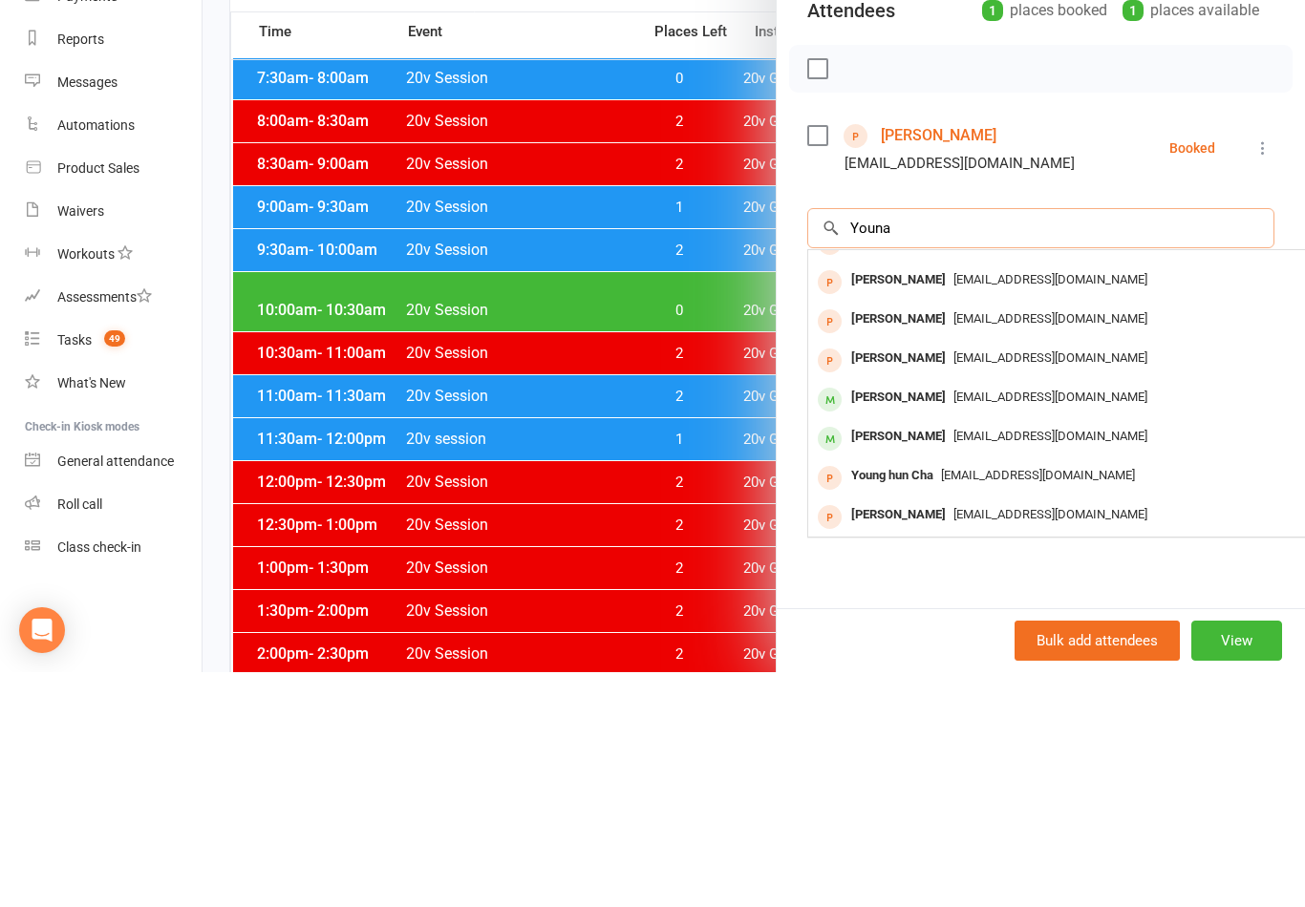
scroll to position [27, 0]
type input "Youna"
click at [1052, 664] on span "Jhy.consult@gmail.com" at bounding box center [1050, 671] width 194 height 14
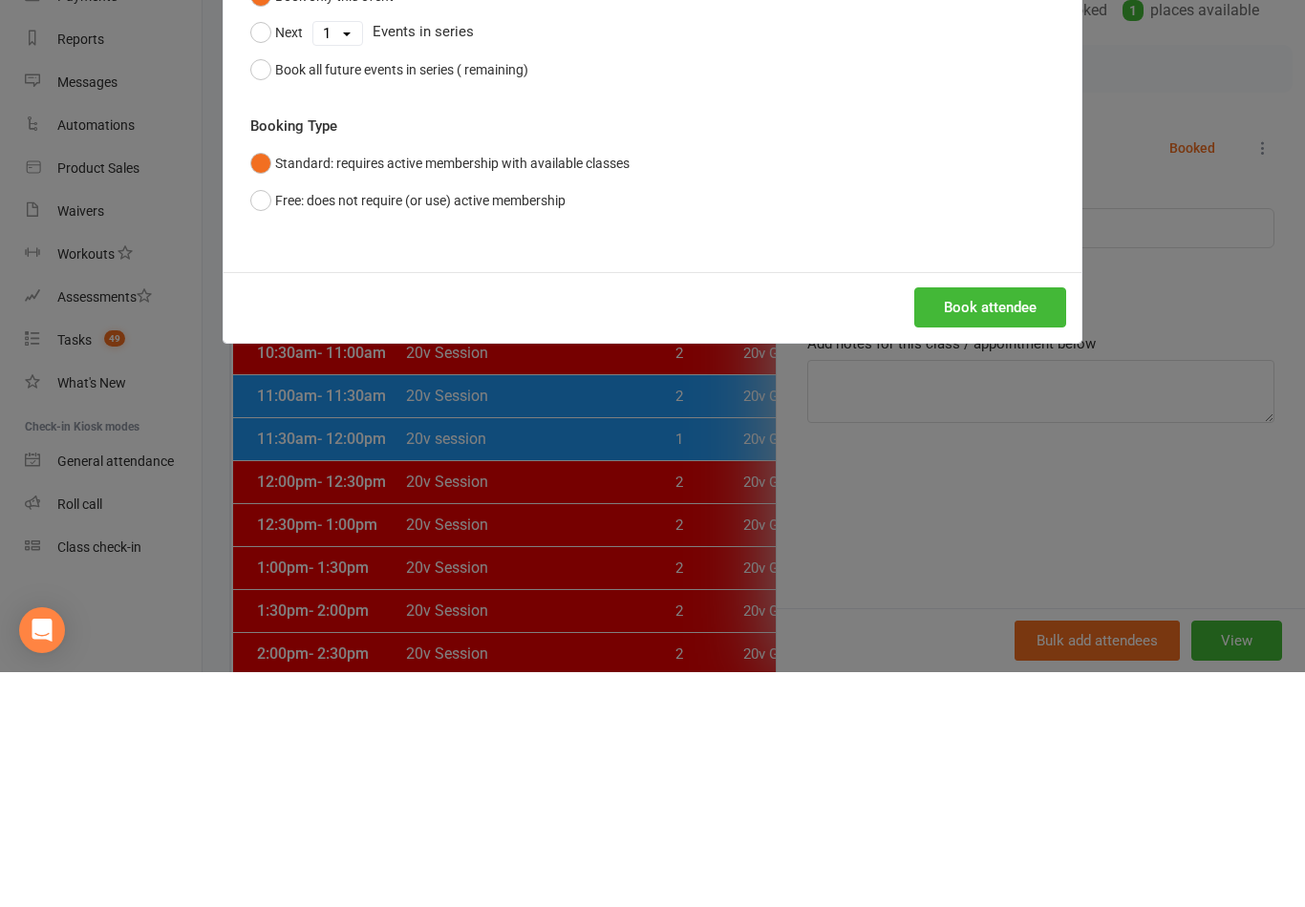
scroll to position [485, 0]
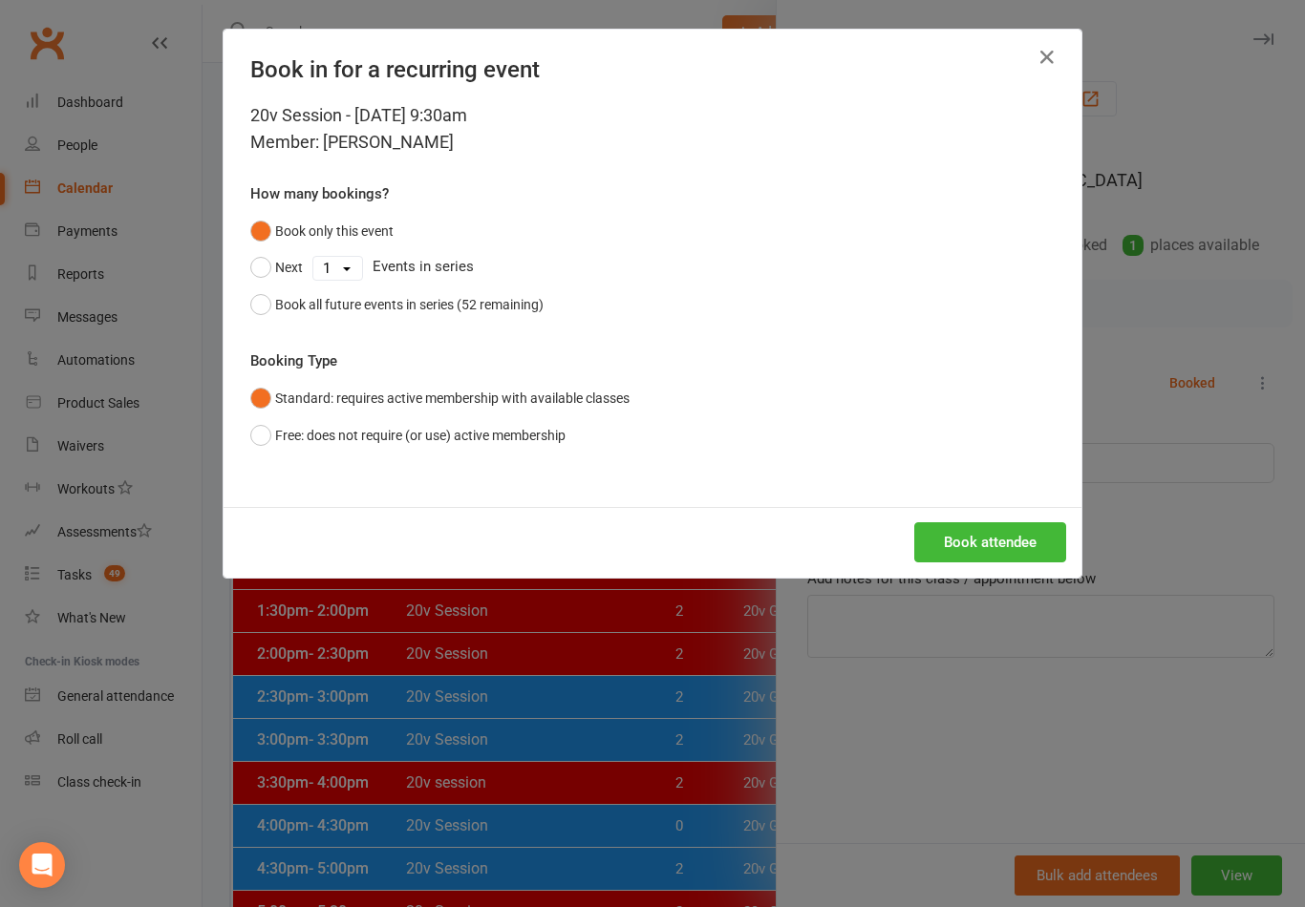
click at [1011, 552] on button "Book attendee" at bounding box center [990, 542] width 152 height 40
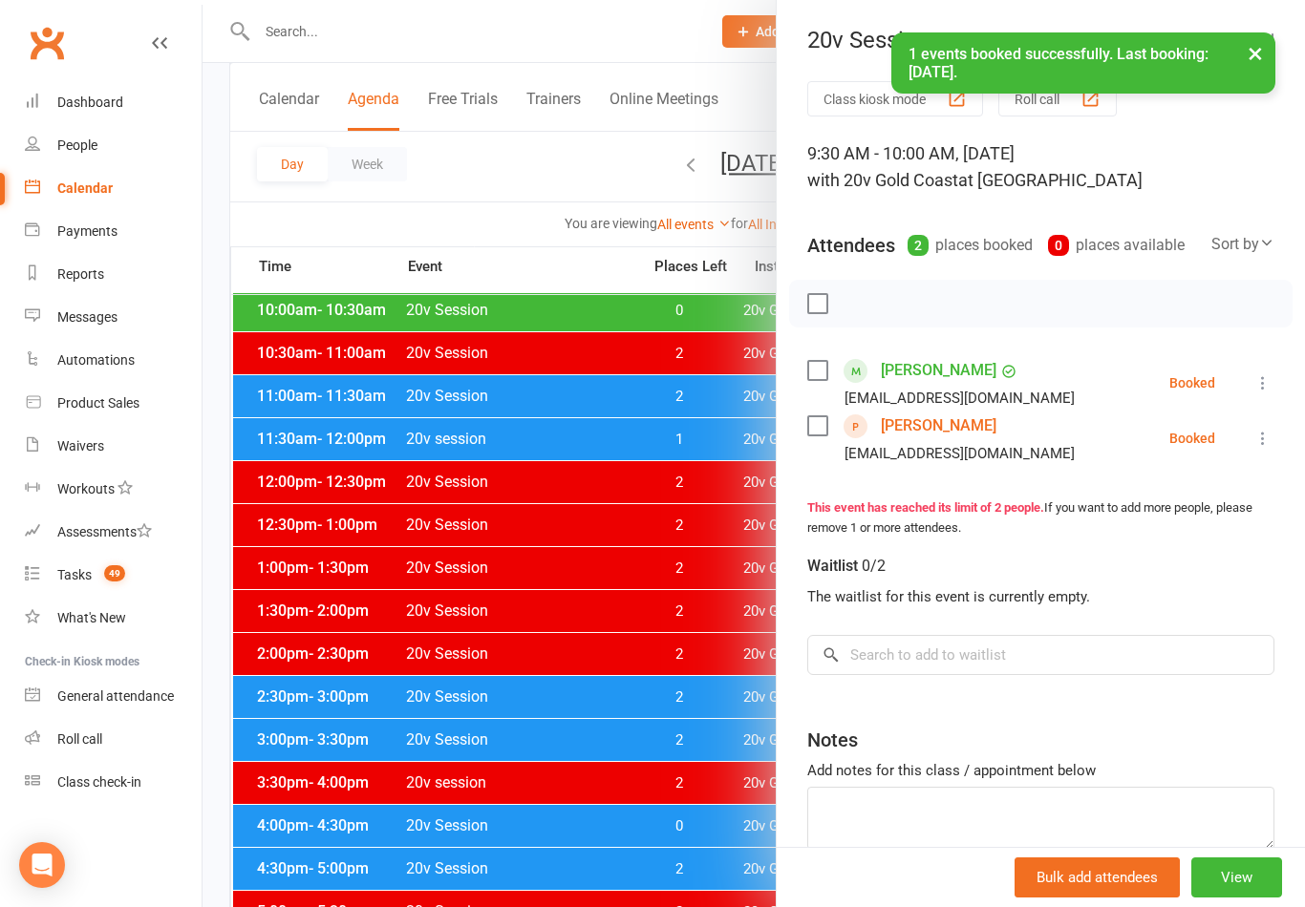
click at [1266, 28] on button "button" at bounding box center [1262, 39] width 23 height 23
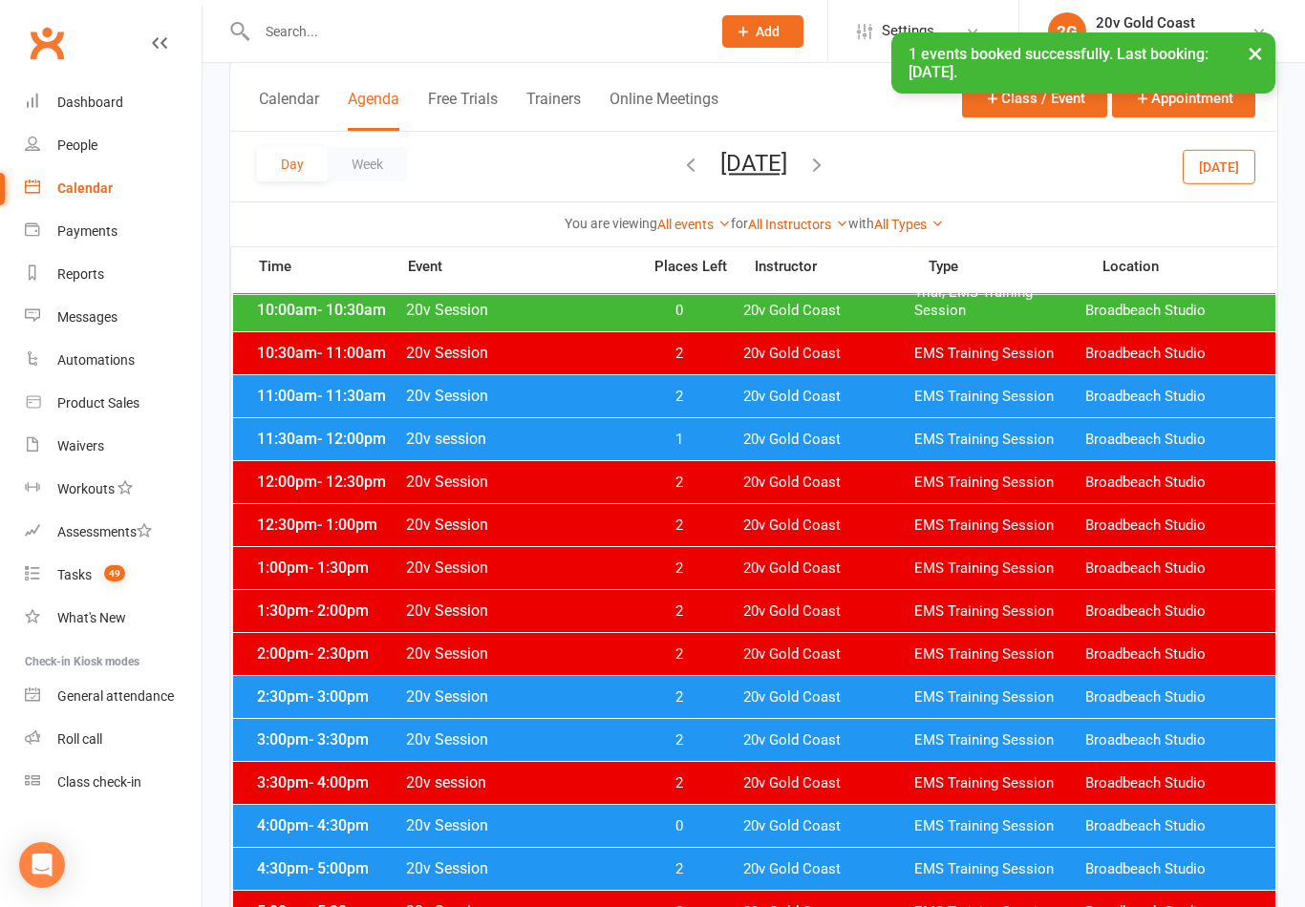
click at [787, 166] on button "Monday, Oct 20, 2025" at bounding box center [753, 163] width 67 height 27
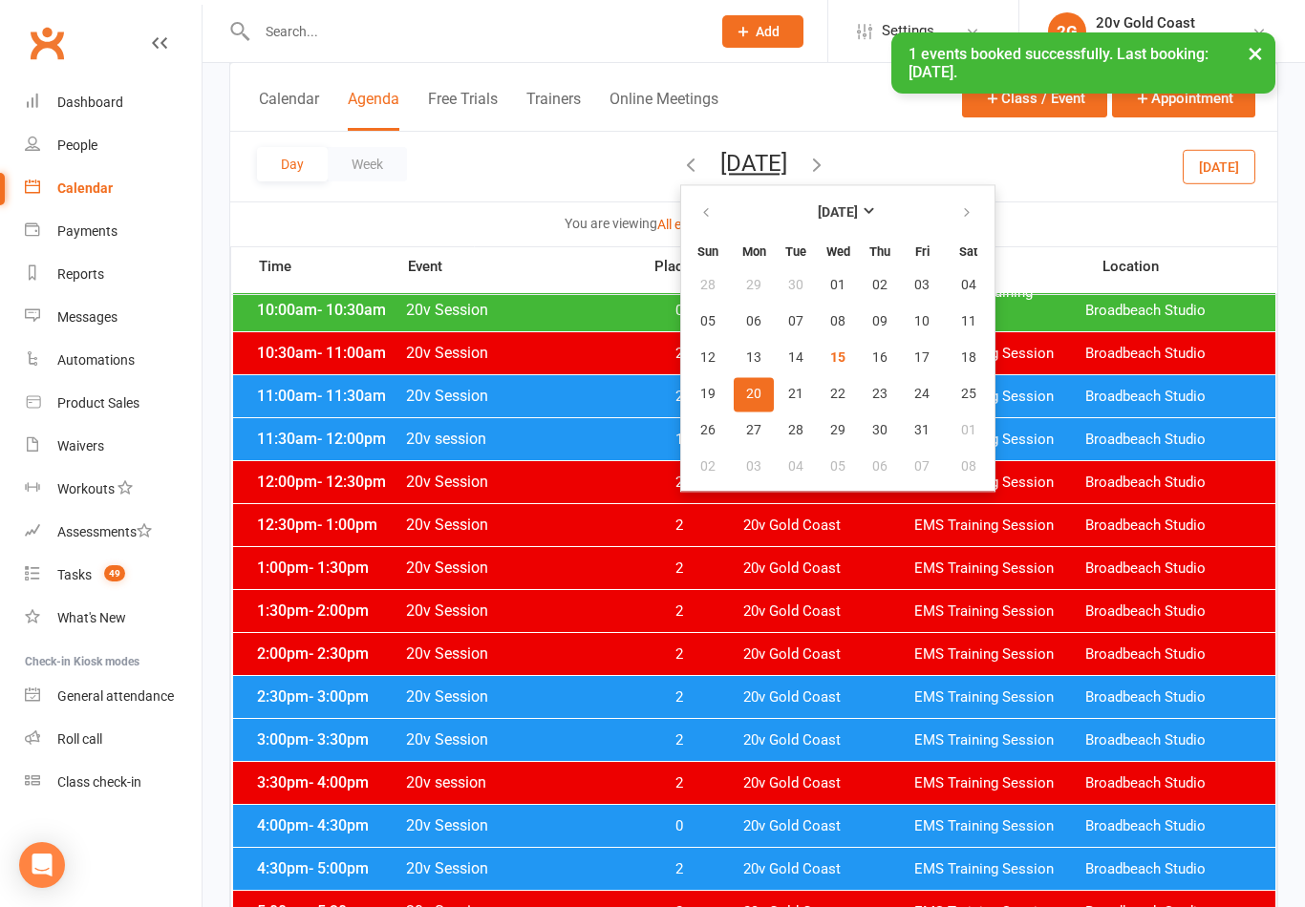
click at [734, 440] on button "27" at bounding box center [754, 431] width 40 height 34
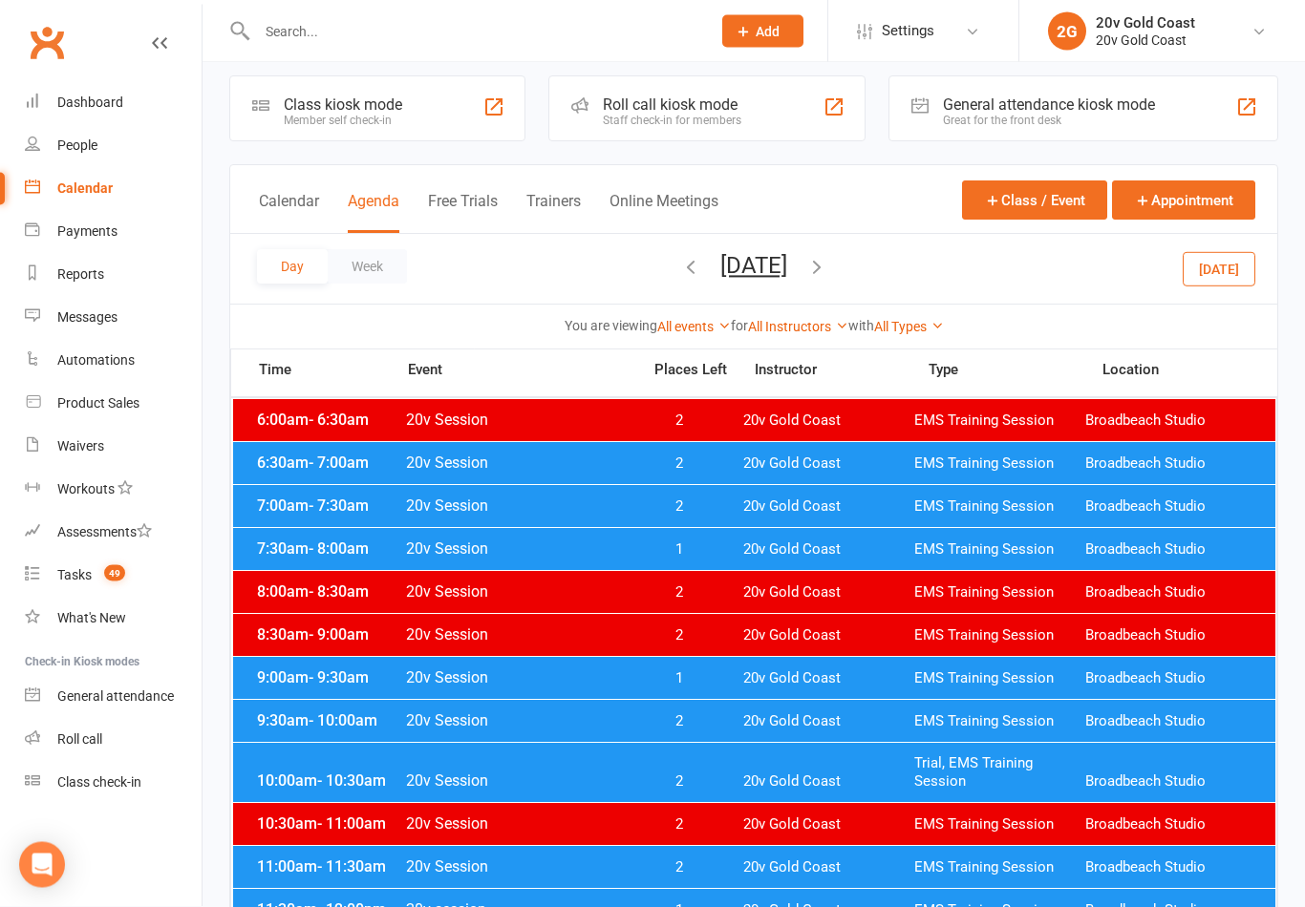
scroll to position [15, 0]
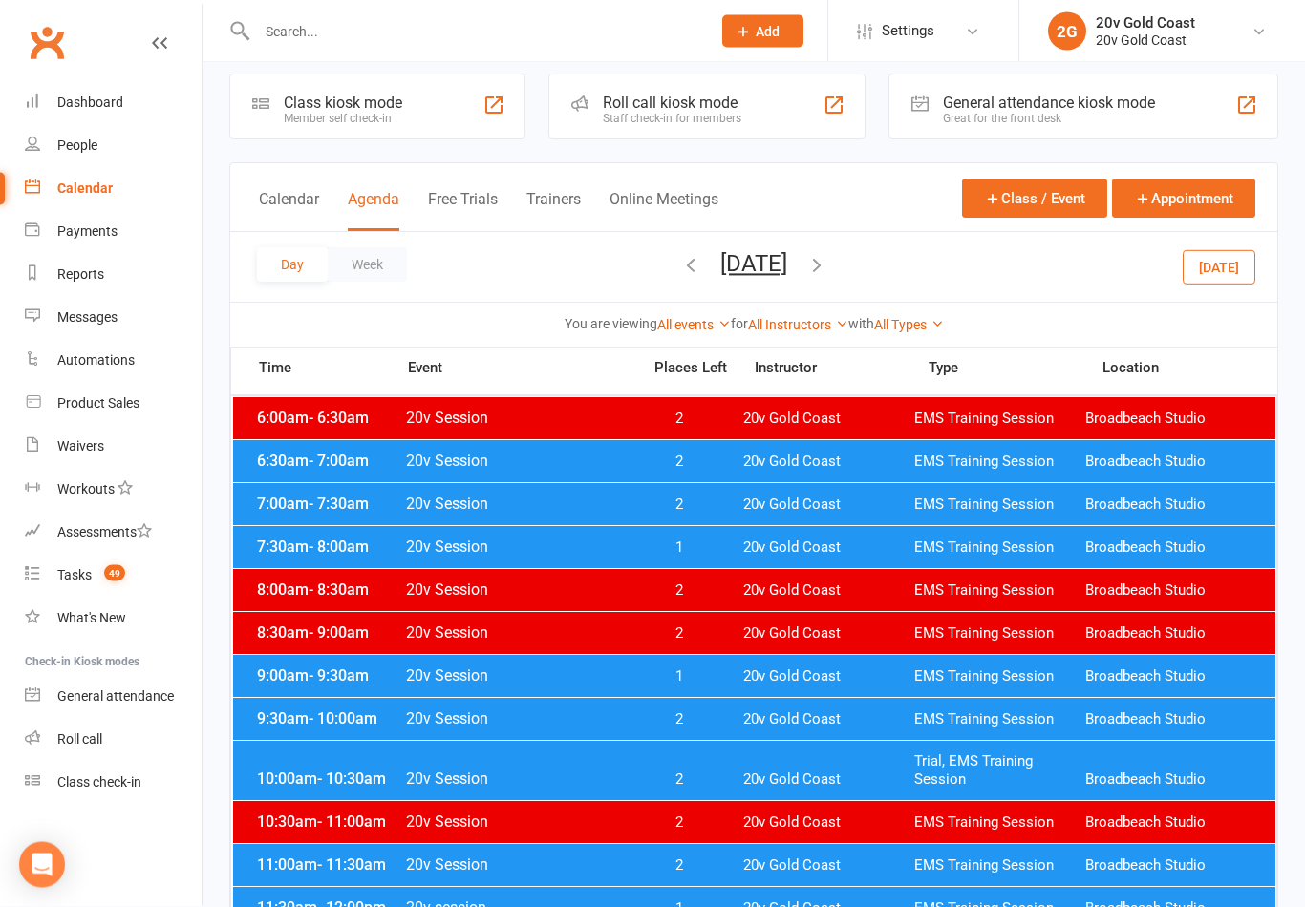
click at [739, 725] on div "9:30am - 10:00am 20v Session 2 20v Gold Coast EMS Training Session Broadbeach S…" at bounding box center [754, 720] width 1042 height 42
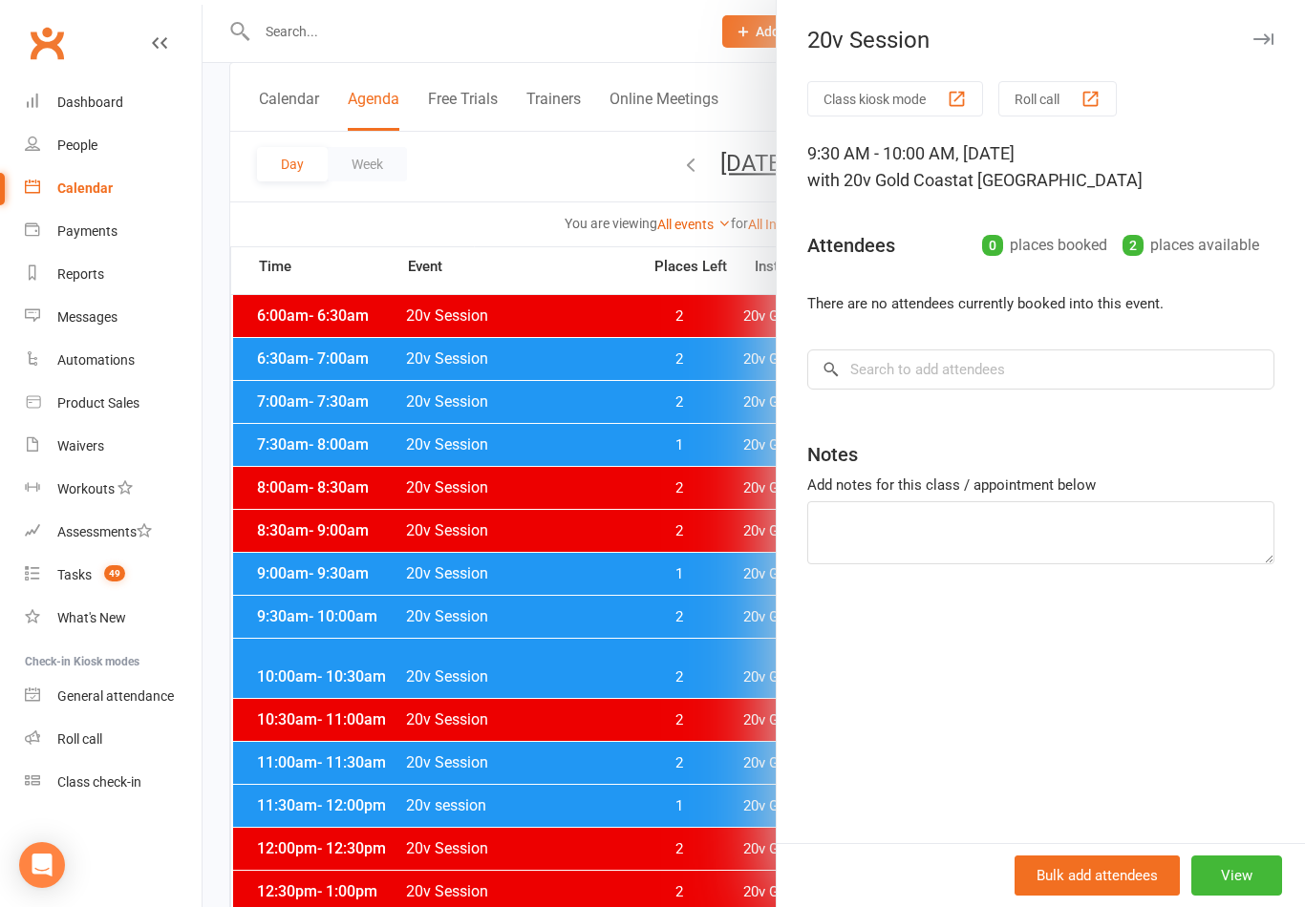
scroll to position [134, 0]
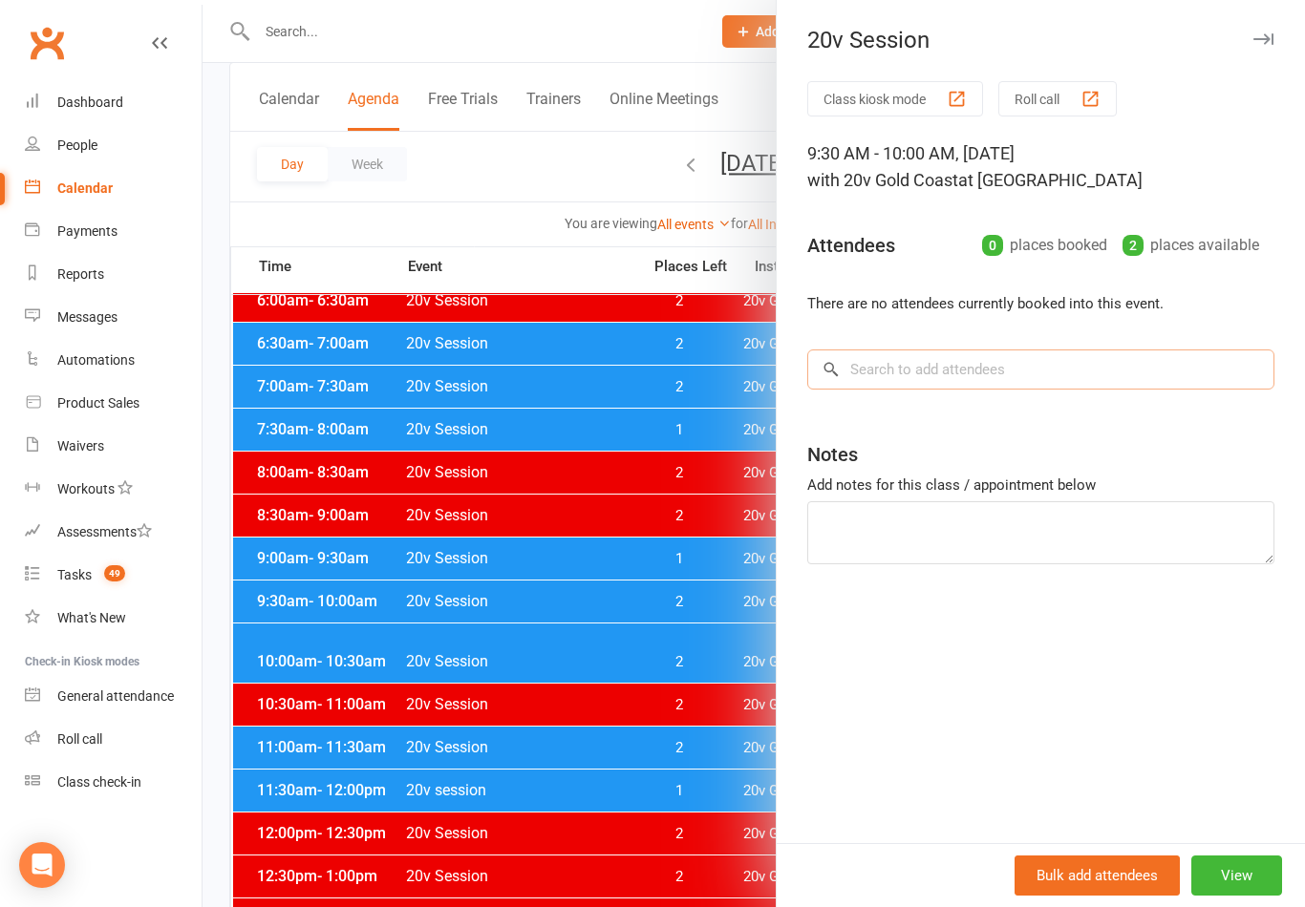
click at [1018, 365] on input "search" at bounding box center [1040, 370] width 467 height 40
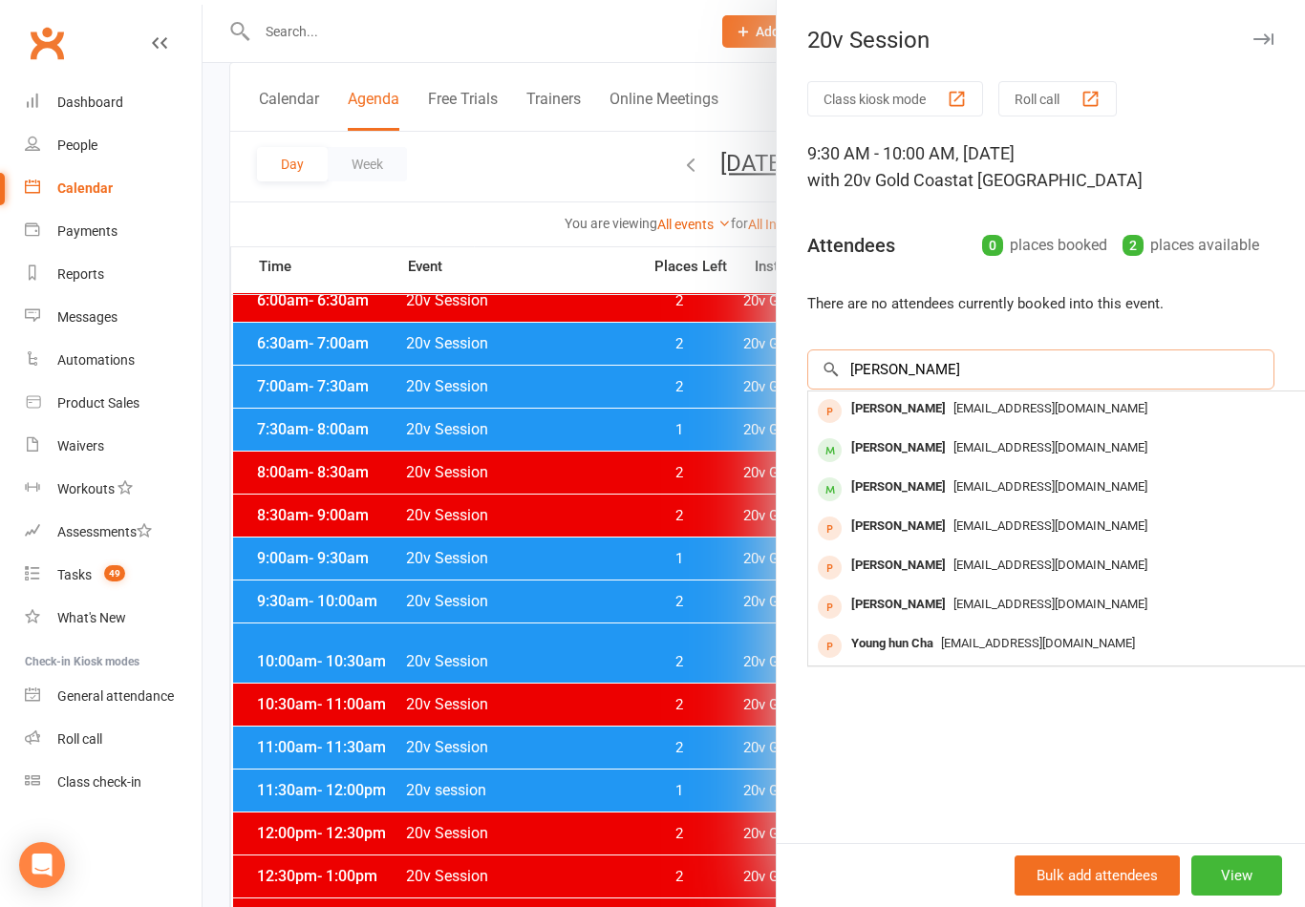
type input "Younan"
click at [1074, 412] on span "victoria_younan@hotmail.com" at bounding box center [1050, 408] width 194 height 14
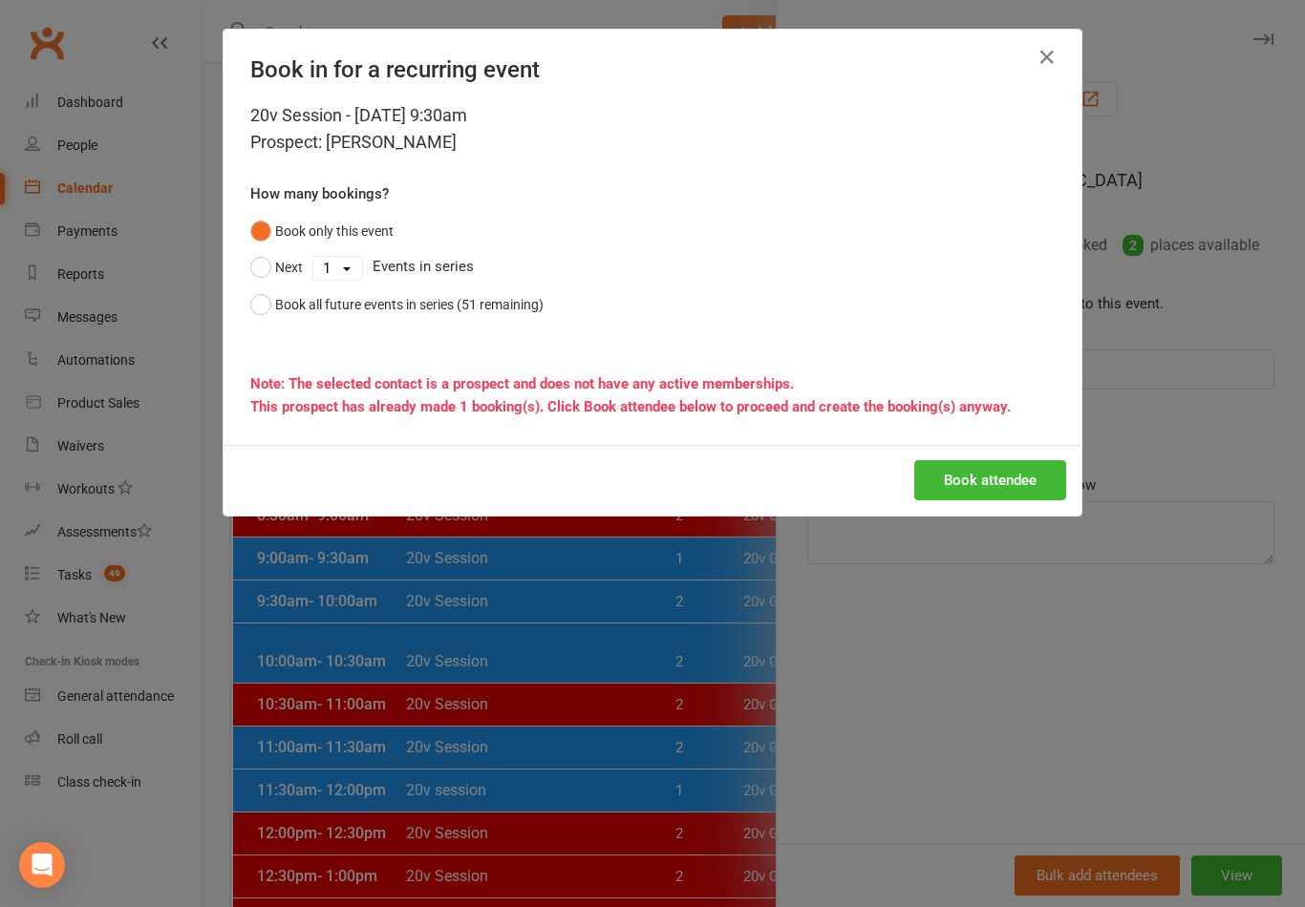
click at [1011, 483] on button "Book attendee" at bounding box center [990, 480] width 152 height 40
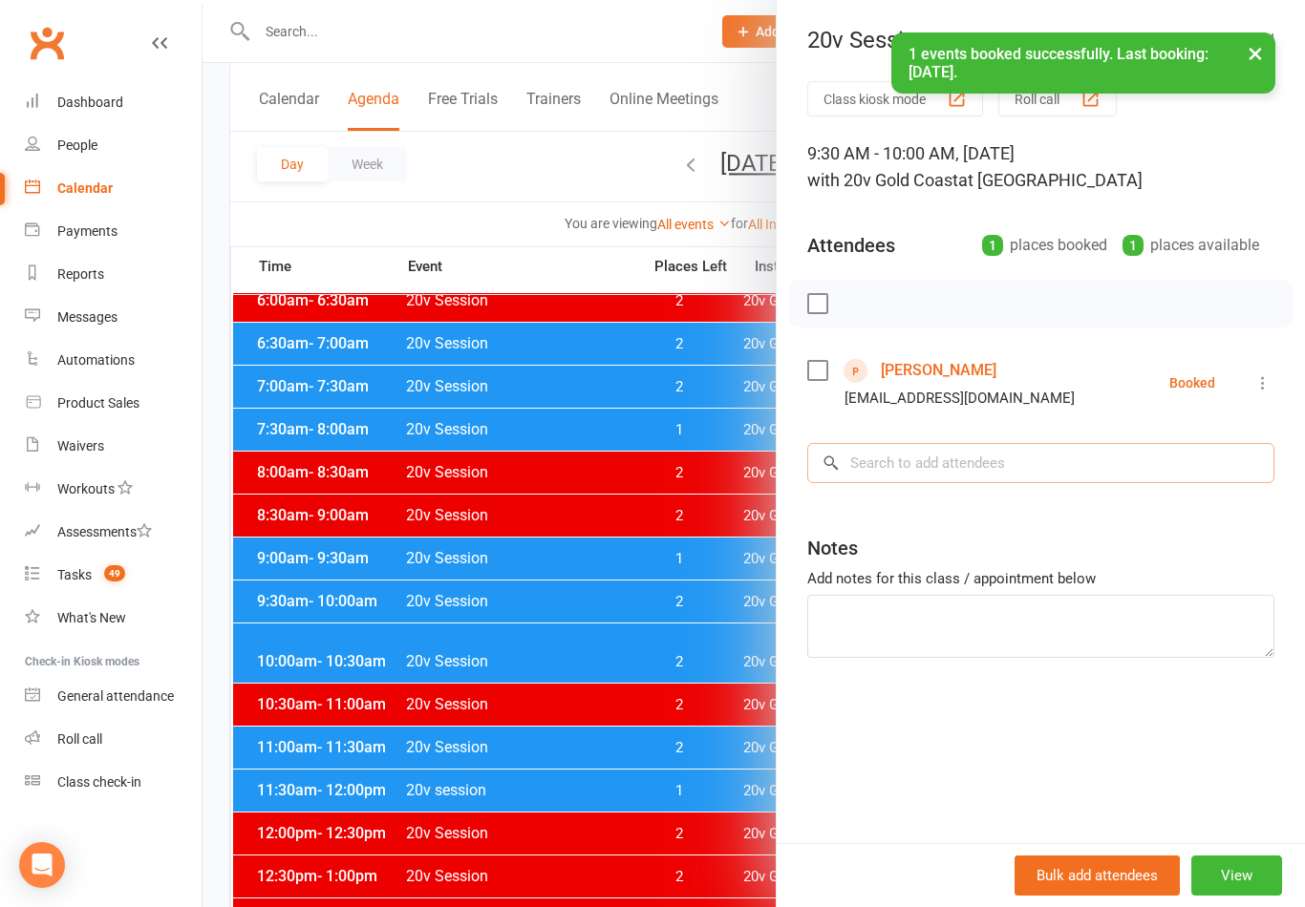
click at [1062, 461] on input "search" at bounding box center [1040, 463] width 467 height 40
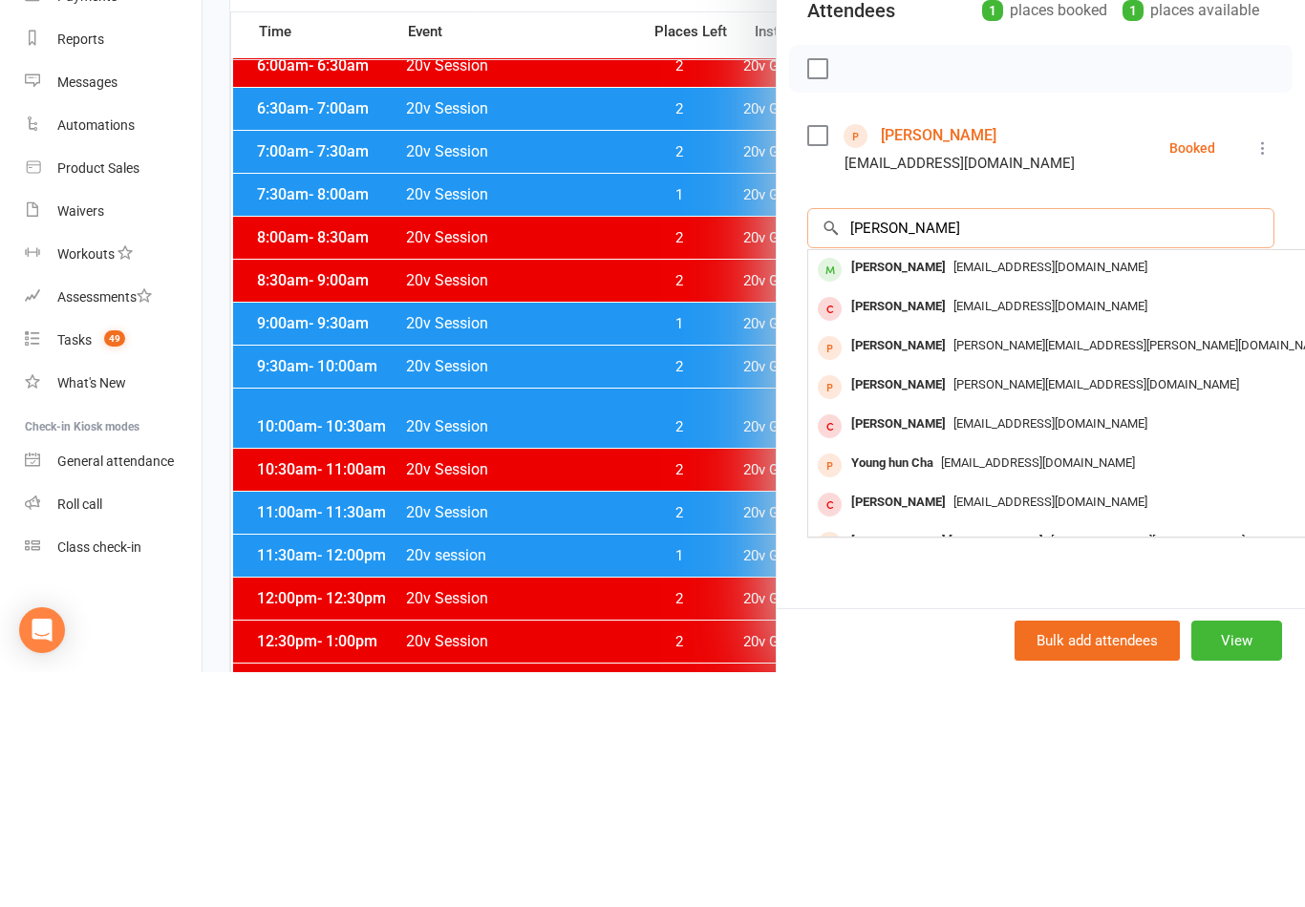
type input "John youn"
click at [1058, 489] on div "Jhy.consult@gmail.com" at bounding box center [1094, 503] width 556 height 28
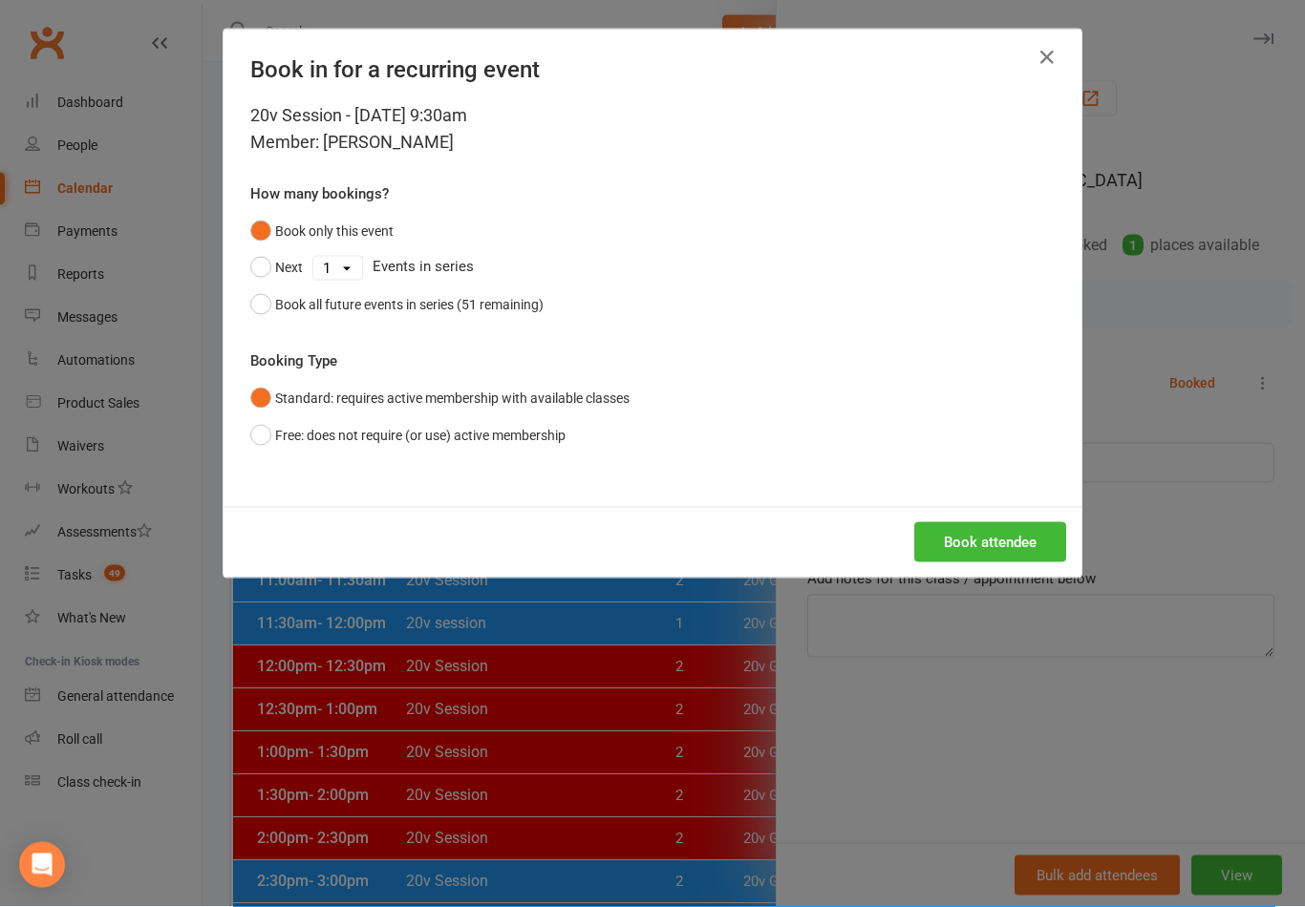
click at [949, 551] on button "Book attendee" at bounding box center [990, 542] width 152 height 40
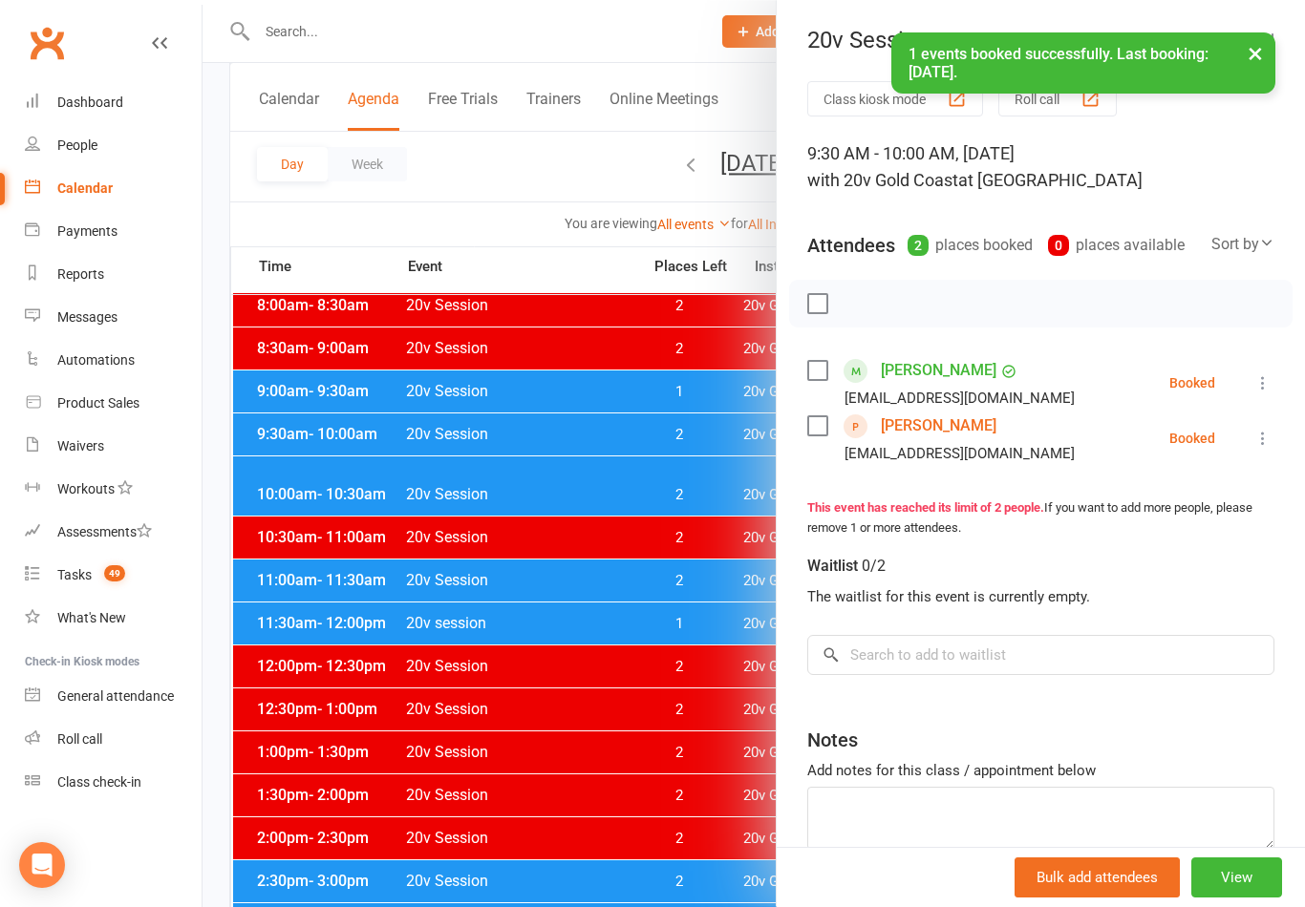
click at [656, 724] on div at bounding box center [753, 453] width 1102 height 907
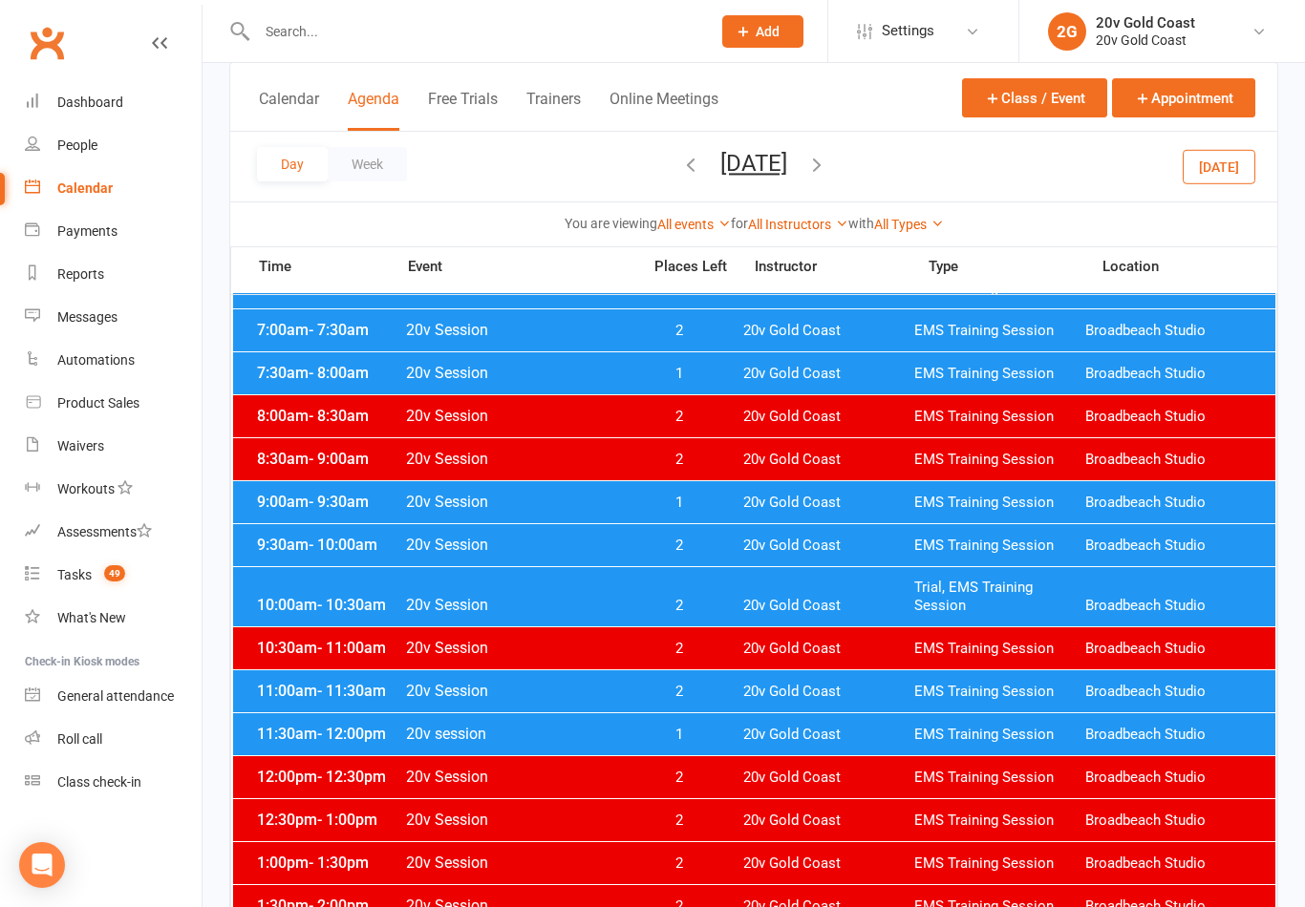
scroll to position [189, 0]
click at [730, 496] on div "9:00am - 9:30am 20v Session 1 20v Gold Coast EMS Training Session Broadbeach St…" at bounding box center [754, 503] width 1042 height 42
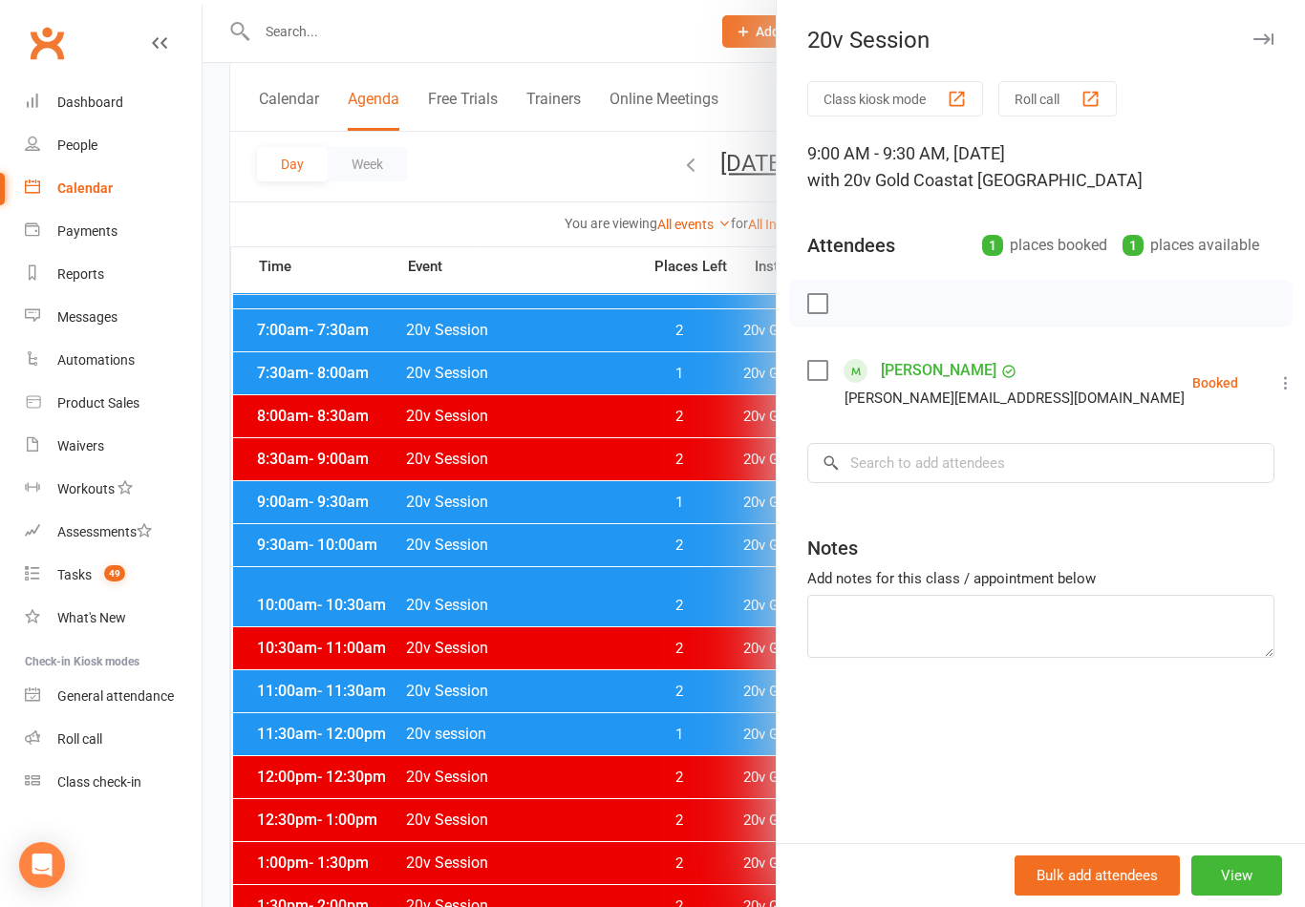
click at [688, 556] on div at bounding box center [753, 453] width 1102 height 907
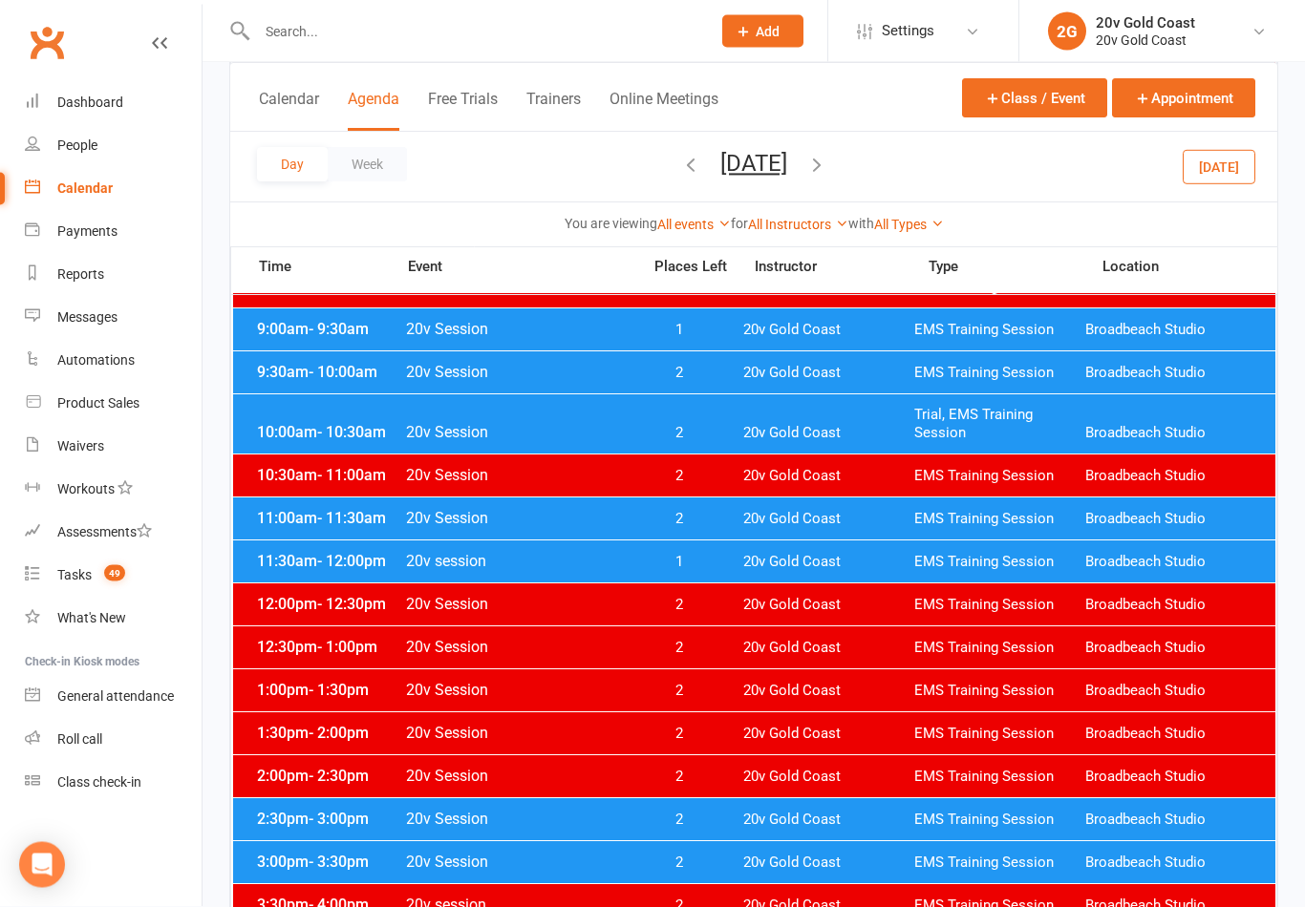
scroll to position [364, 0]
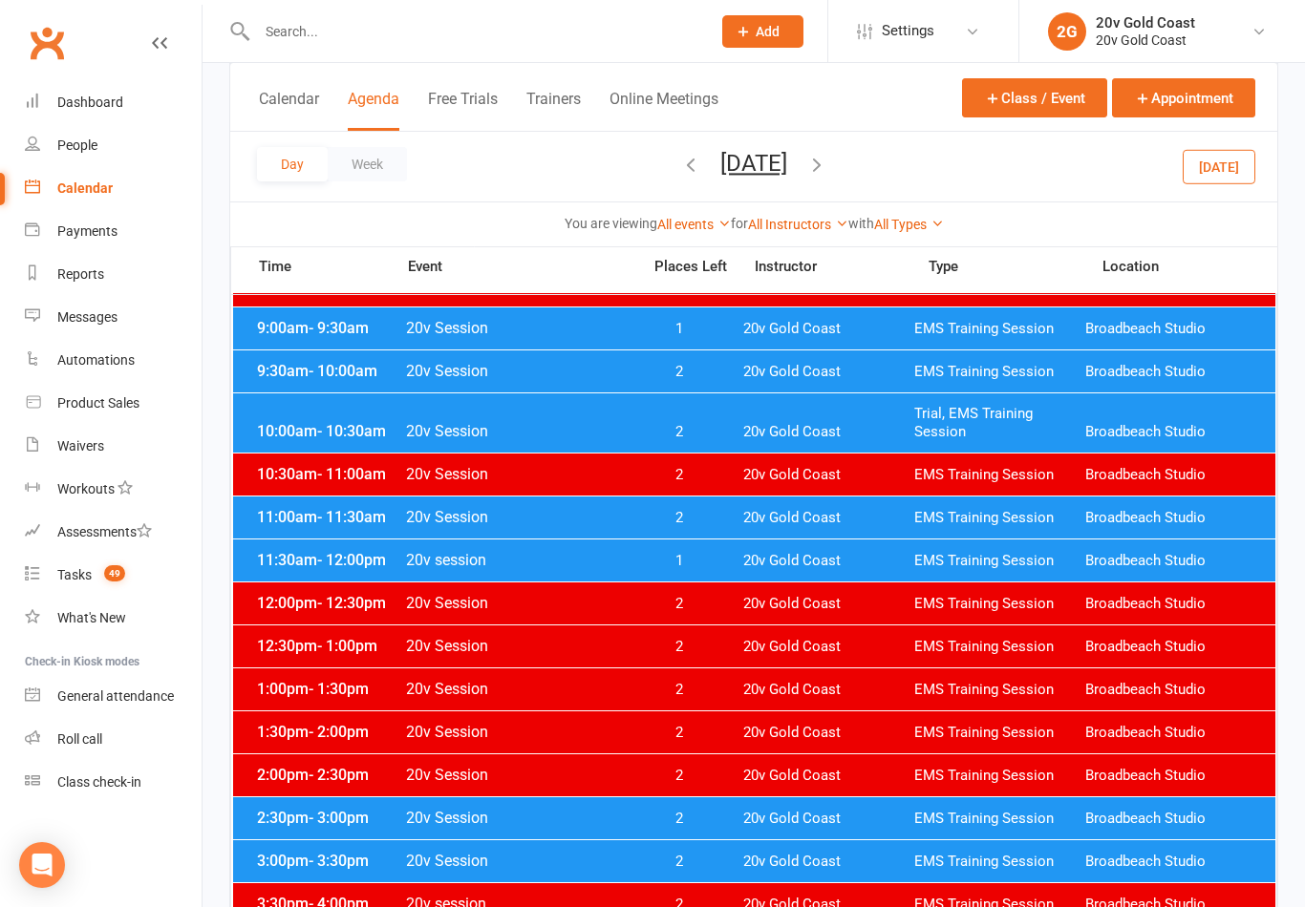
click at [713, 365] on span "2" at bounding box center [678, 372] width 100 height 18
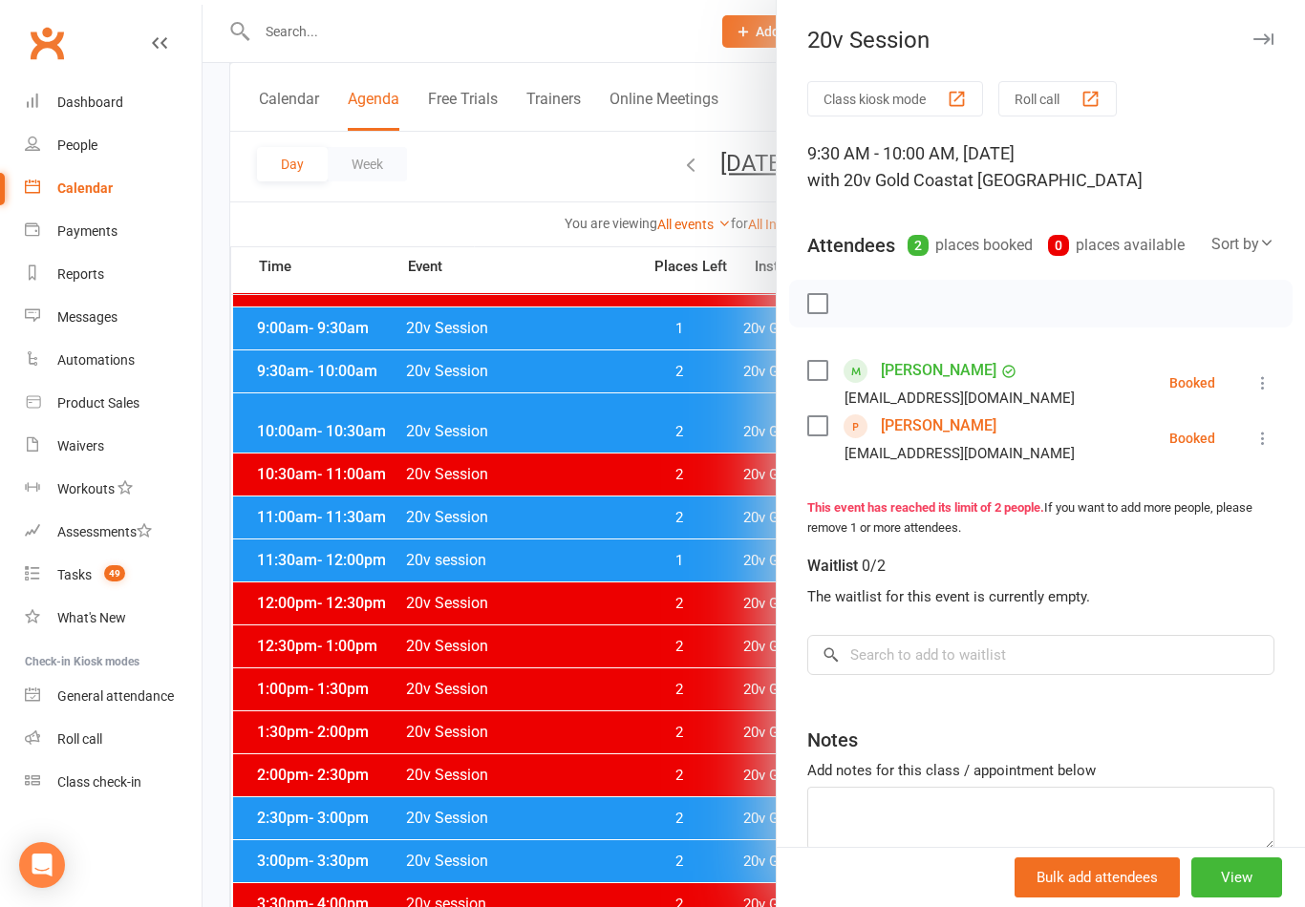
click at [709, 177] on div at bounding box center [753, 453] width 1102 height 907
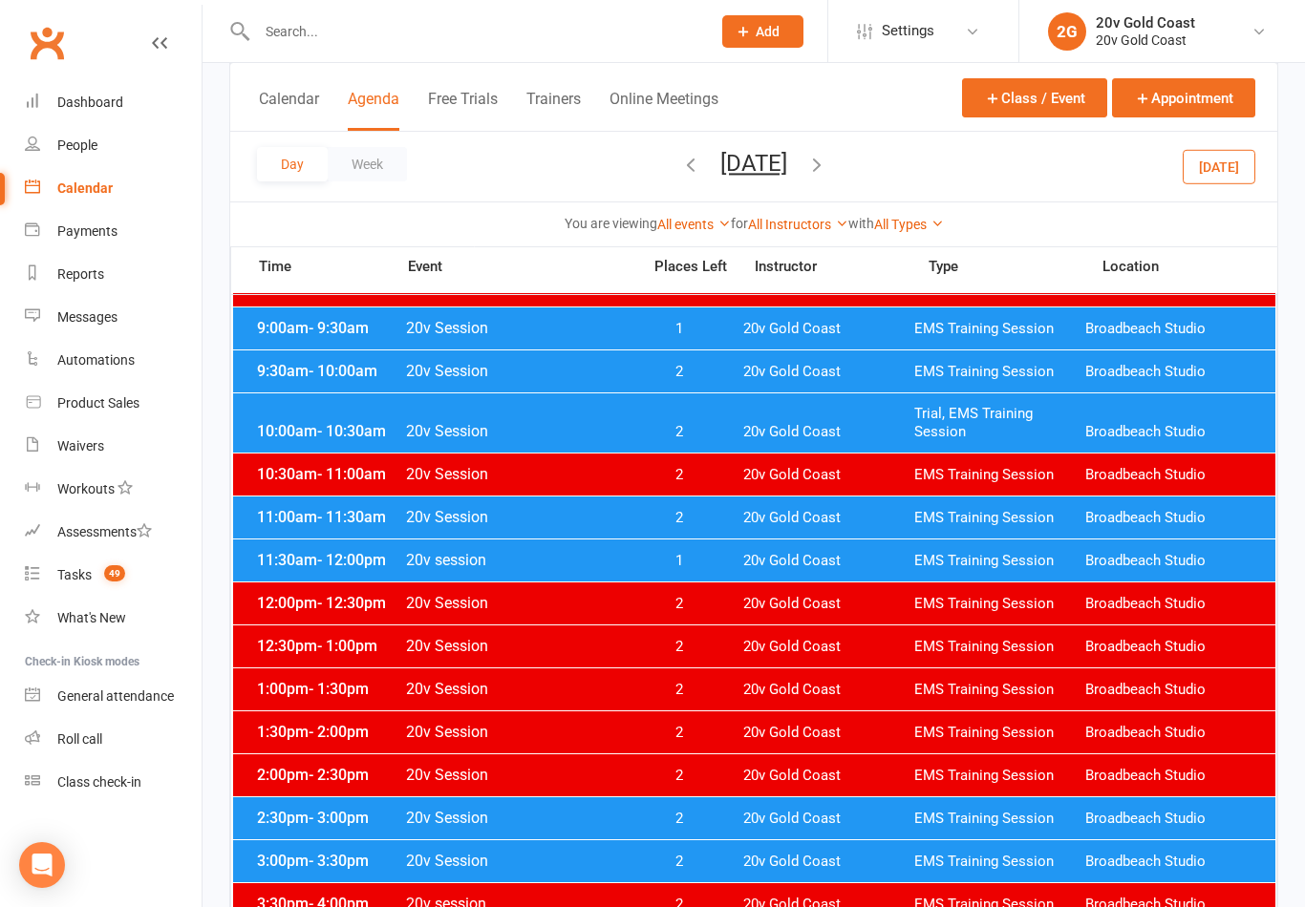
click at [765, 157] on button "Monday, Oct 27, 2025" at bounding box center [753, 163] width 67 height 27
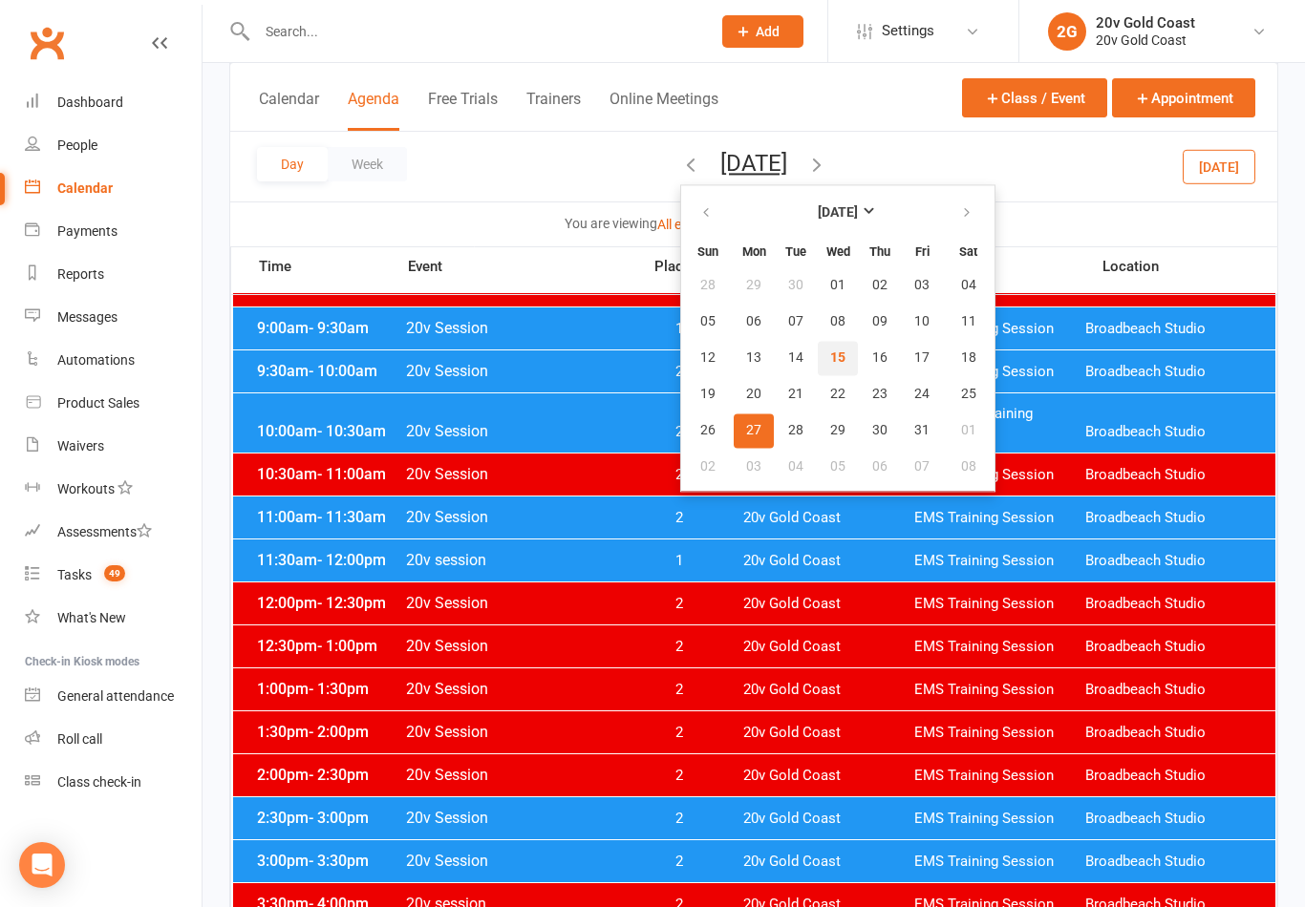
click at [818, 349] on button "15" at bounding box center [838, 358] width 40 height 34
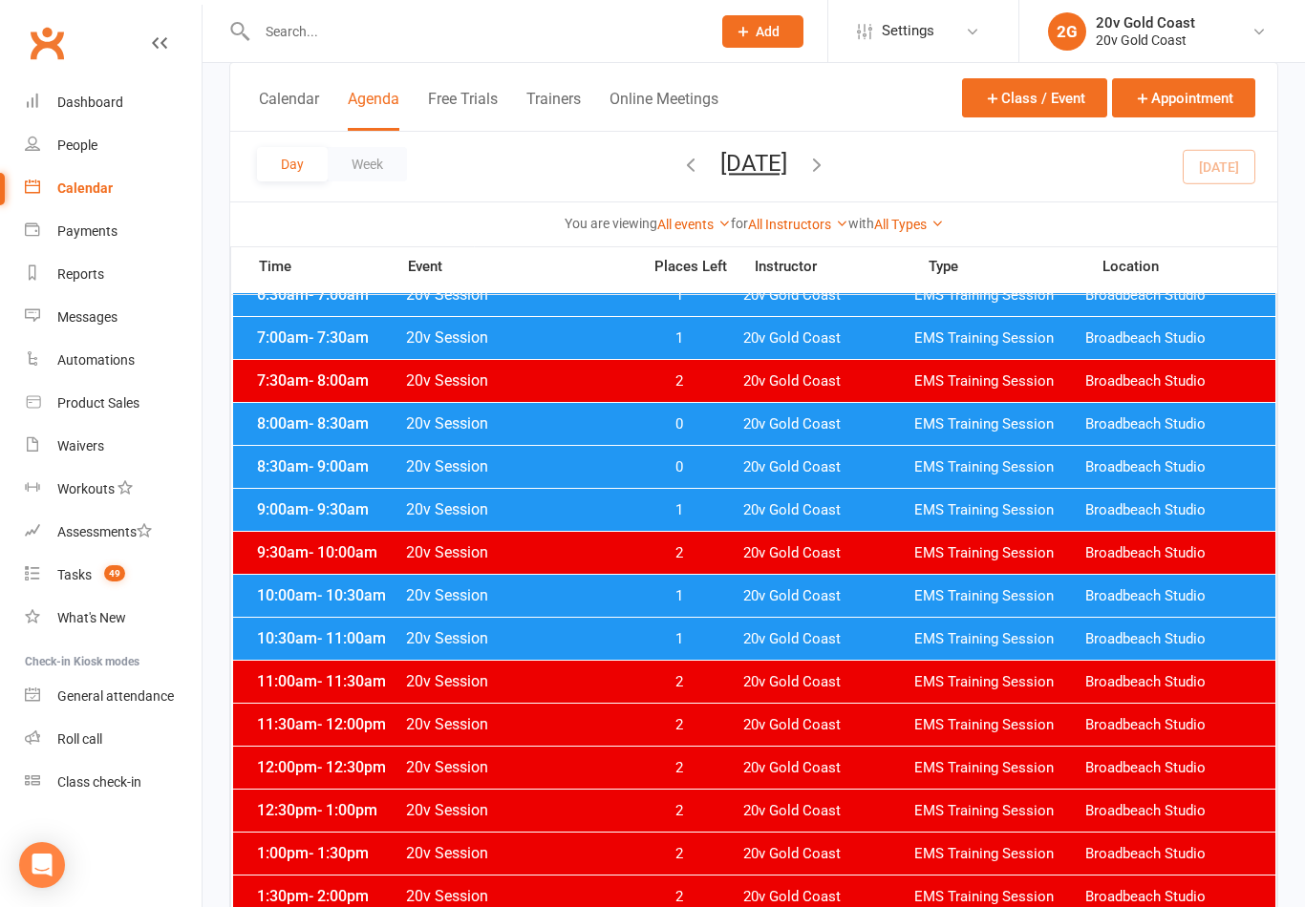
scroll to position [161, 0]
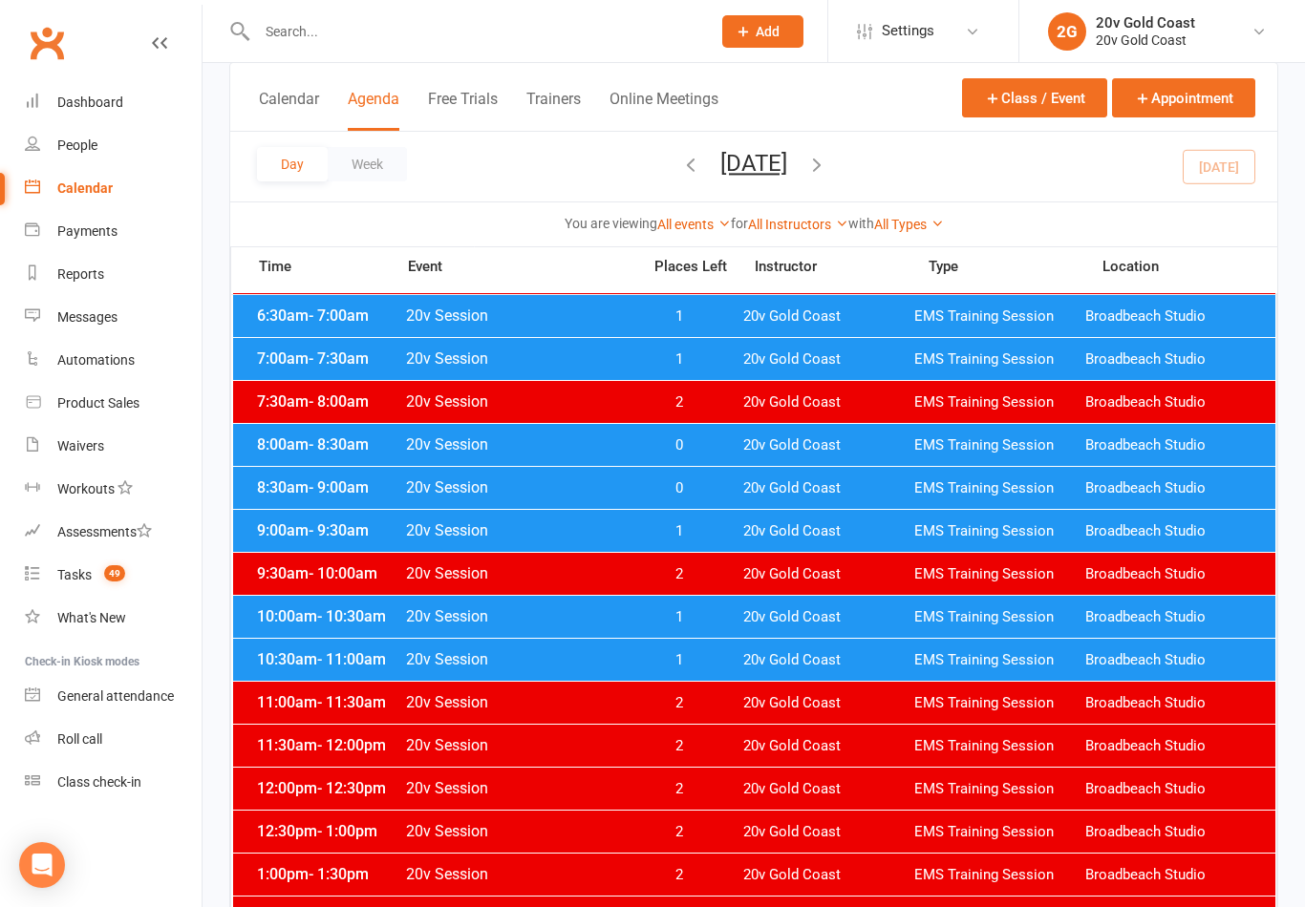
click at [726, 499] on div "8:30am - 9:00am 20v Session 0 20v Gold Coast EMS Training Session Broadbeach St…" at bounding box center [754, 488] width 1042 height 42
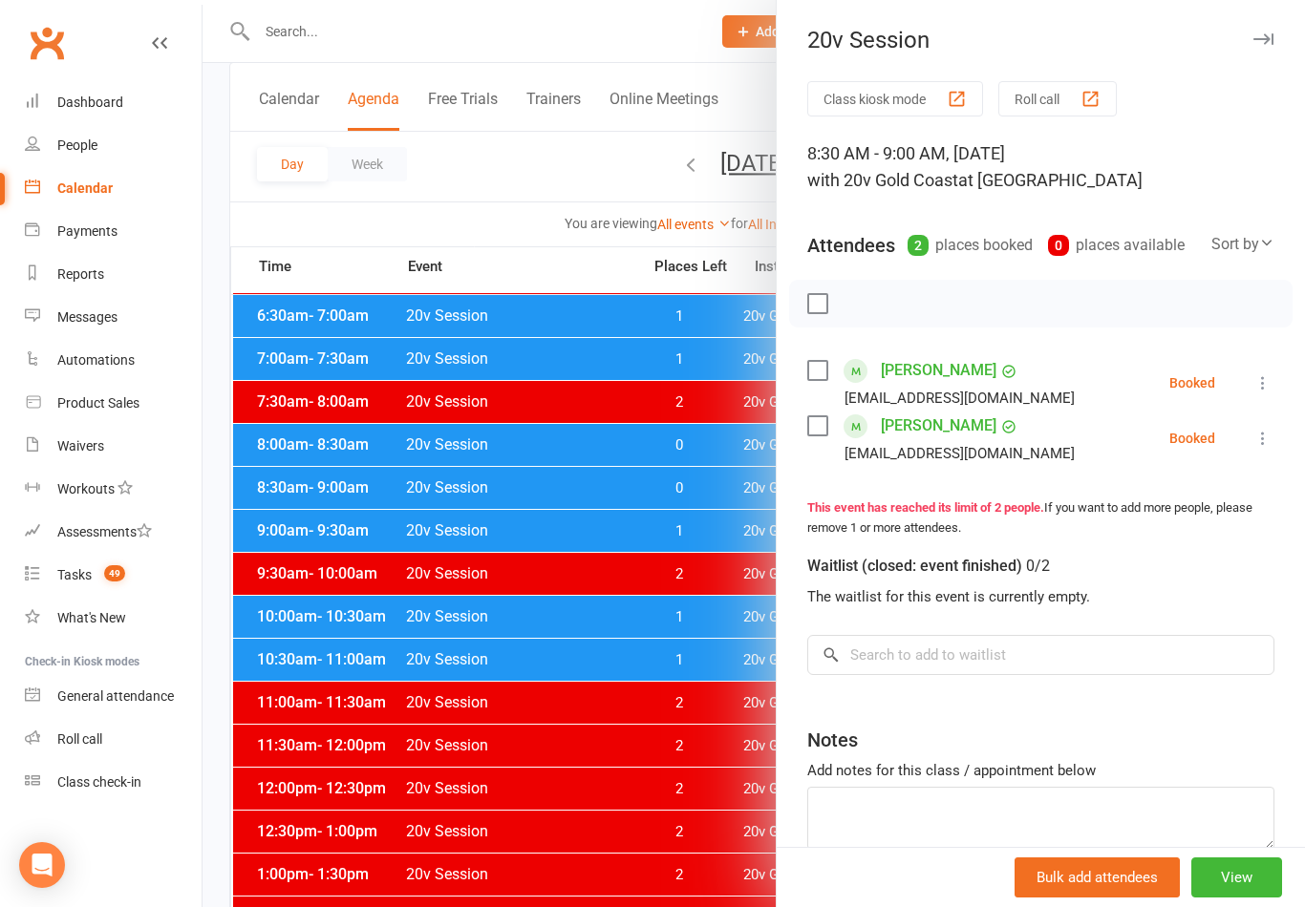
click at [1258, 379] on icon at bounding box center [1262, 382] width 19 height 19
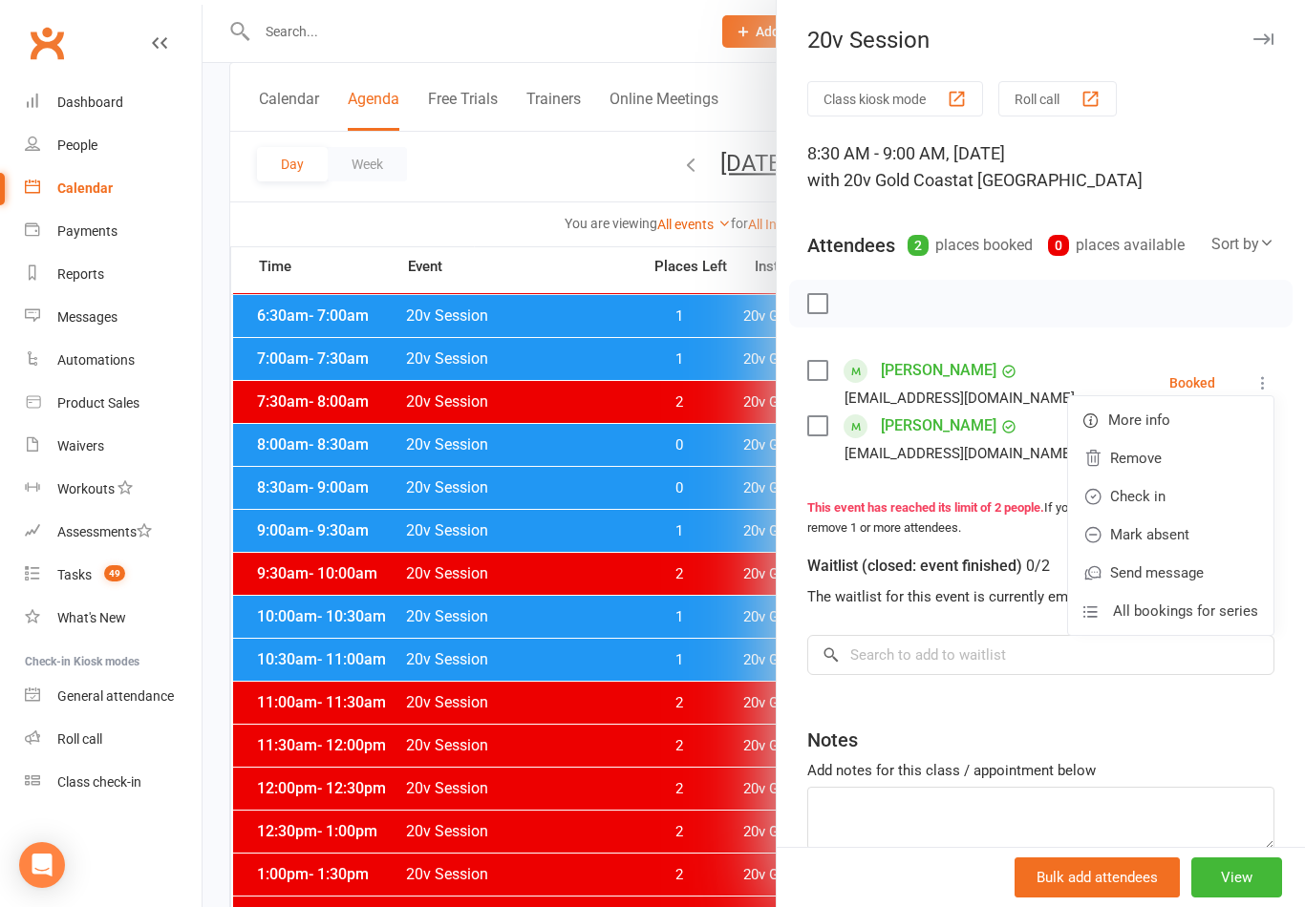
click at [1212, 496] on link "Check in" at bounding box center [1170, 497] width 205 height 38
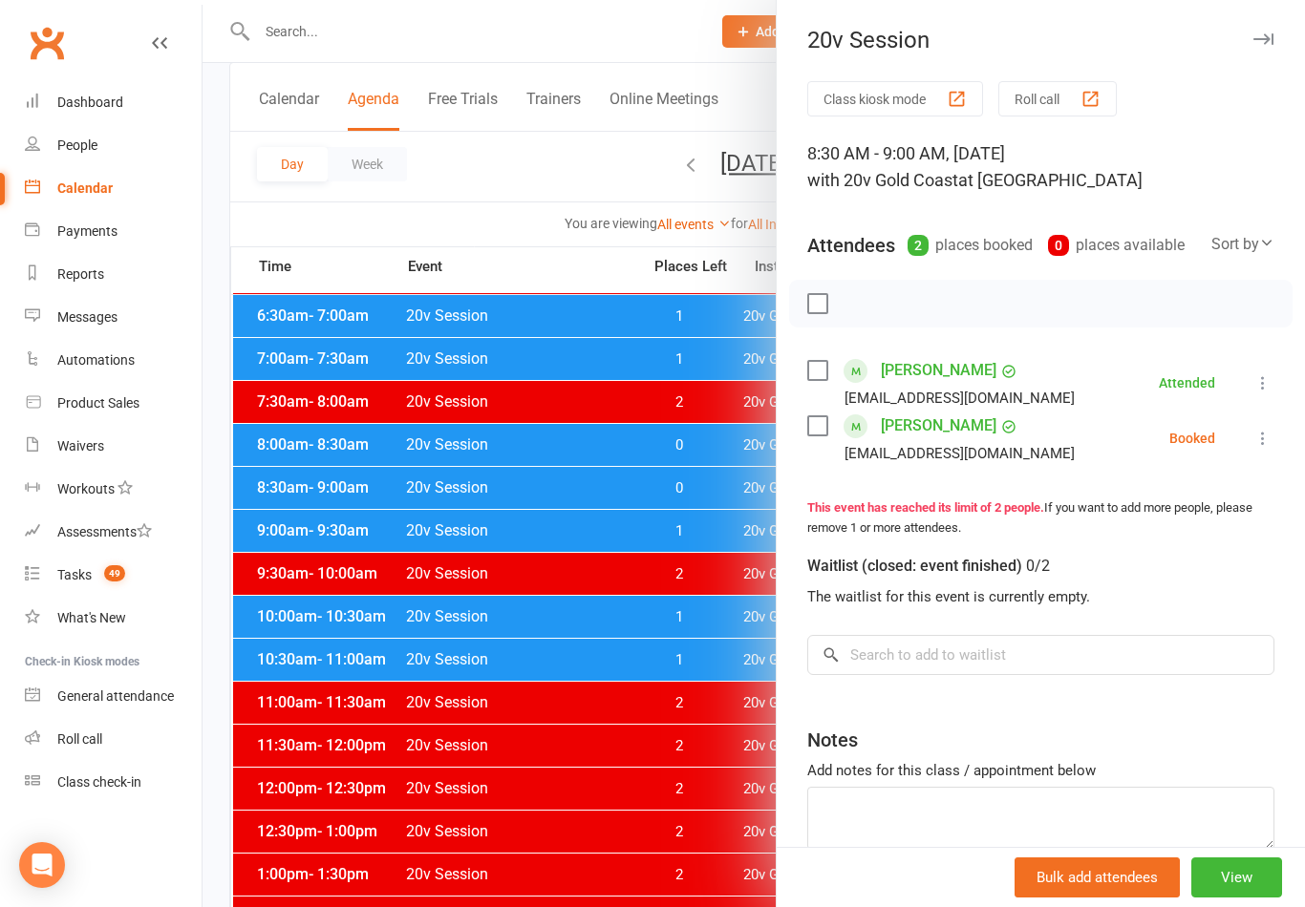
click at [1272, 440] on icon at bounding box center [1262, 438] width 19 height 19
click at [1203, 551] on link "Check in" at bounding box center [1170, 552] width 205 height 38
click at [674, 534] on div at bounding box center [753, 453] width 1102 height 907
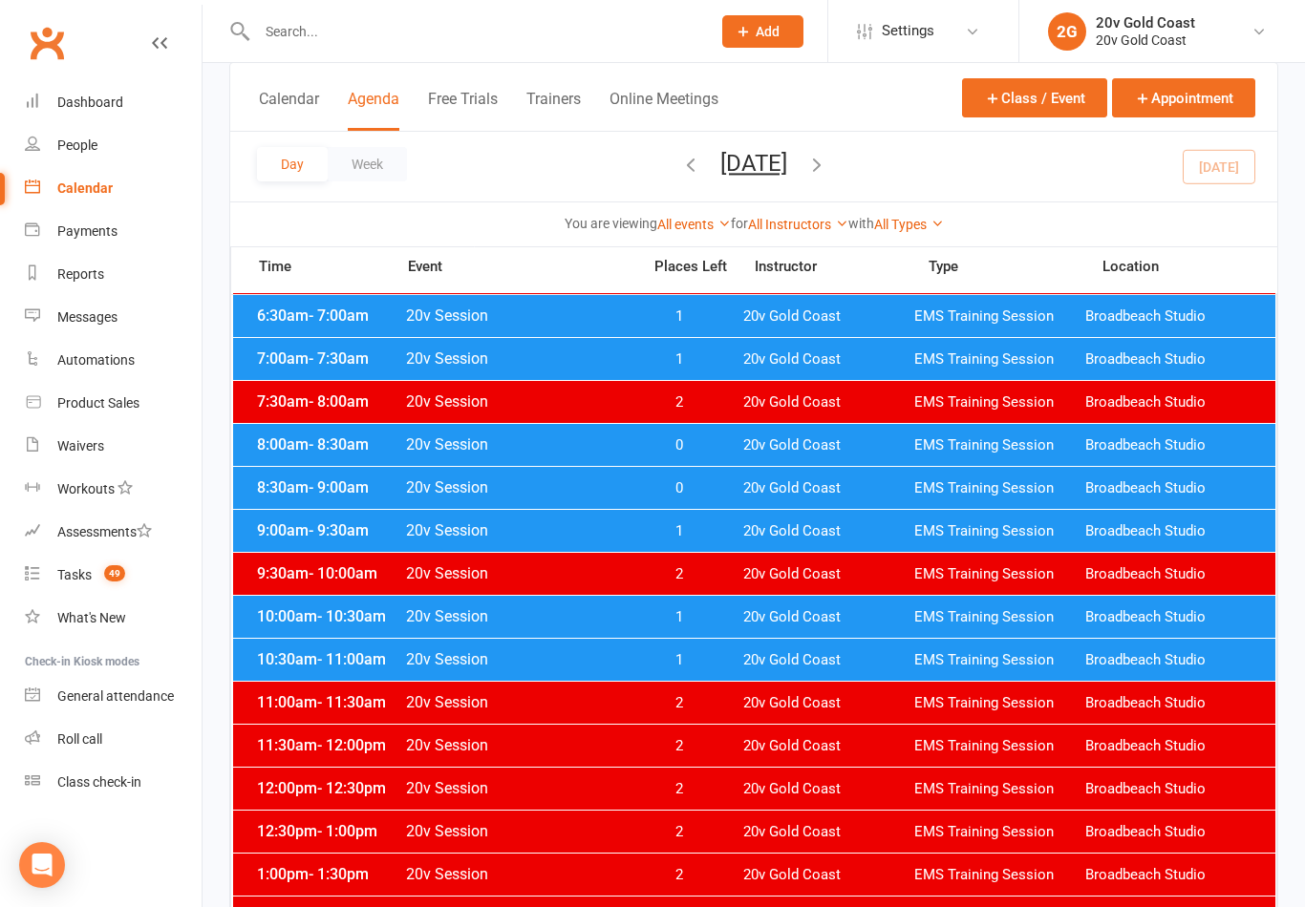
click at [698, 536] on span "1" at bounding box center [678, 531] width 100 height 18
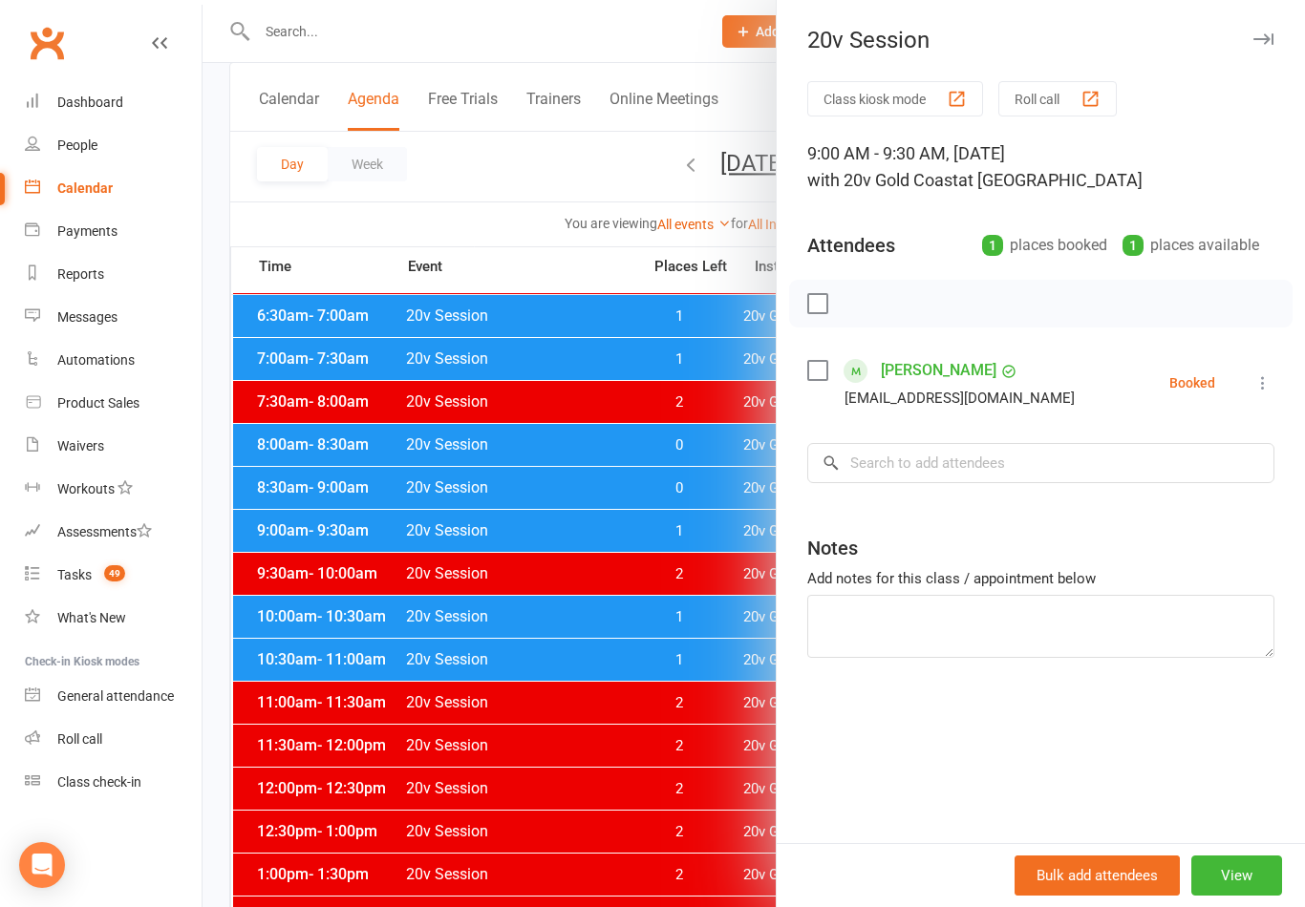
click at [1257, 376] on icon at bounding box center [1262, 382] width 19 height 19
click at [1219, 501] on link "Check in" at bounding box center [1170, 497] width 205 height 38
click at [716, 621] on div at bounding box center [753, 453] width 1102 height 907
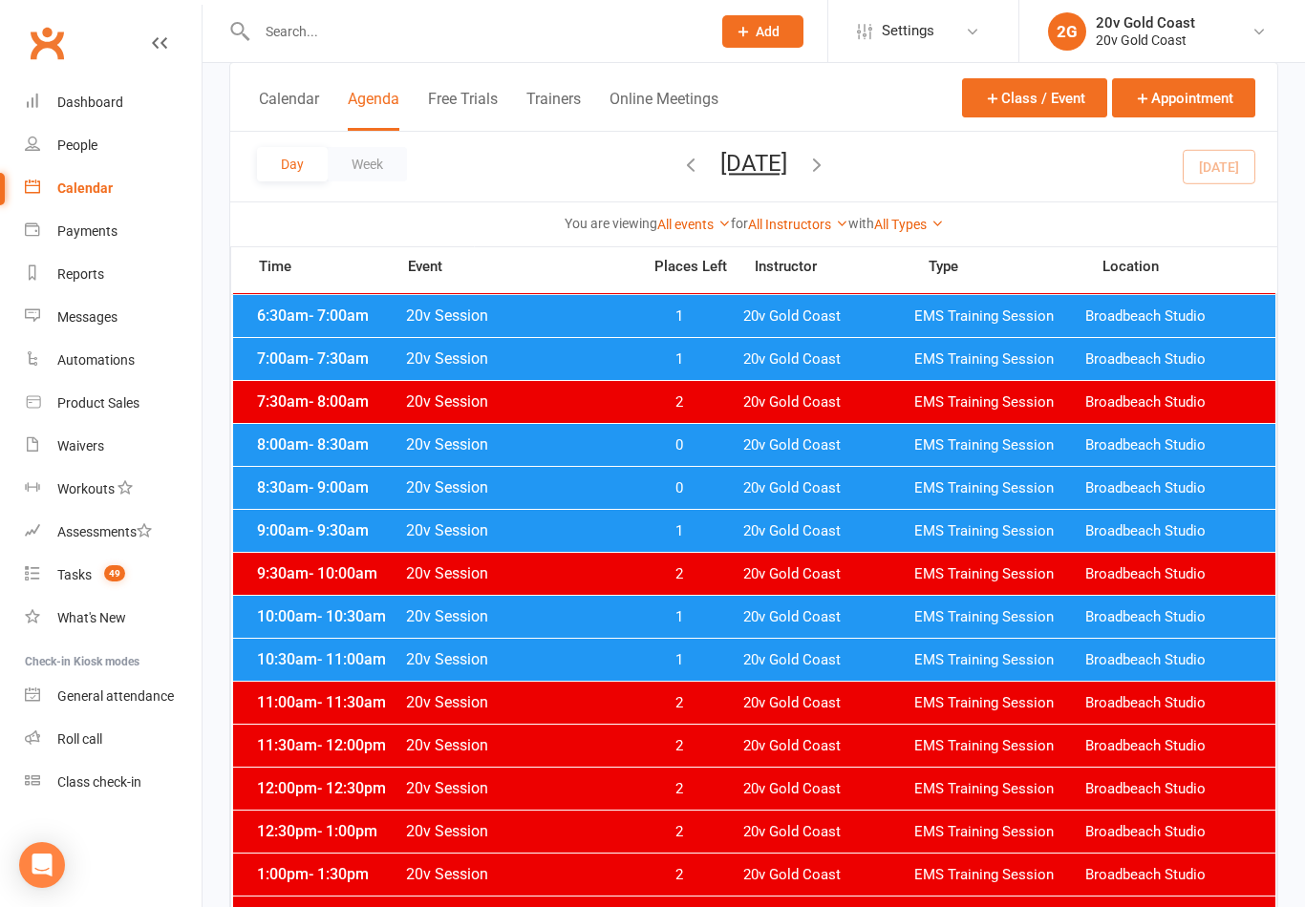
click at [730, 627] on div "10:00am - 10:30am 20v Session 1 20v Gold Coast EMS Training Session Broadbeach …" at bounding box center [754, 617] width 1042 height 42
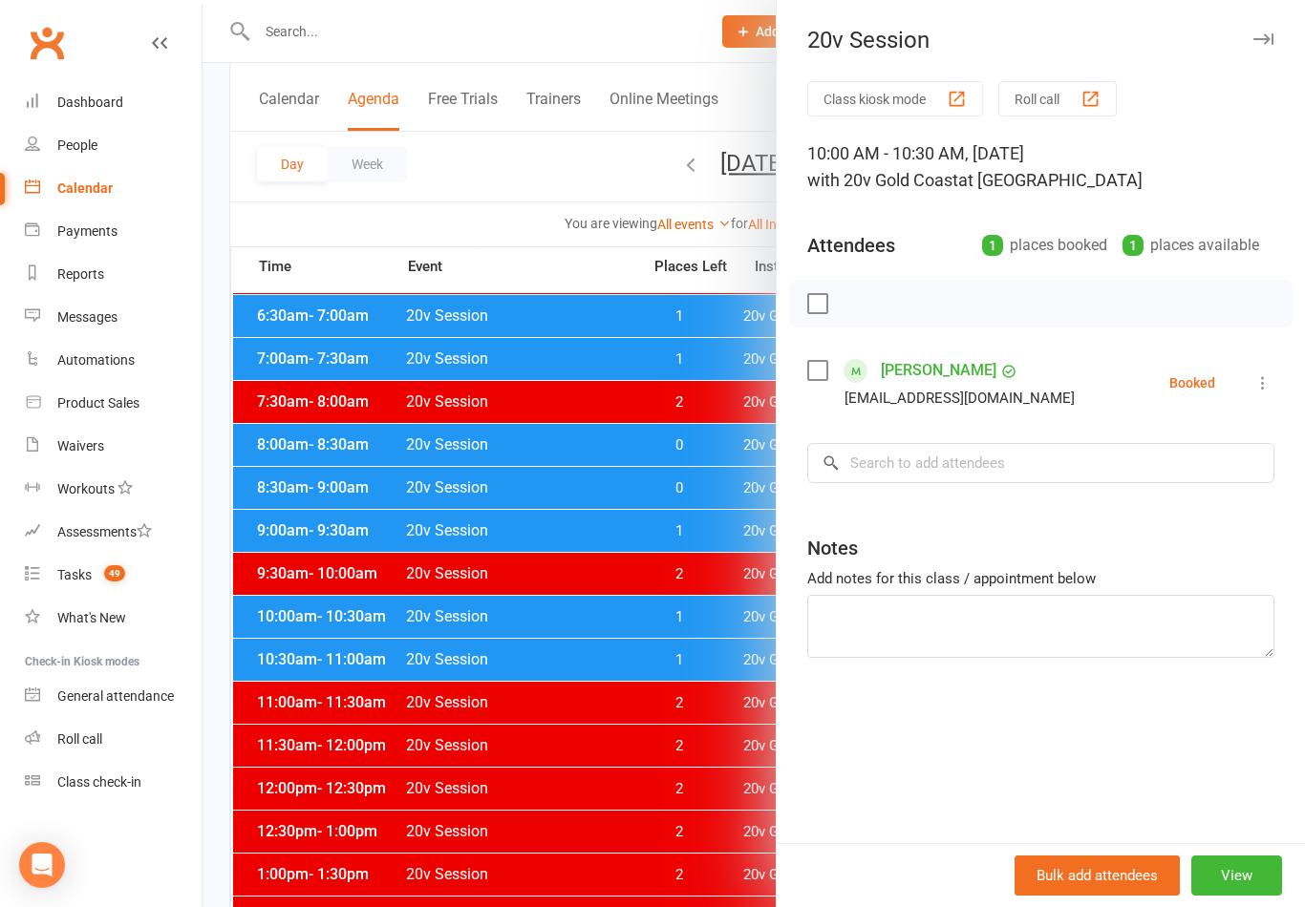
click at [709, 642] on div at bounding box center [753, 453] width 1102 height 907
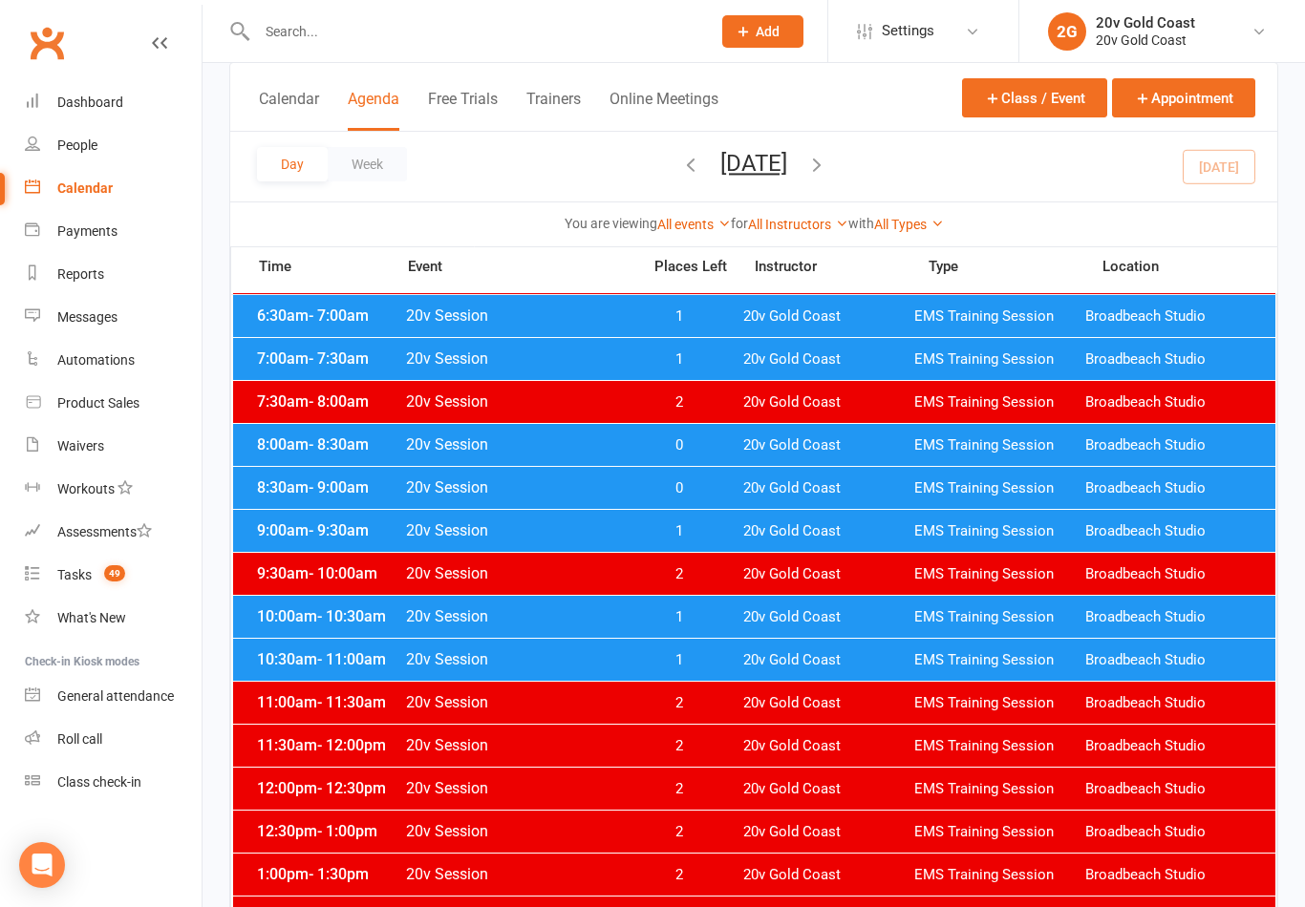
click at [734, 655] on div "10:30am - 11:00am 20v Session 1 20v Gold Coast EMS Training Session Broadbeach …" at bounding box center [754, 660] width 1042 height 42
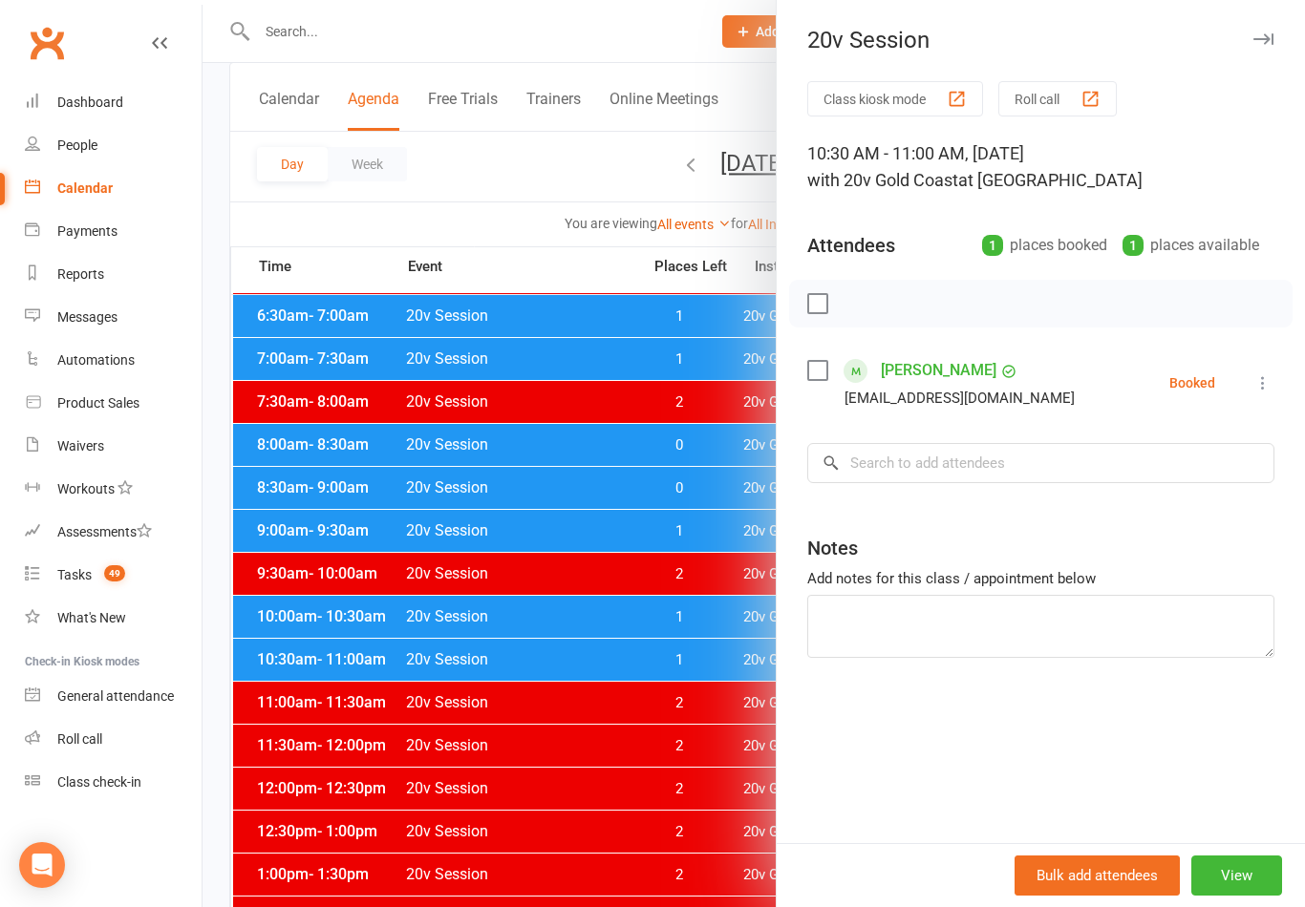
click at [1260, 32] on button "button" at bounding box center [1262, 39] width 23 height 23
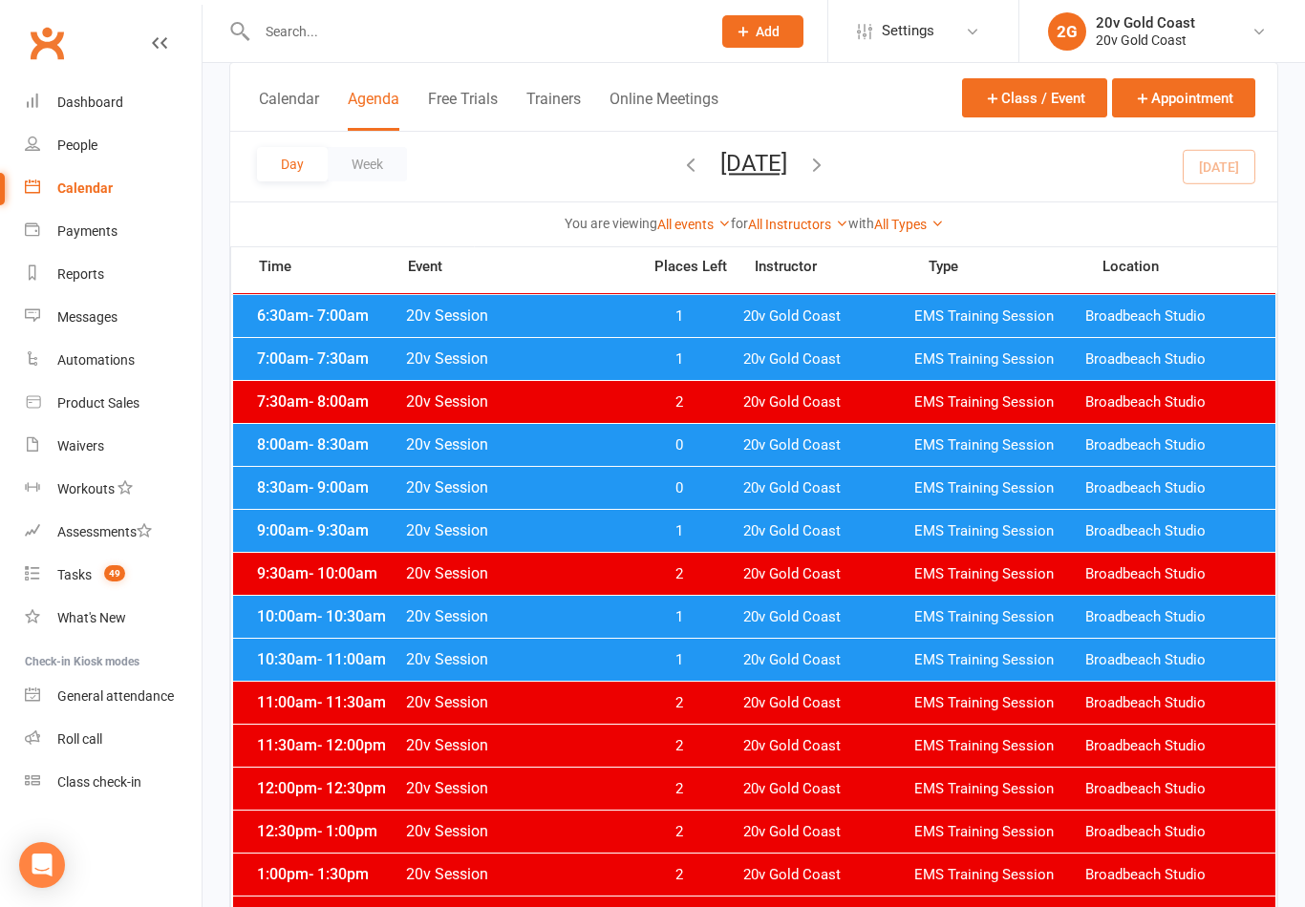
click at [720, 152] on button "Wednesday, Oct 15, 2025" at bounding box center [753, 163] width 67 height 27
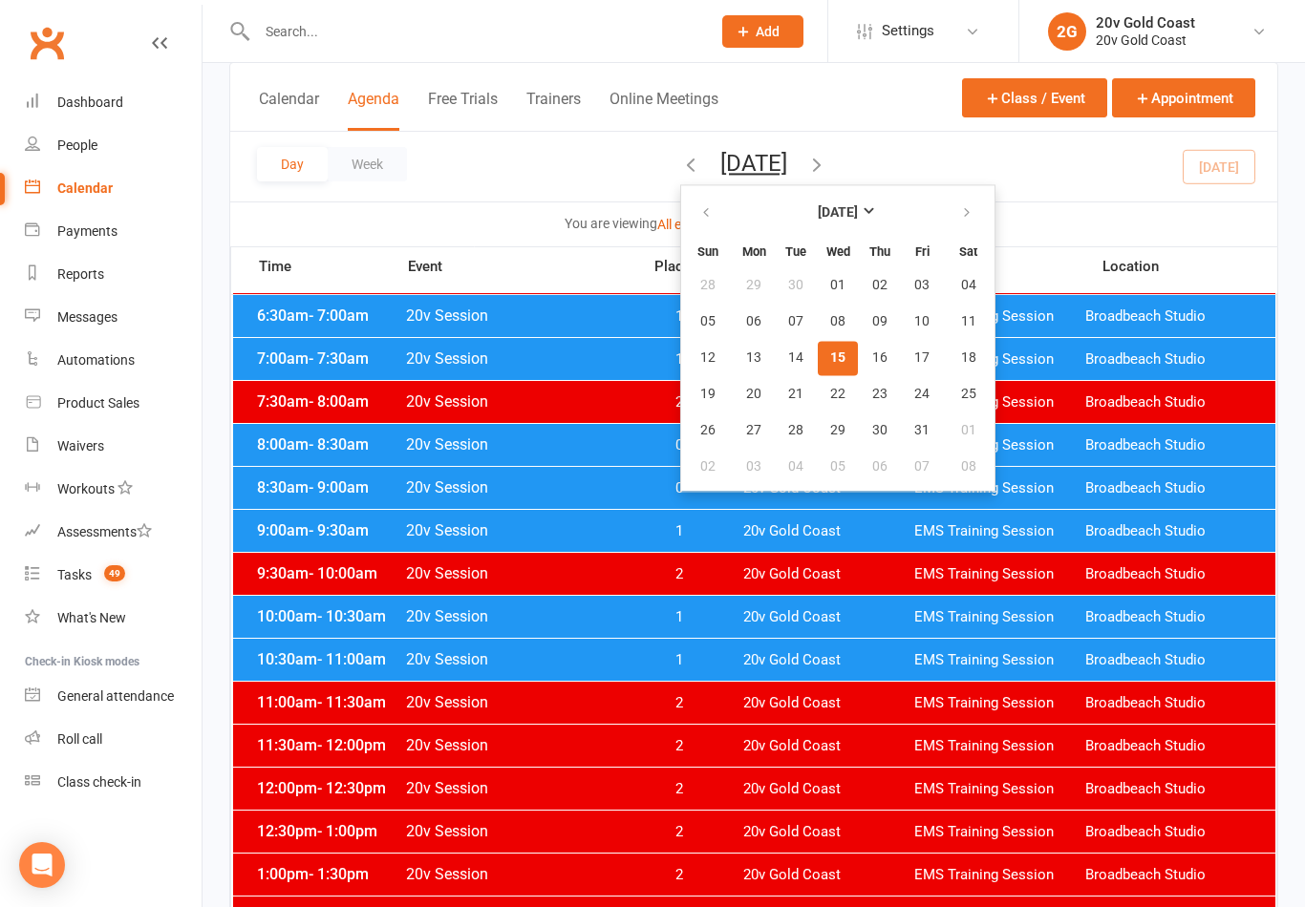
click at [818, 392] on button "22" at bounding box center [838, 394] width 40 height 34
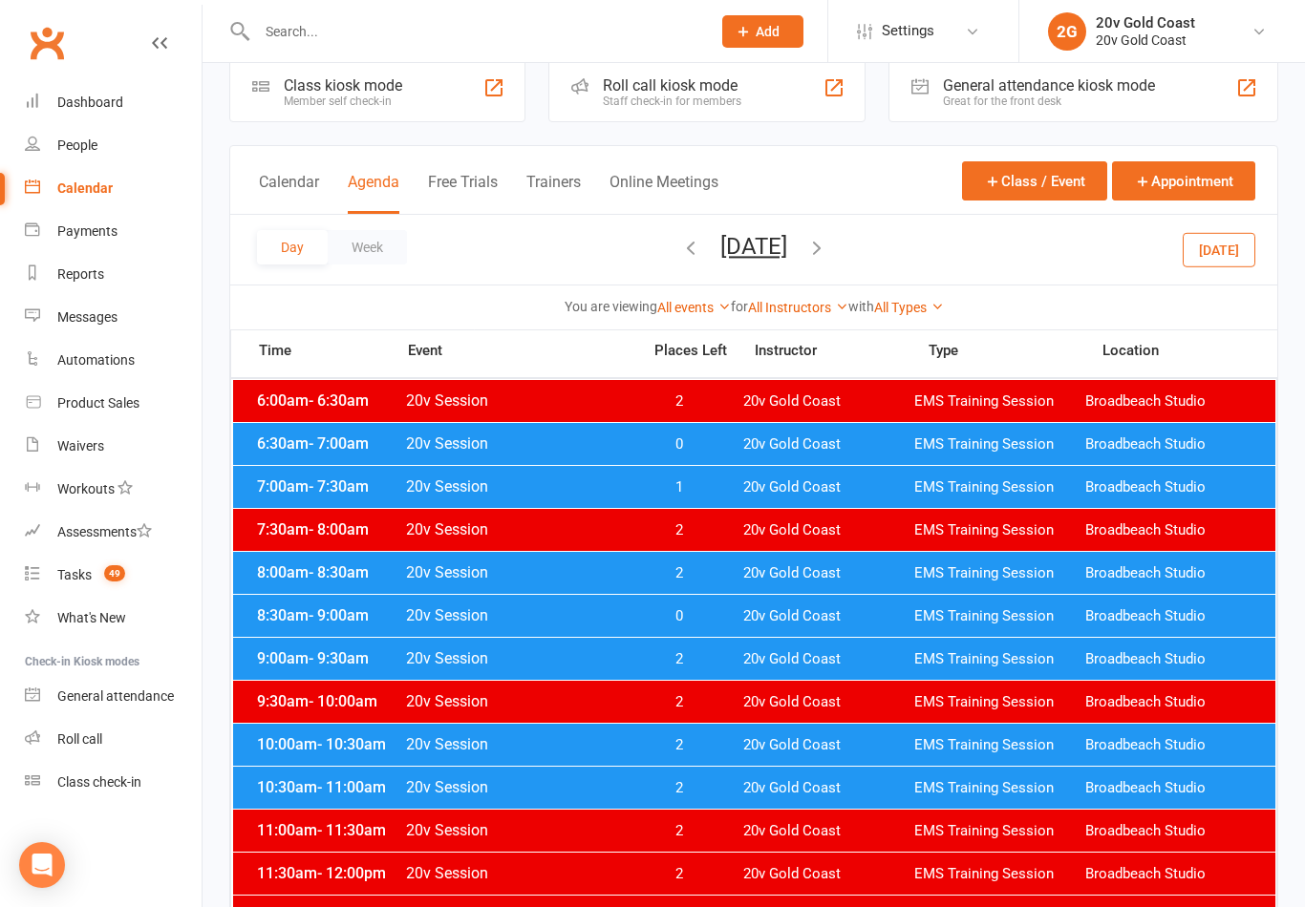
scroll to position [32, 0]
click at [623, 608] on span "20v Session" at bounding box center [517, 616] width 224 height 18
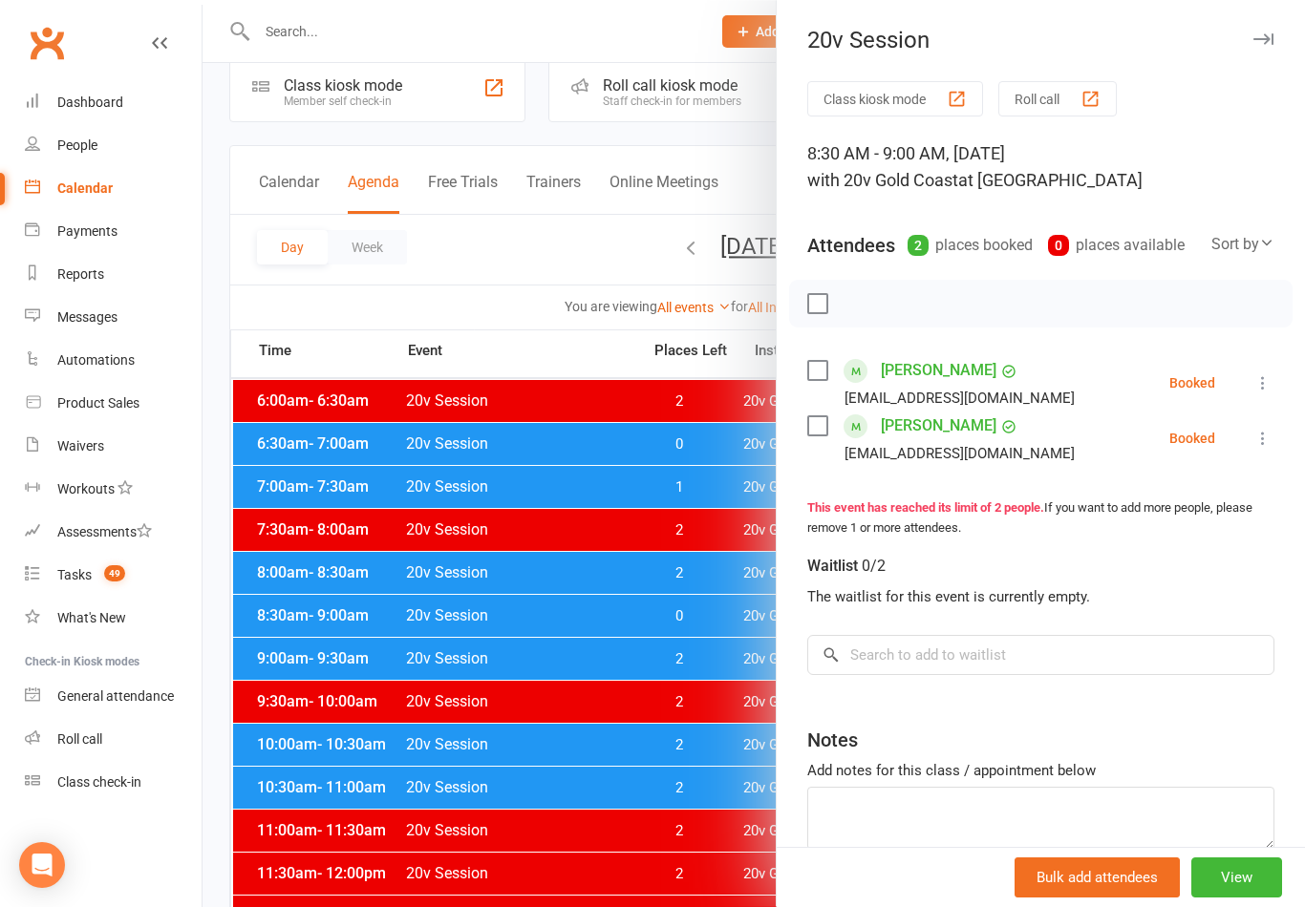
scroll to position [0, 0]
click at [629, 875] on div at bounding box center [753, 453] width 1102 height 907
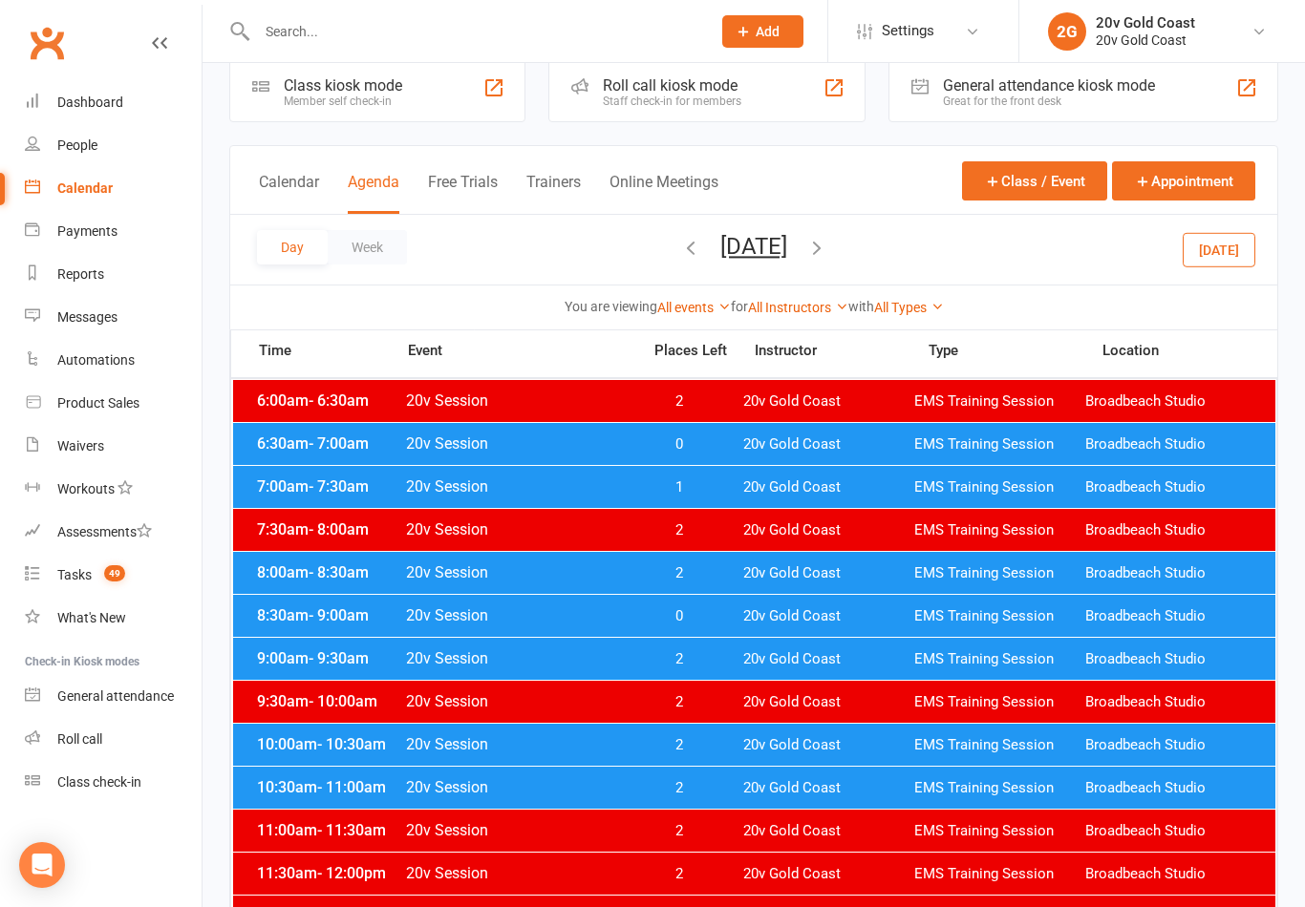
click at [756, 679] on div "9:00am - 9:30am 20v Session 2 20v Gold Coast EMS Training Session Broadbeach St…" at bounding box center [754, 659] width 1042 height 42
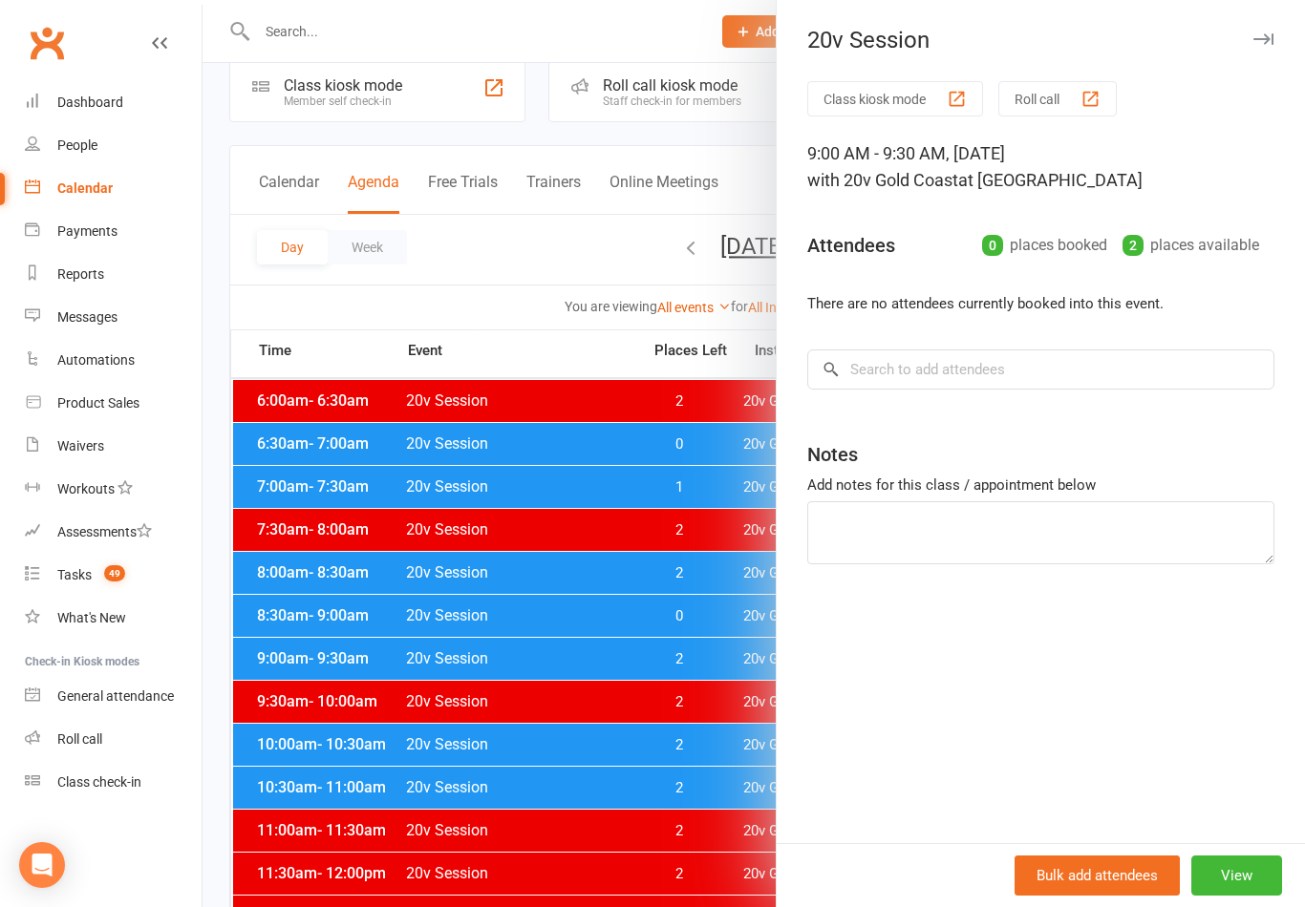
click at [697, 630] on div at bounding box center [753, 453] width 1102 height 907
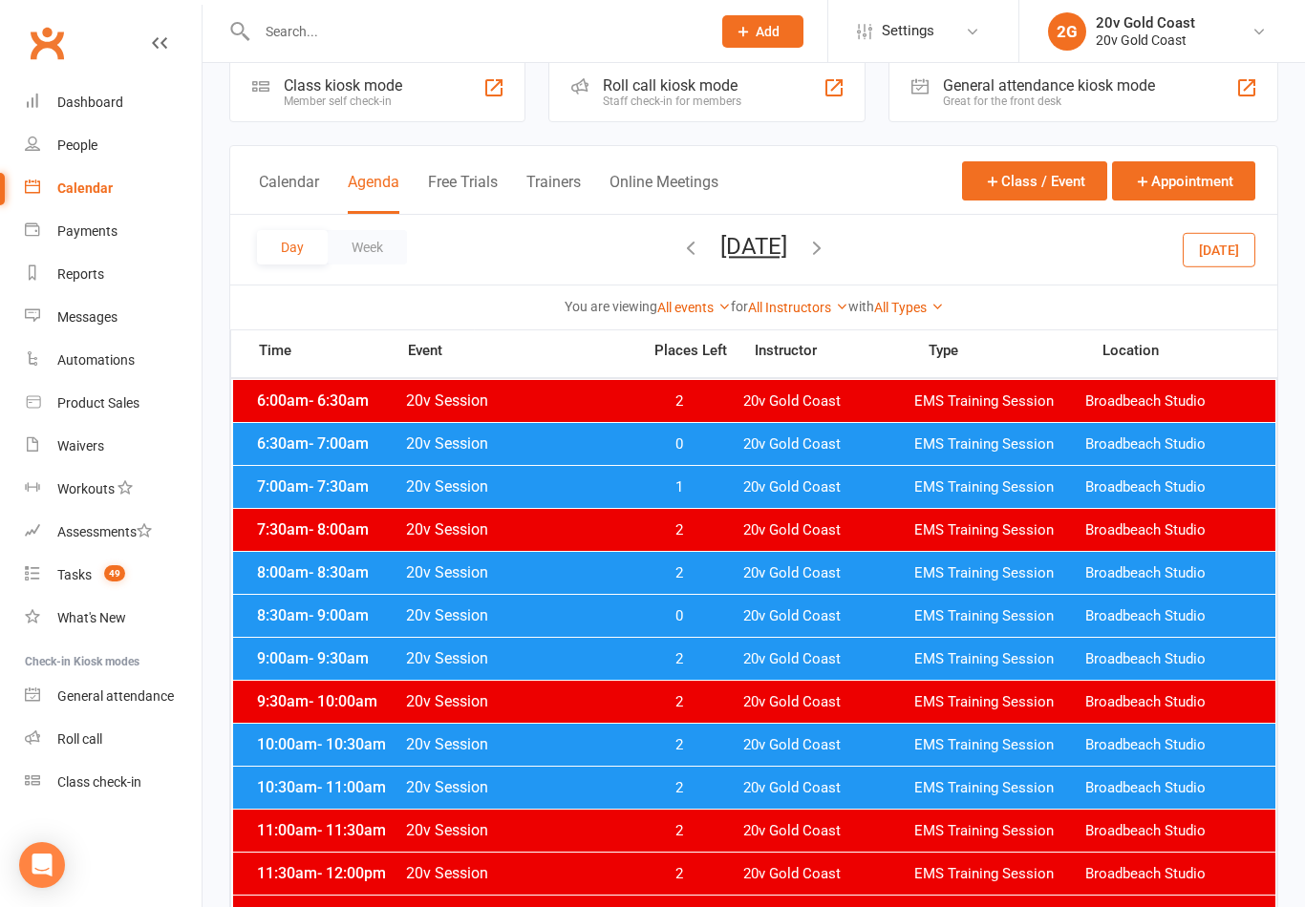
click at [773, 245] on button "Wednesday, Oct 22, 2025" at bounding box center [753, 246] width 67 height 27
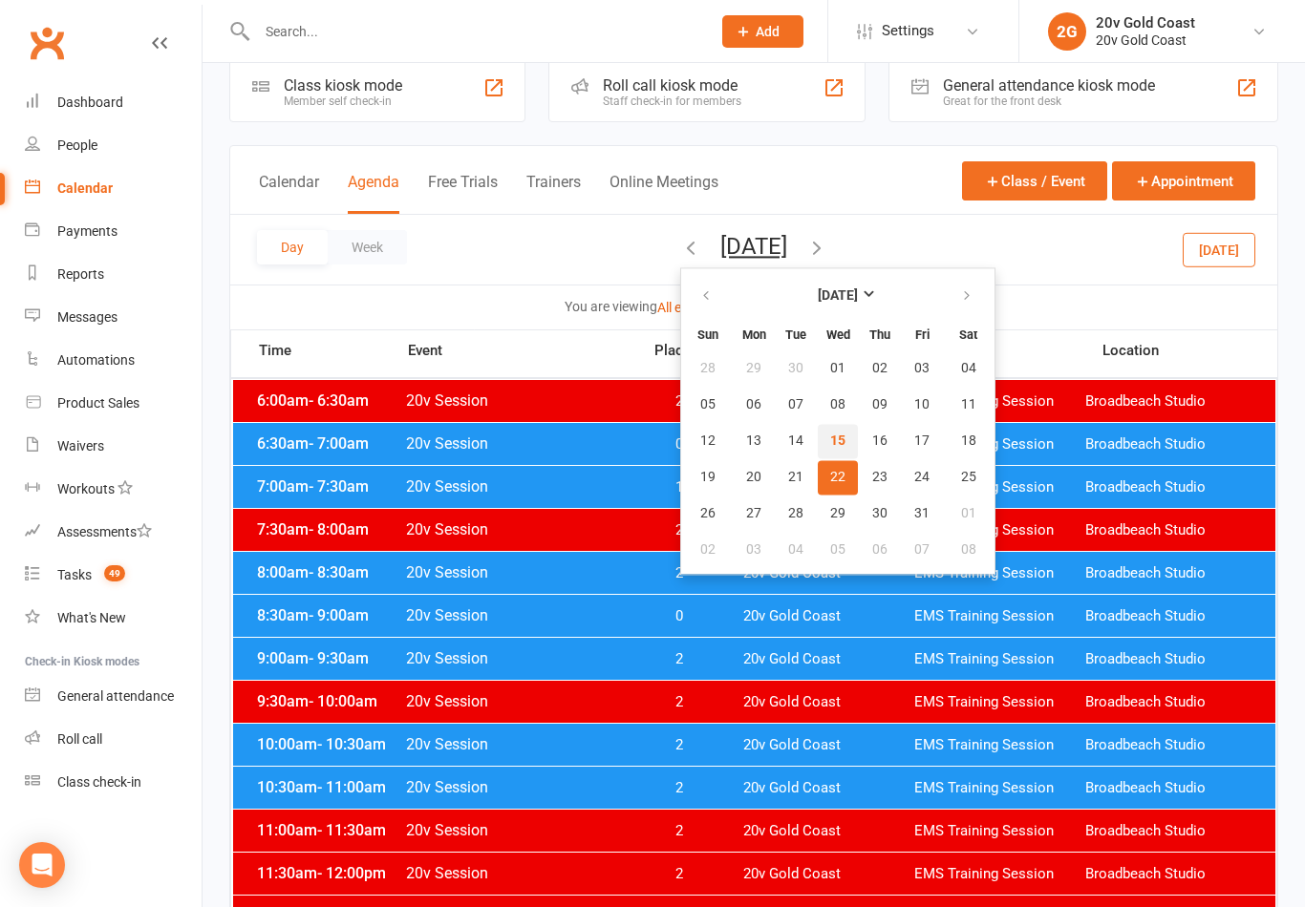
click at [830, 446] on span "15" at bounding box center [837, 441] width 15 height 15
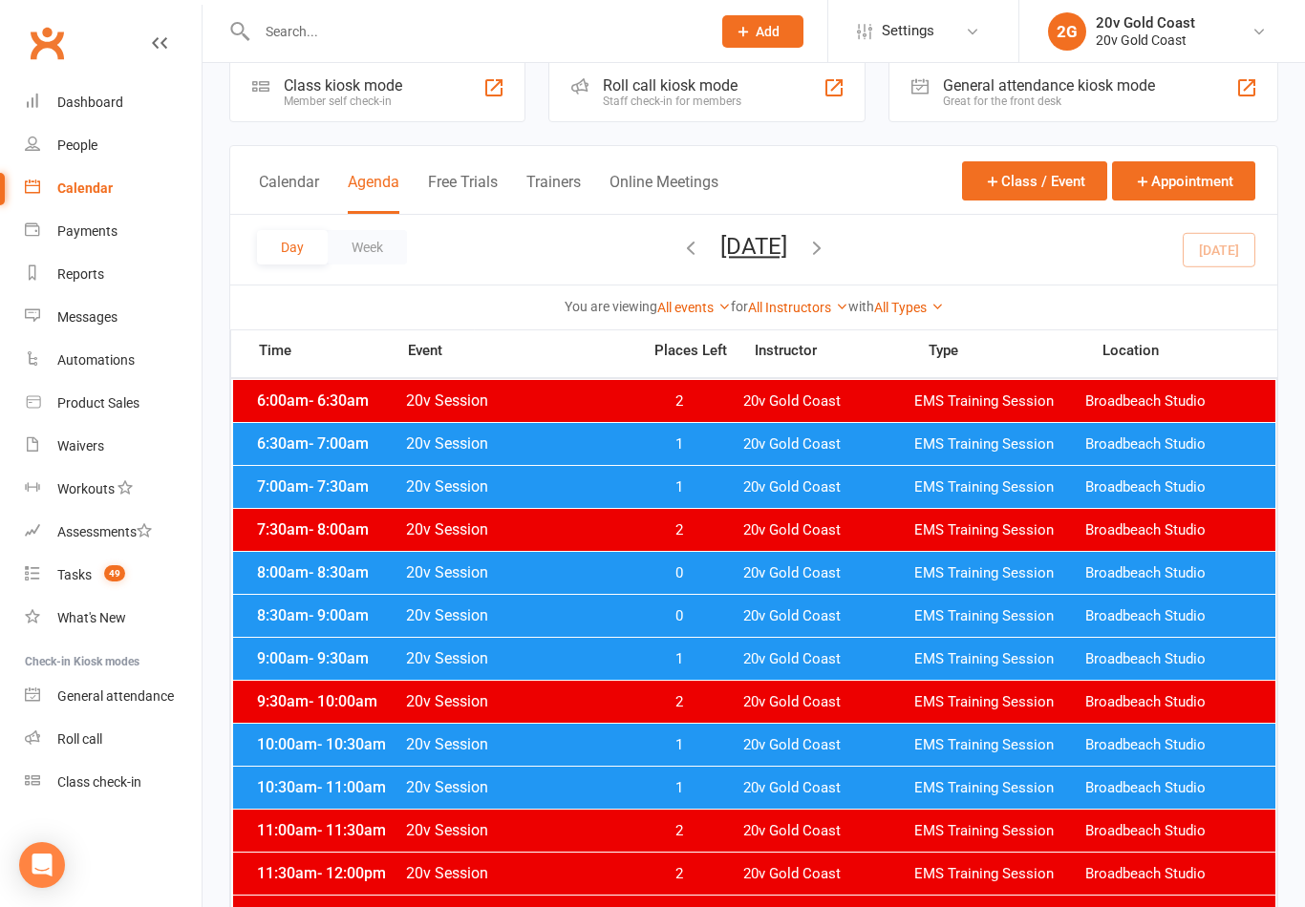
click at [729, 641] on div "9:00am - 9:30am 20v Session 1 20v Gold Coast EMS Training Session Broadbeach St…" at bounding box center [754, 659] width 1042 height 42
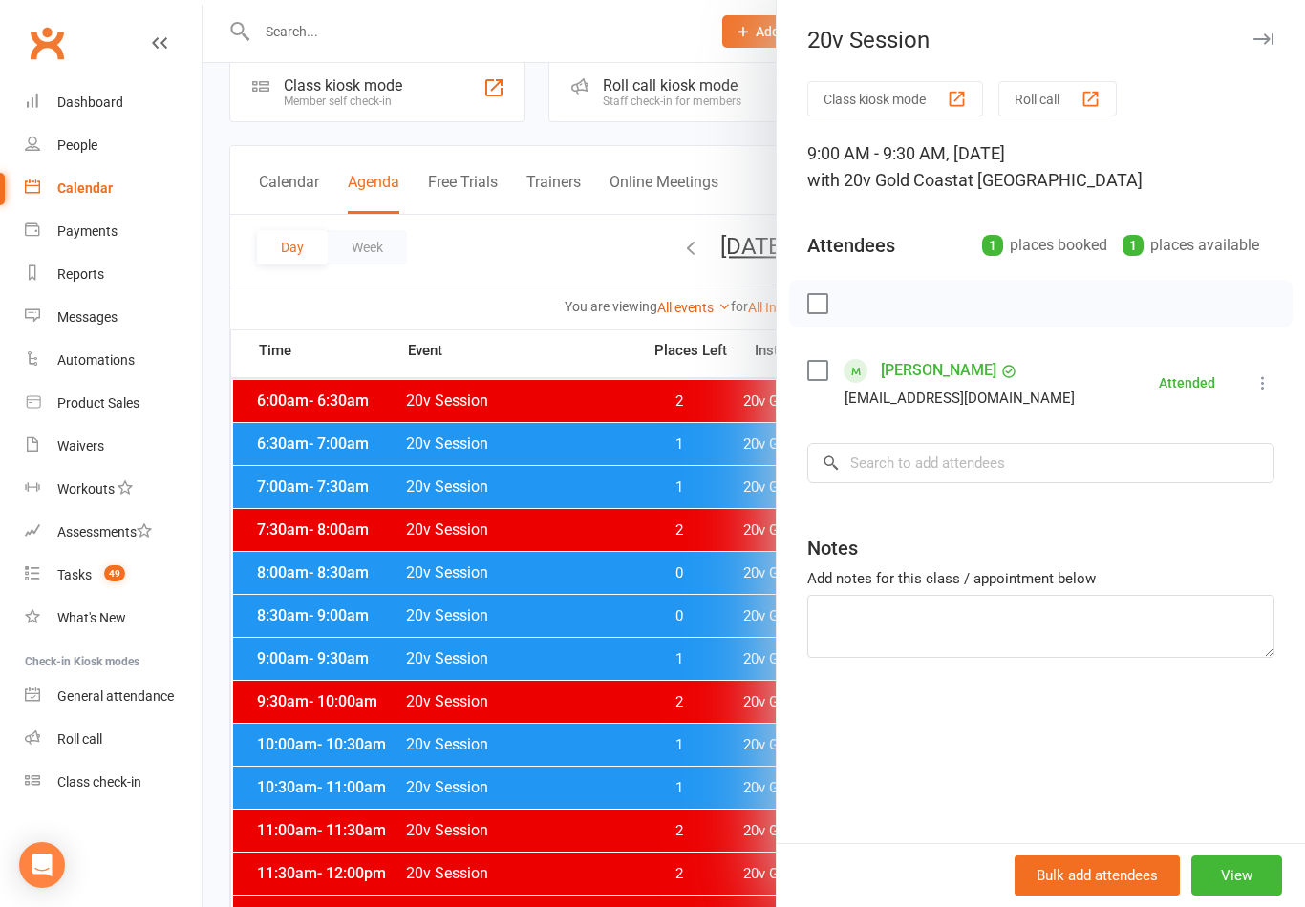
click at [672, 669] on div at bounding box center [753, 453] width 1102 height 907
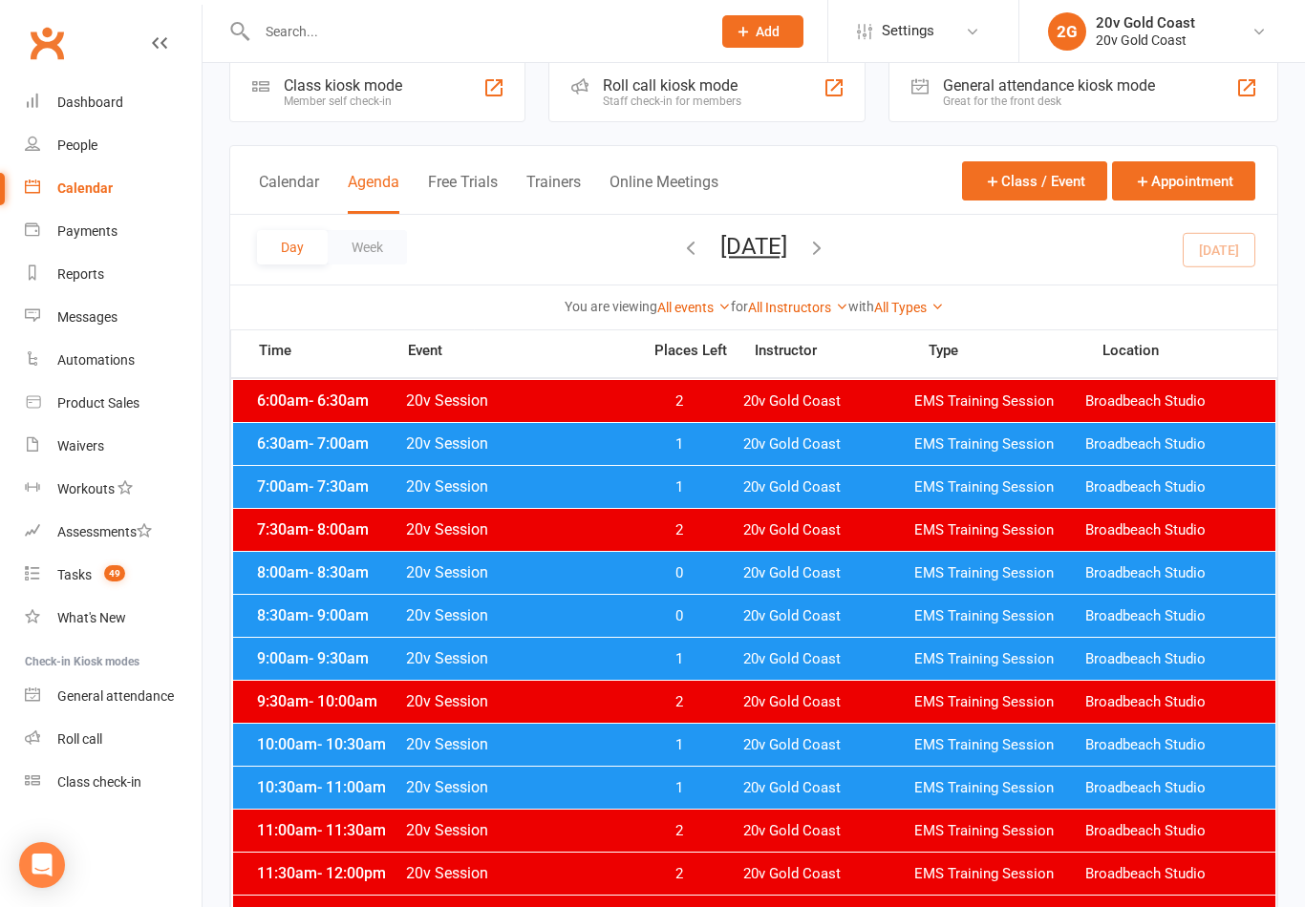
click at [710, 618] on span "0" at bounding box center [678, 616] width 100 height 18
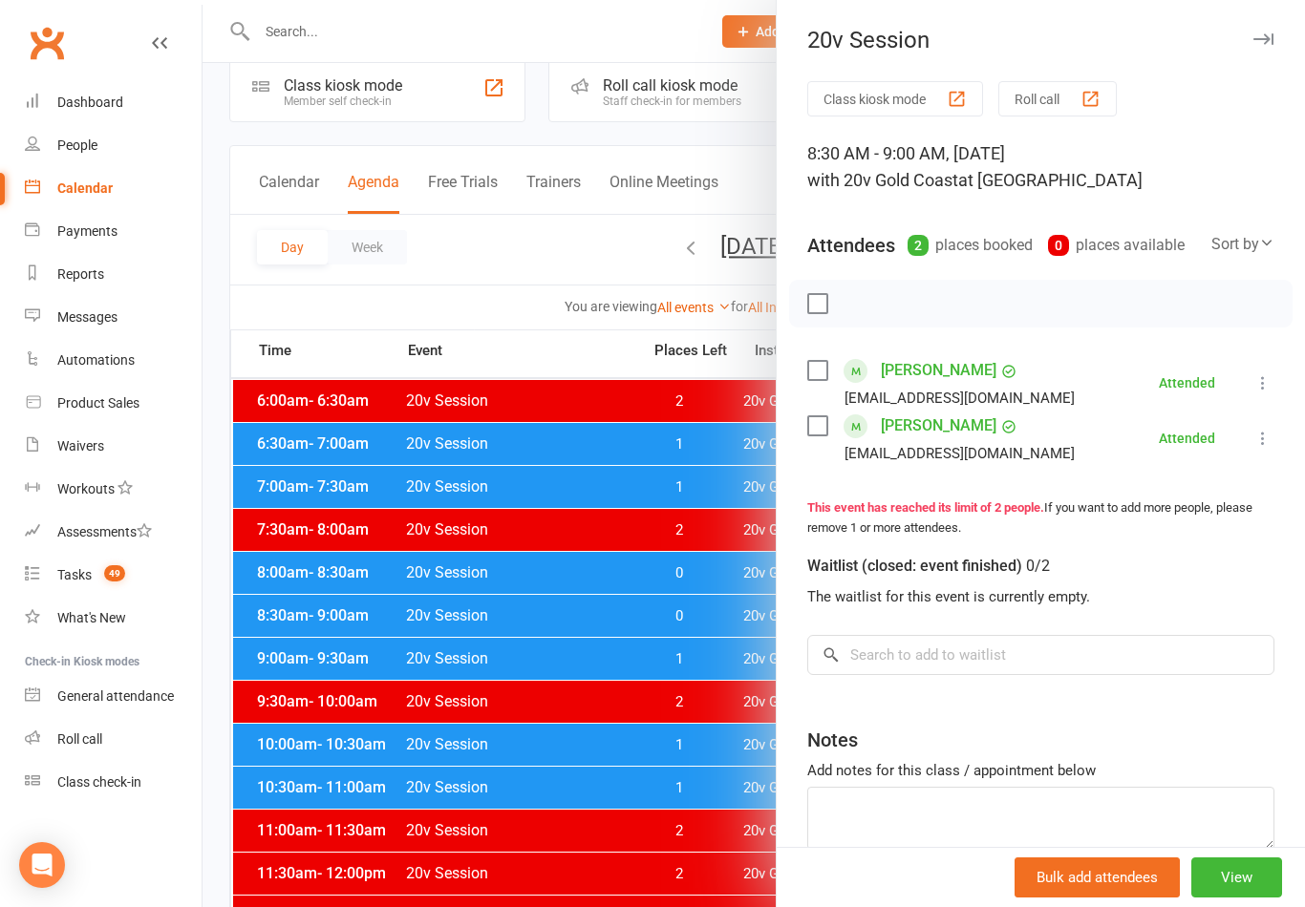
click at [640, 760] on div at bounding box center [753, 453] width 1102 height 907
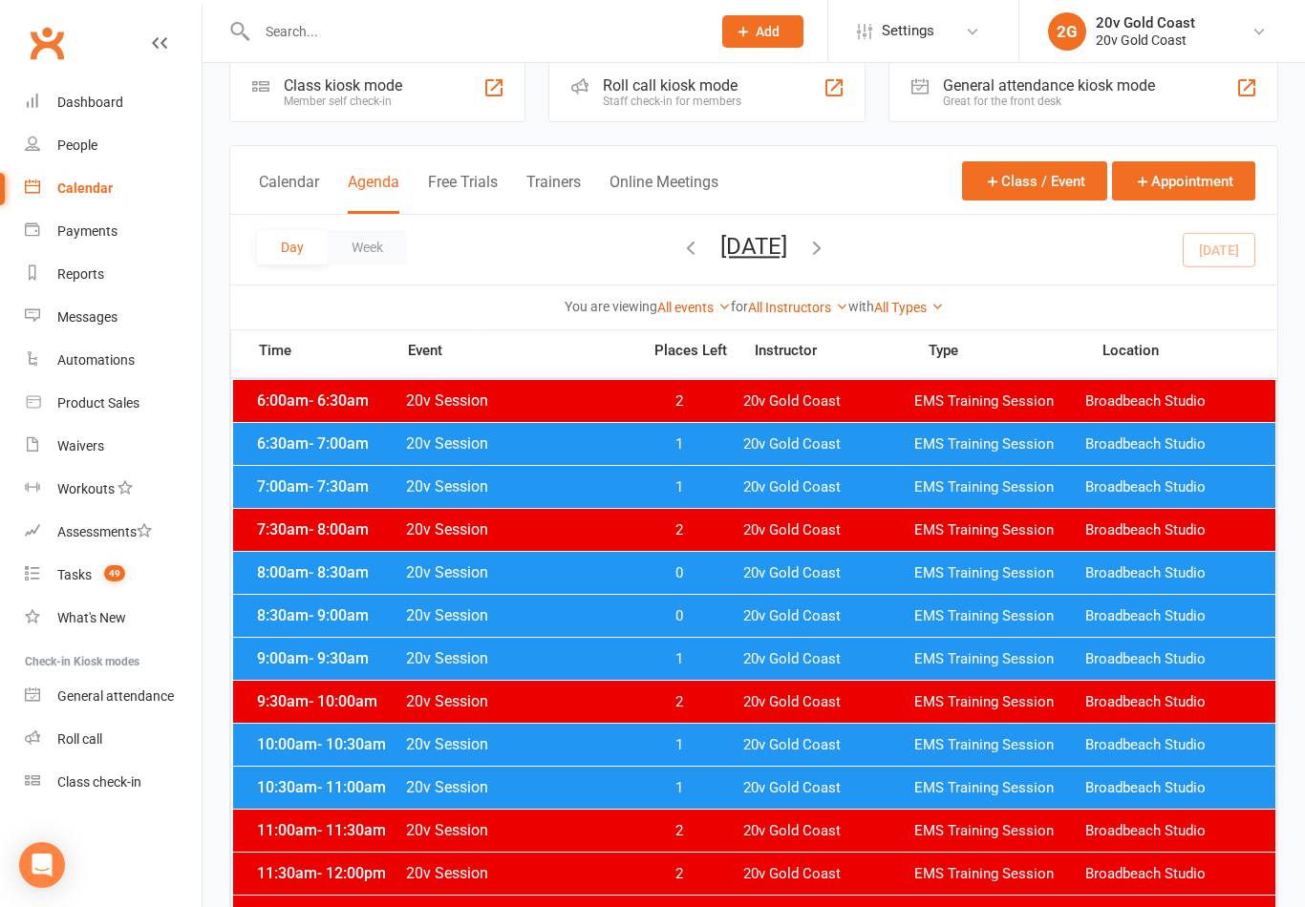
click at [696, 742] on span "1" at bounding box center [678, 745] width 100 height 18
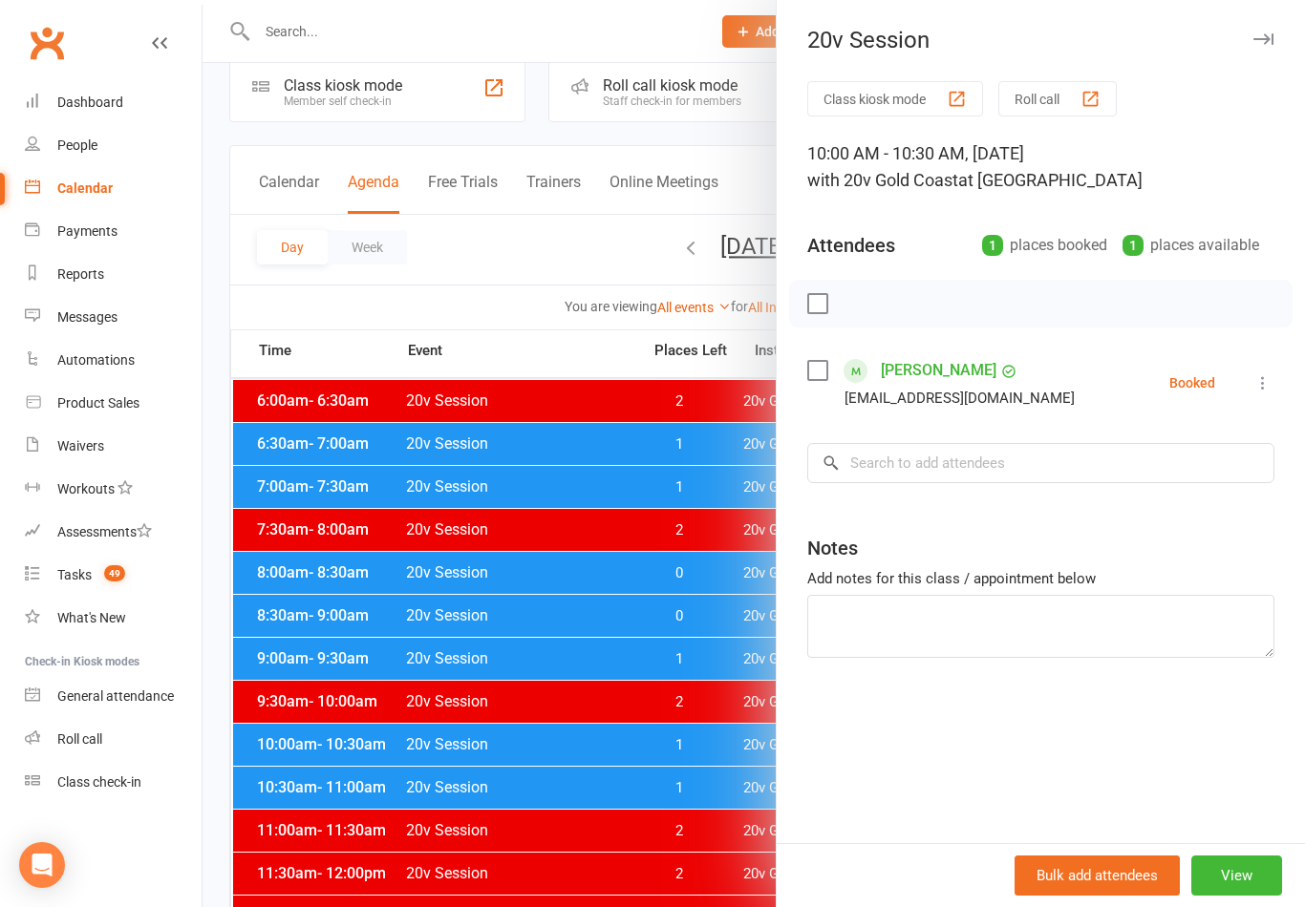
click at [632, 667] on div at bounding box center [753, 453] width 1102 height 907
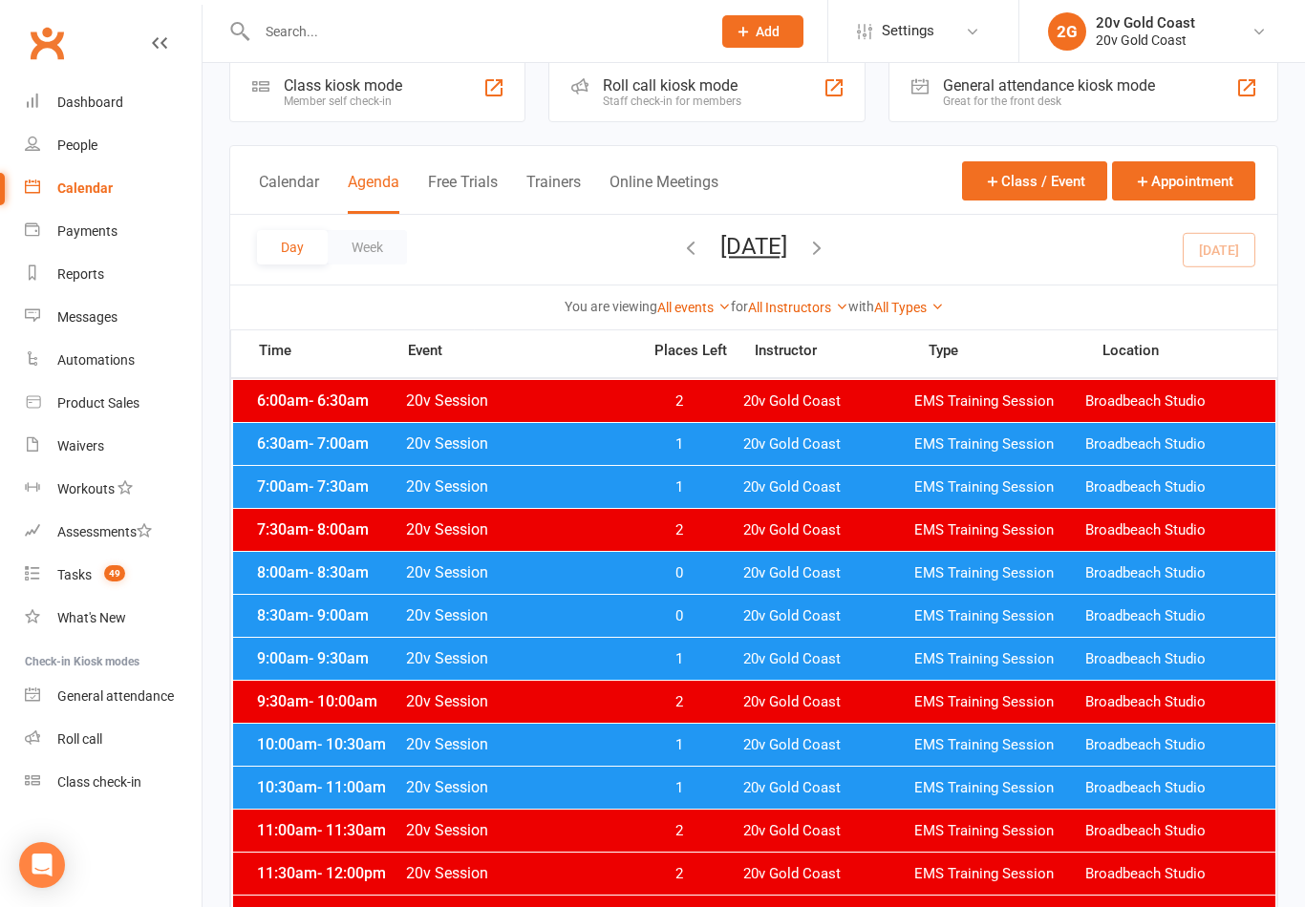
click at [755, 671] on div "9:00am - 9:30am 20v Session 1 20v Gold Coast EMS Training Session Broadbeach St…" at bounding box center [754, 659] width 1042 height 42
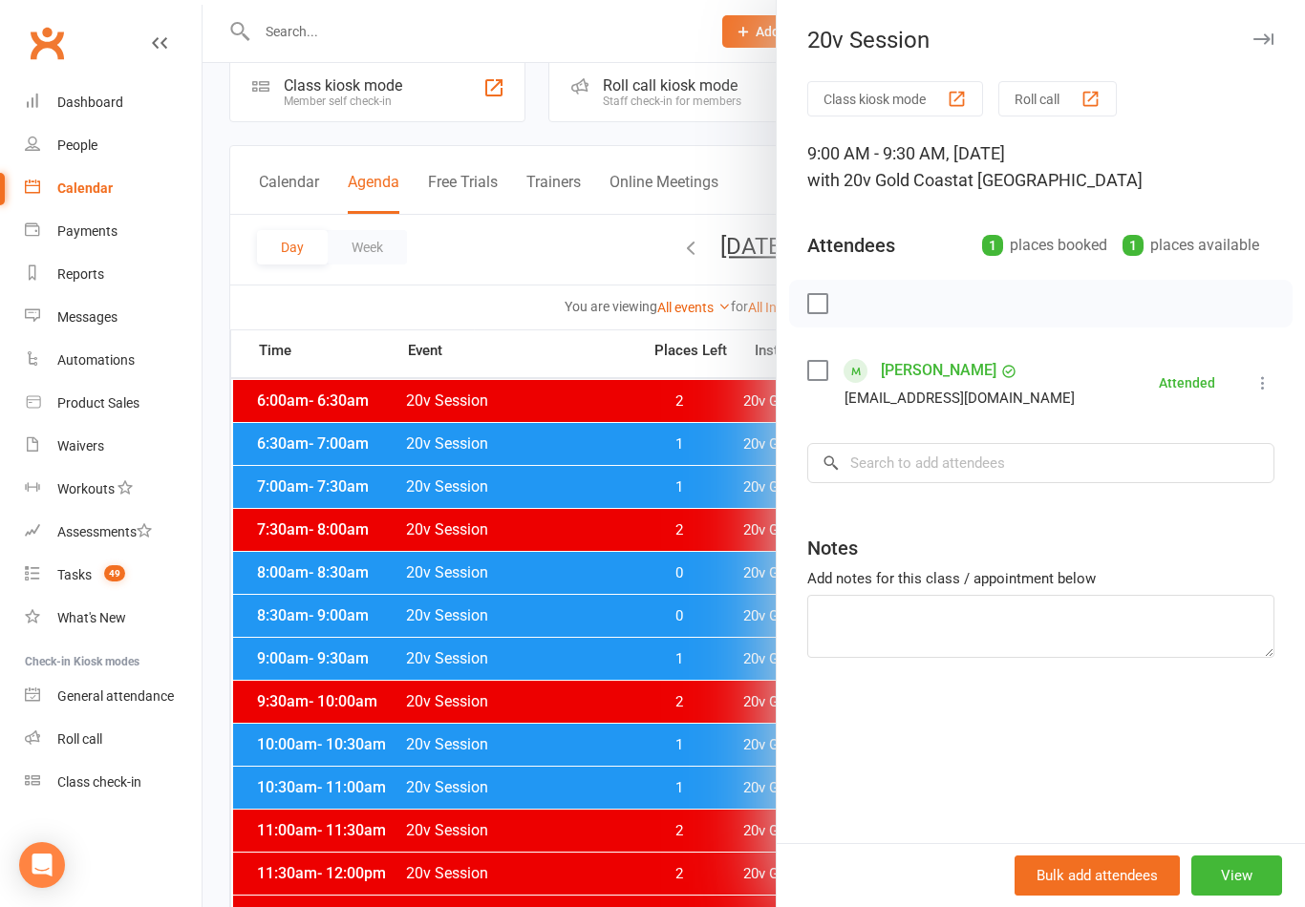
click at [1257, 40] on icon "button" at bounding box center [1263, 38] width 20 height 11
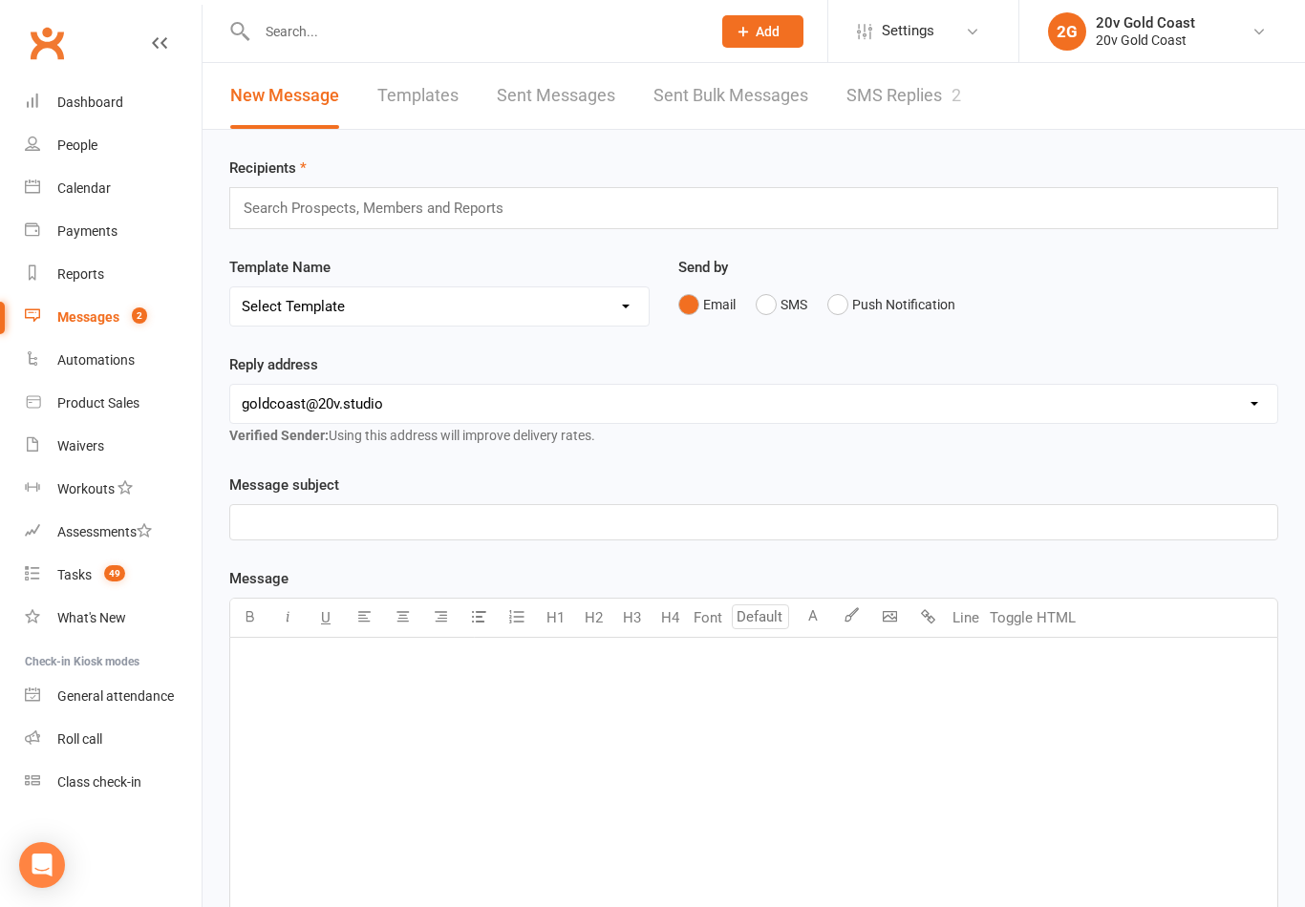
click at [917, 99] on link "SMS Replies 2" at bounding box center [903, 96] width 115 height 66
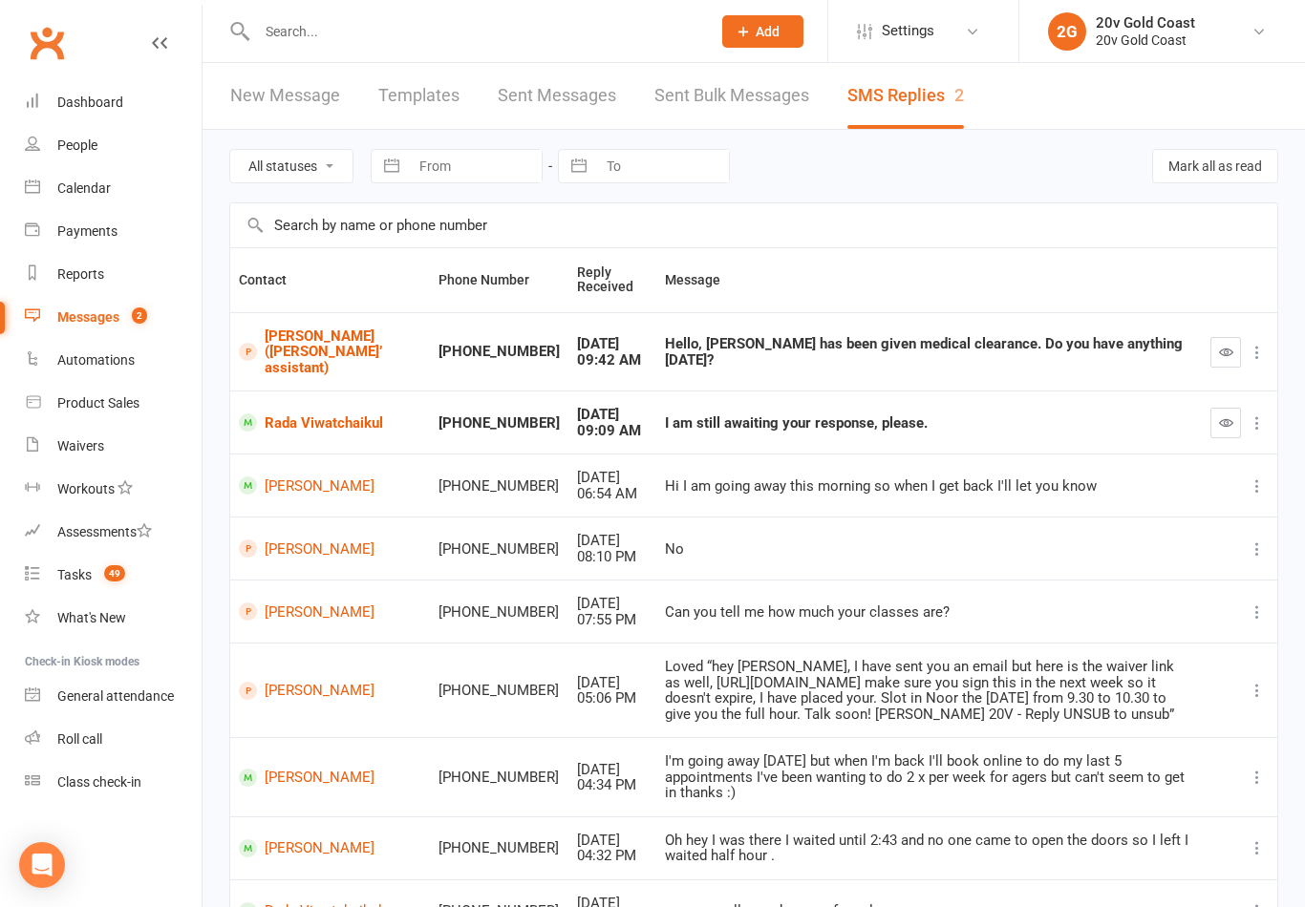
click at [283, 432] on link "Rada Viwatchaikul" at bounding box center [330, 423] width 182 height 18
